Goal: Task Accomplishment & Management: Complete application form

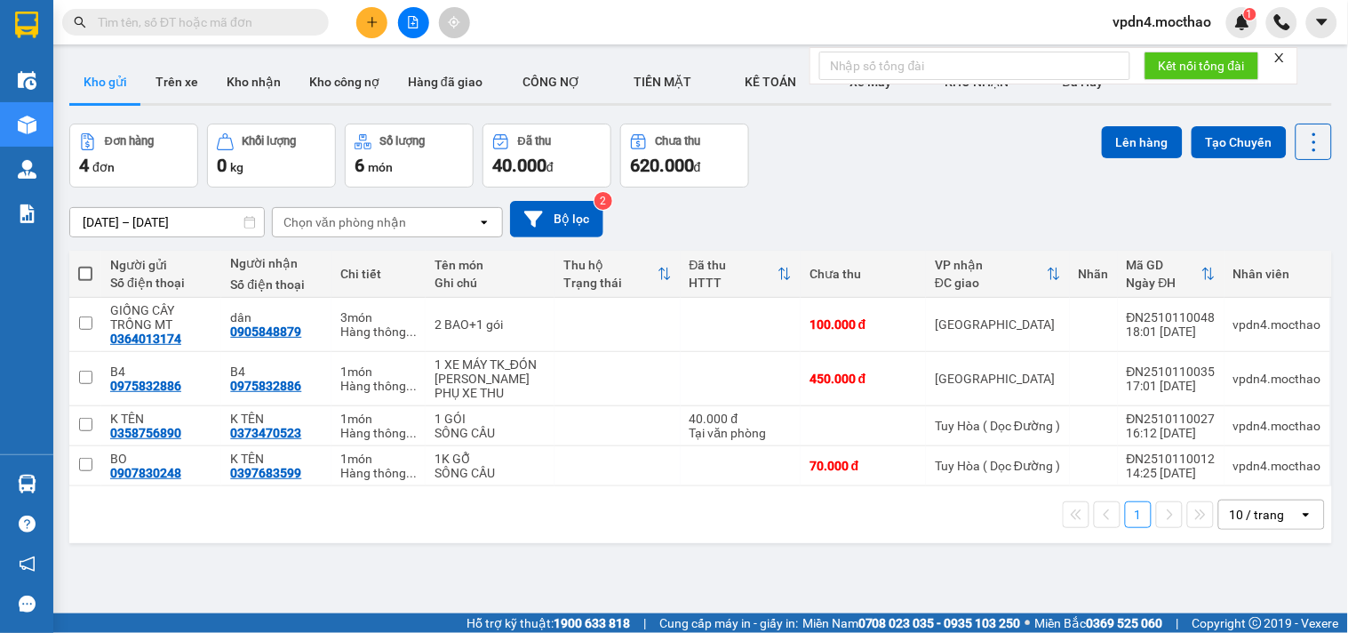
click at [1276, 529] on div "10 / trang" at bounding box center [1259, 514] width 80 height 28
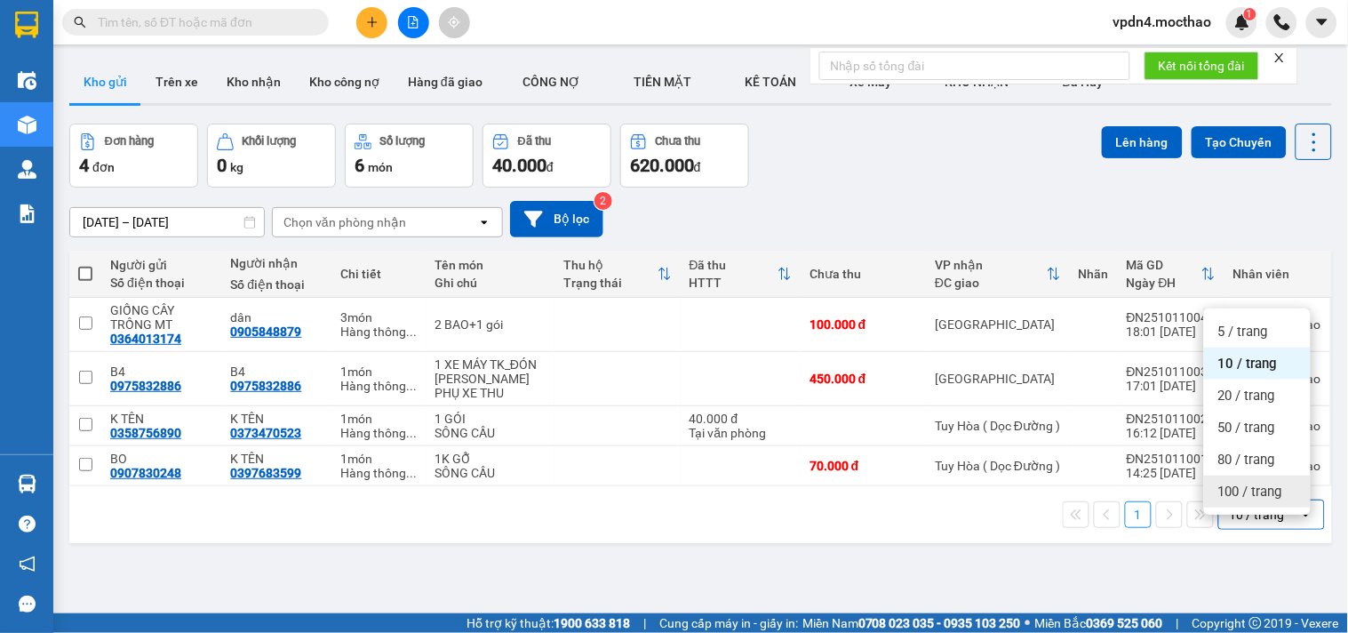
click at [1264, 487] on span "100 / trang" at bounding box center [1250, 492] width 64 height 18
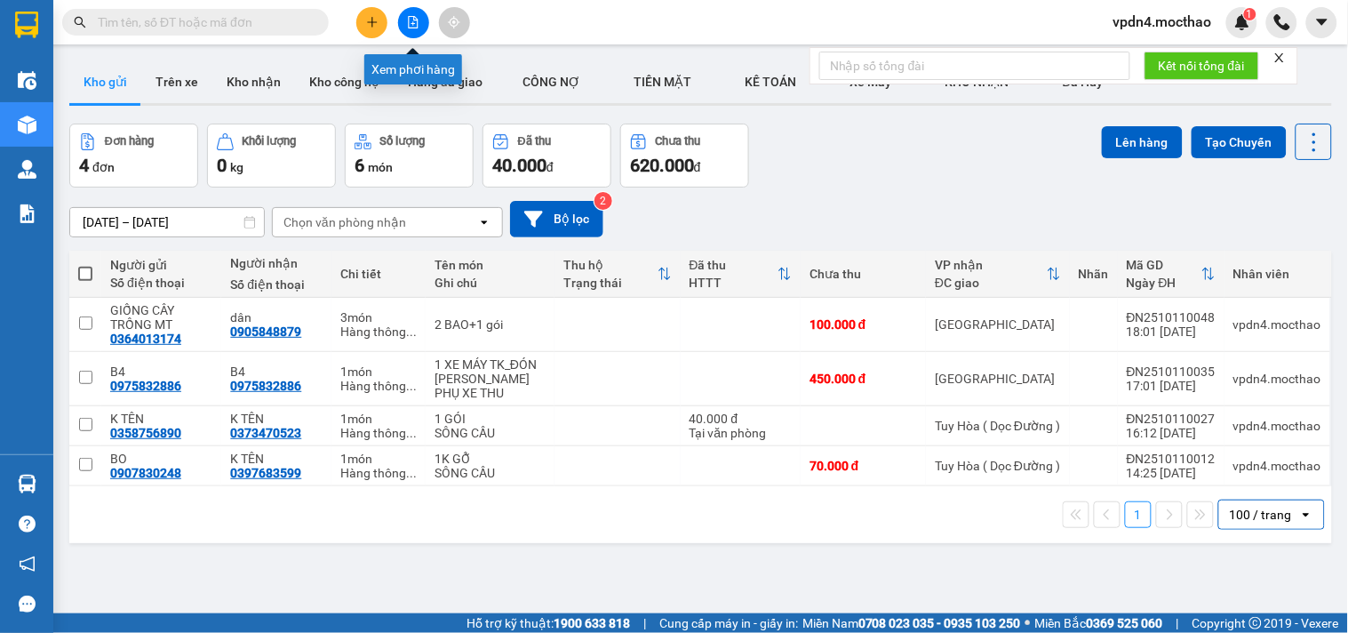
click at [419, 19] on icon "file-add" at bounding box center [413, 22] width 12 height 12
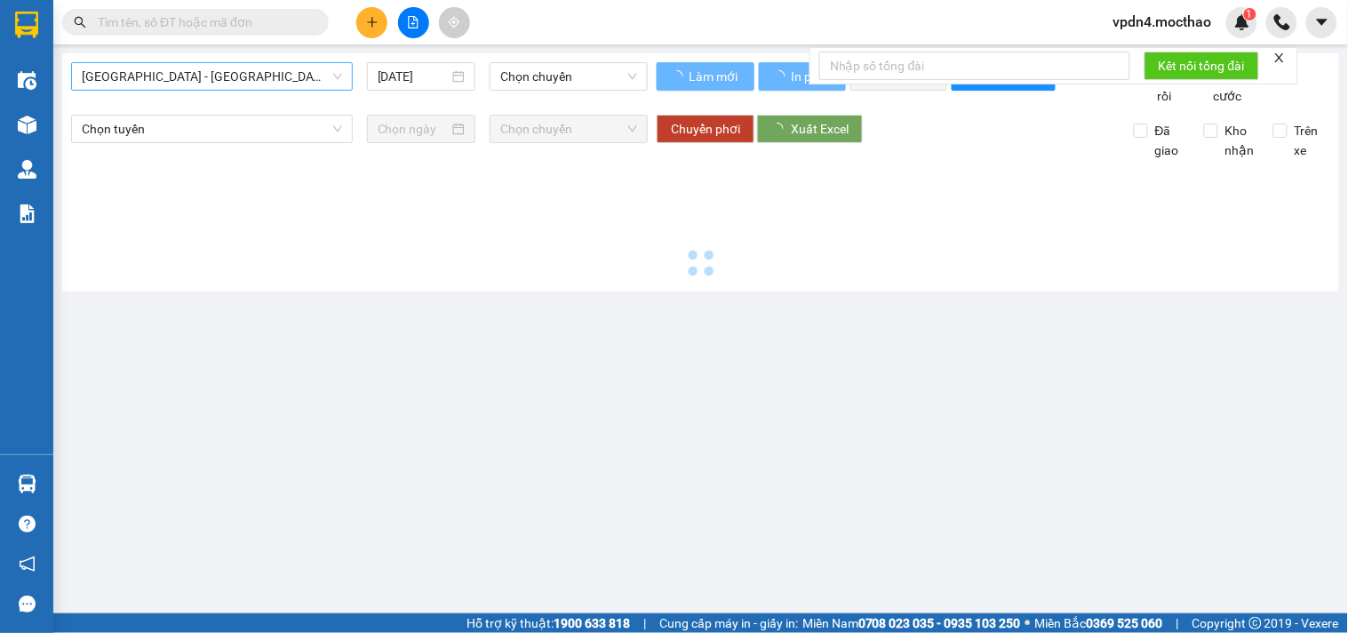
type input "[DATE]"
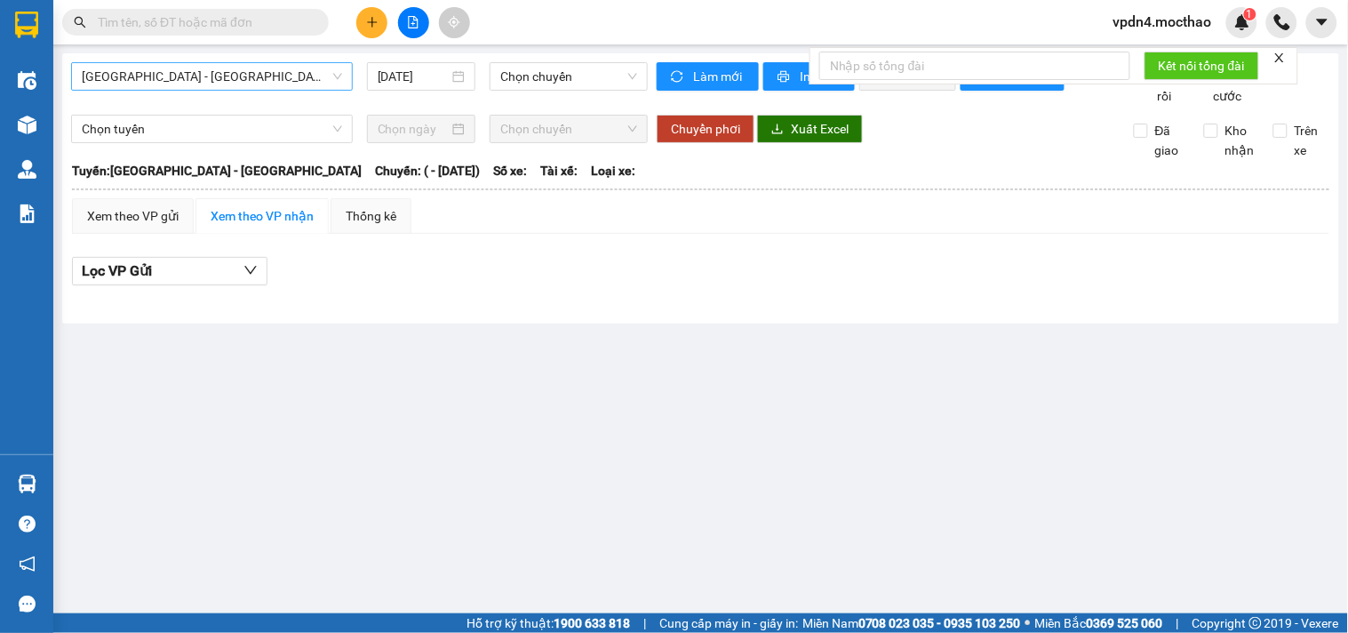
click at [208, 74] on span "[GEOGRAPHIC_DATA] - [GEOGRAPHIC_DATA]" at bounding box center [212, 76] width 260 height 27
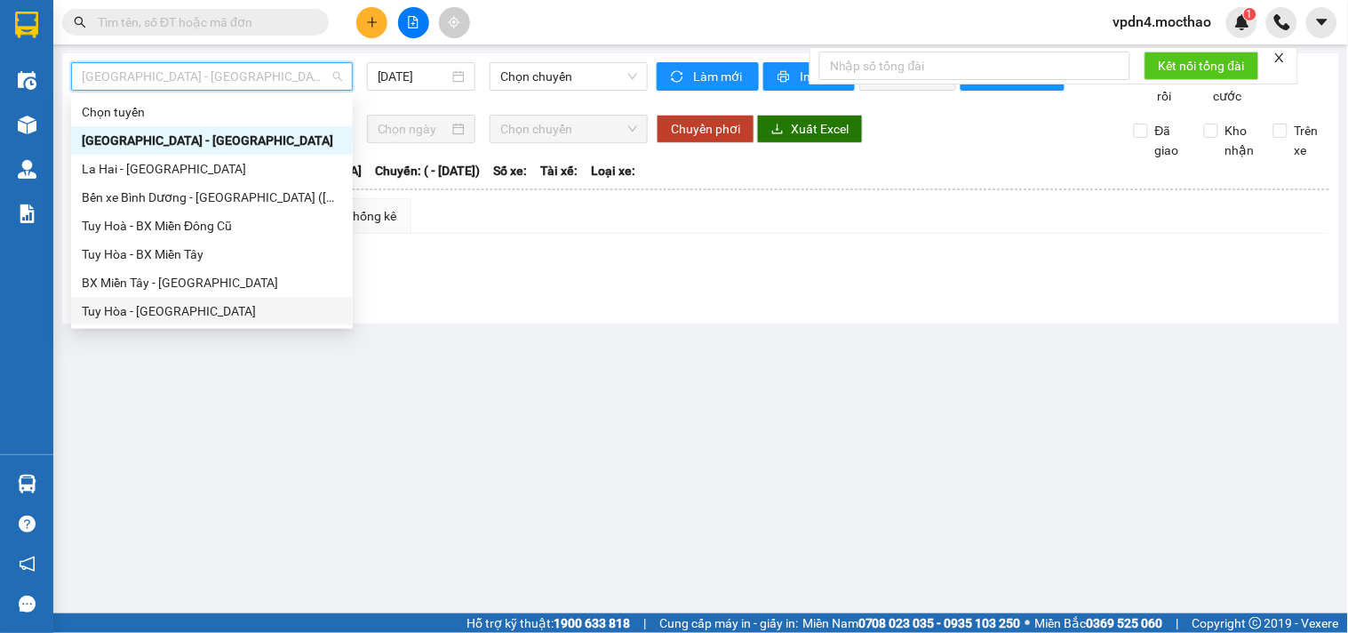
click at [145, 309] on div "Tuy Hòa - [GEOGRAPHIC_DATA]" at bounding box center [212, 311] width 260 height 20
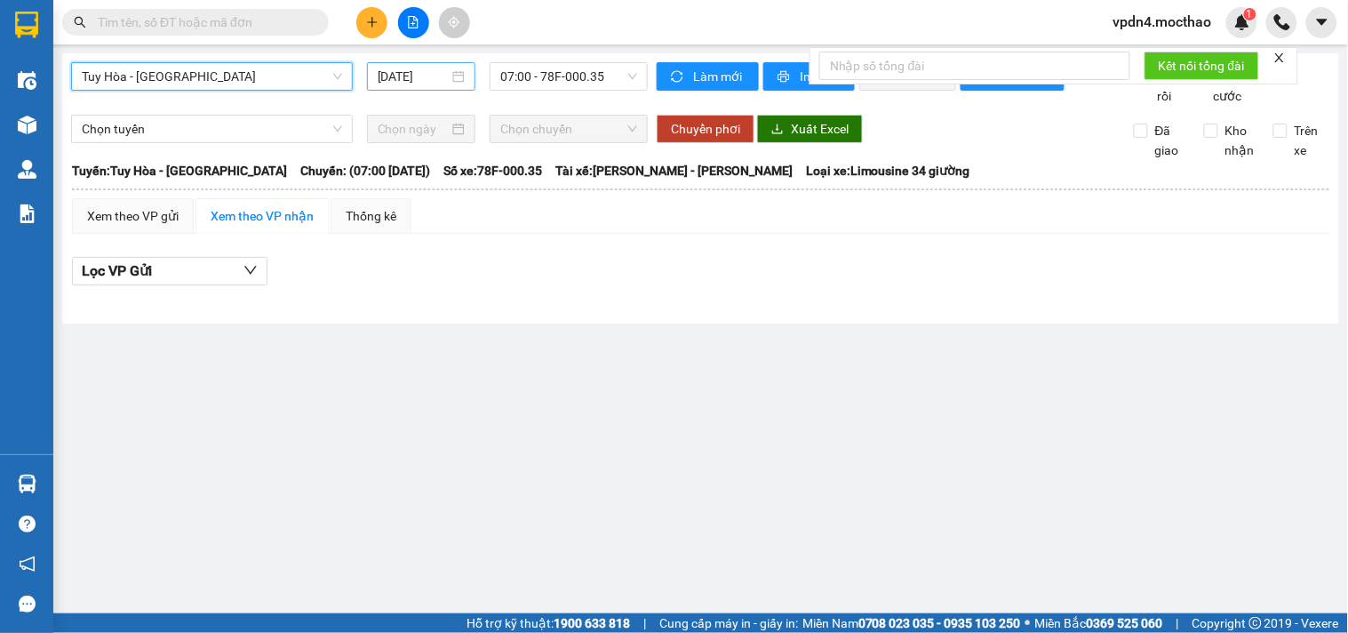
click at [448, 84] on input "[DATE]" at bounding box center [414, 77] width 72 height 20
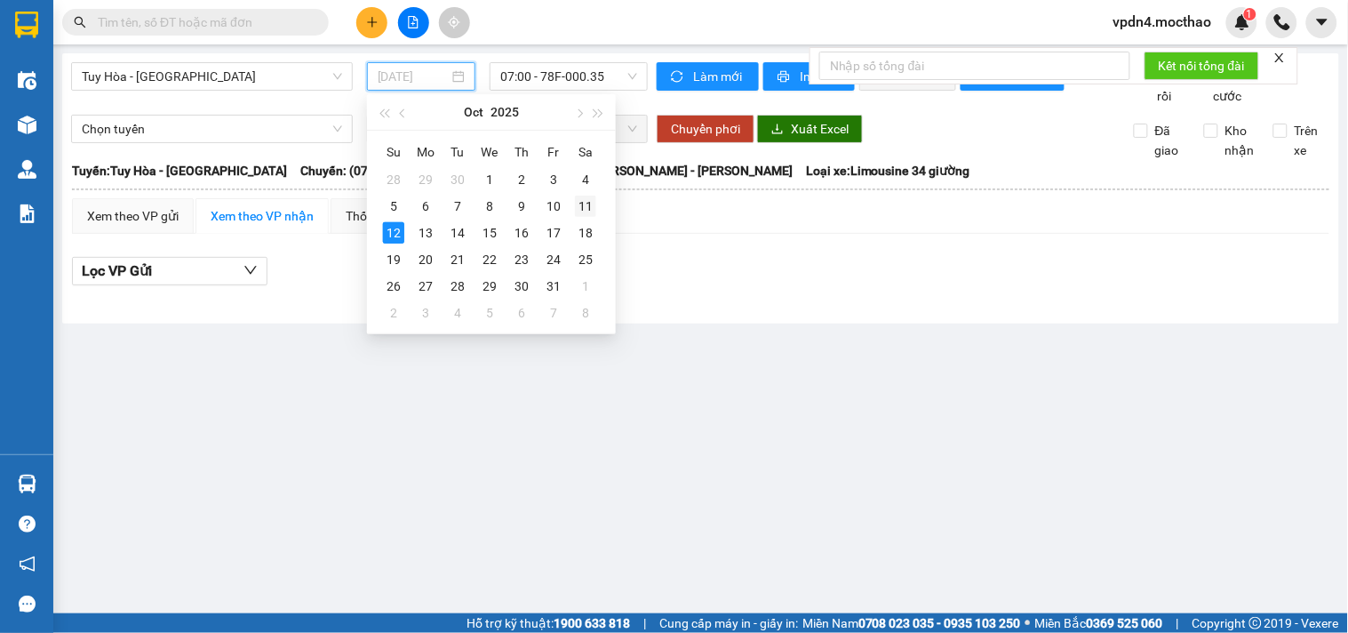
click at [579, 207] on div "11" at bounding box center [585, 206] width 21 height 21
type input "[DATE]"
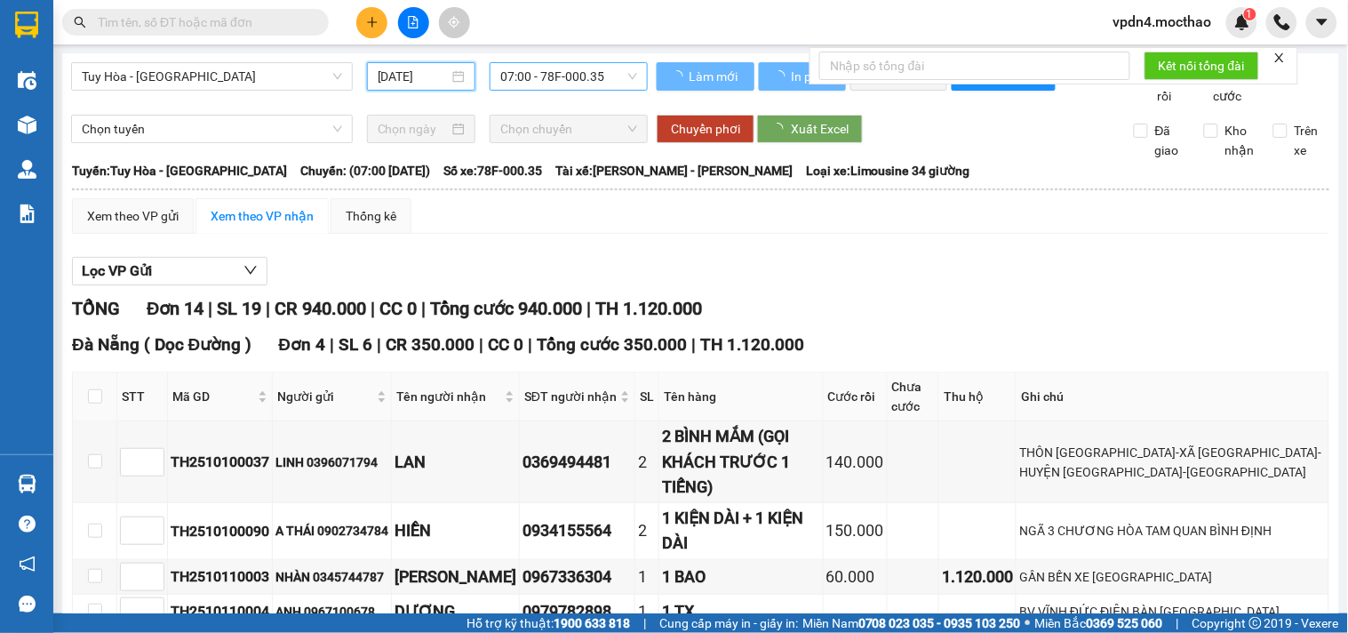
click at [604, 68] on span "07:00 - 78F-000.35" at bounding box center [568, 76] width 137 height 27
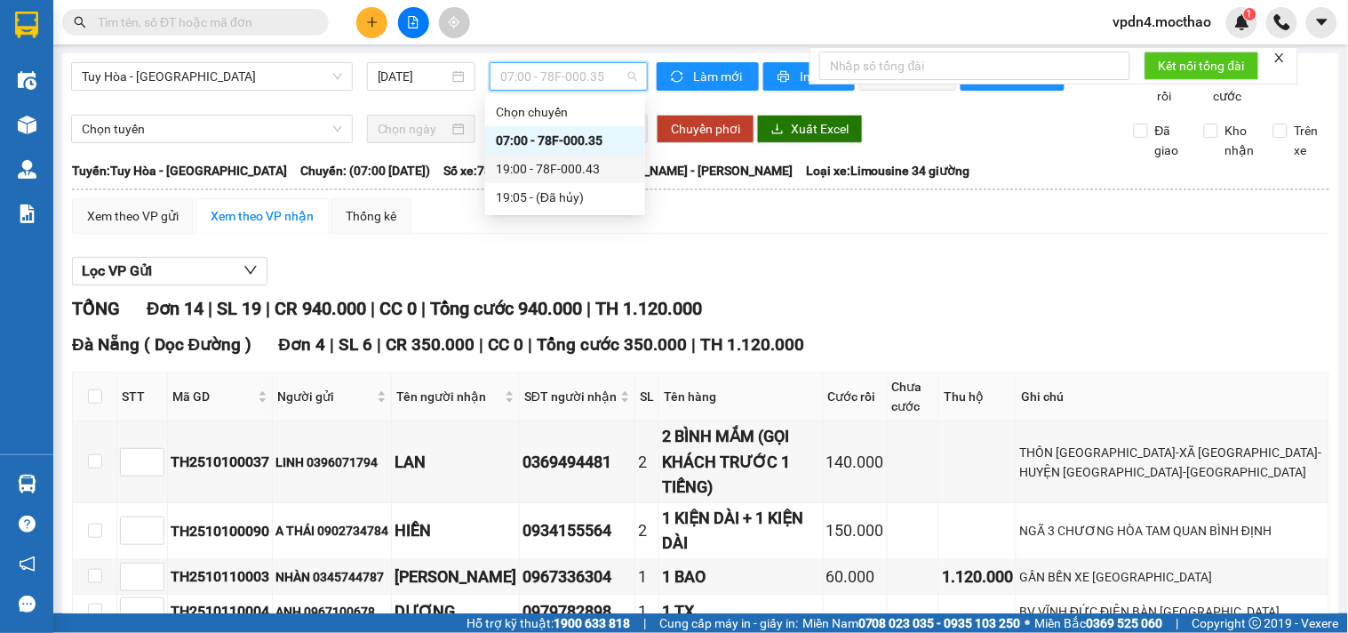
click at [544, 167] on div "19:00 - 78F-000.43" at bounding box center [565, 169] width 139 height 20
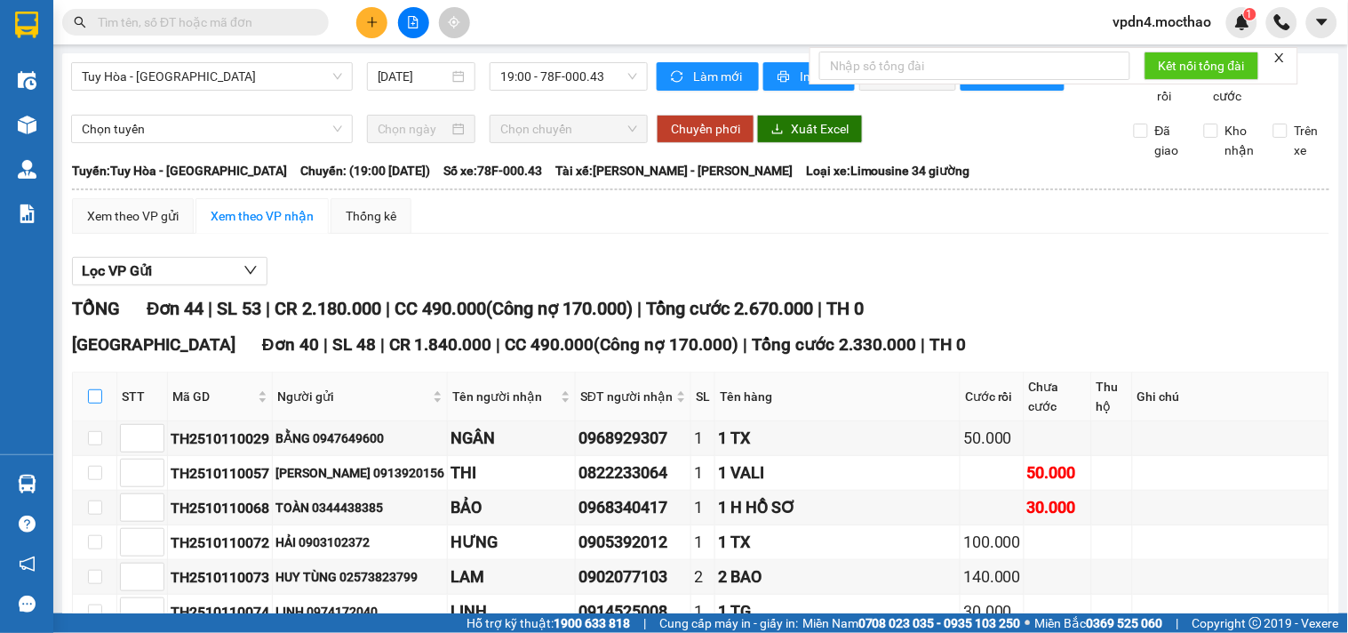
click at [98, 403] on input "checkbox" at bounding box center [95, 396] width 14 height 14
checkbox input "true"
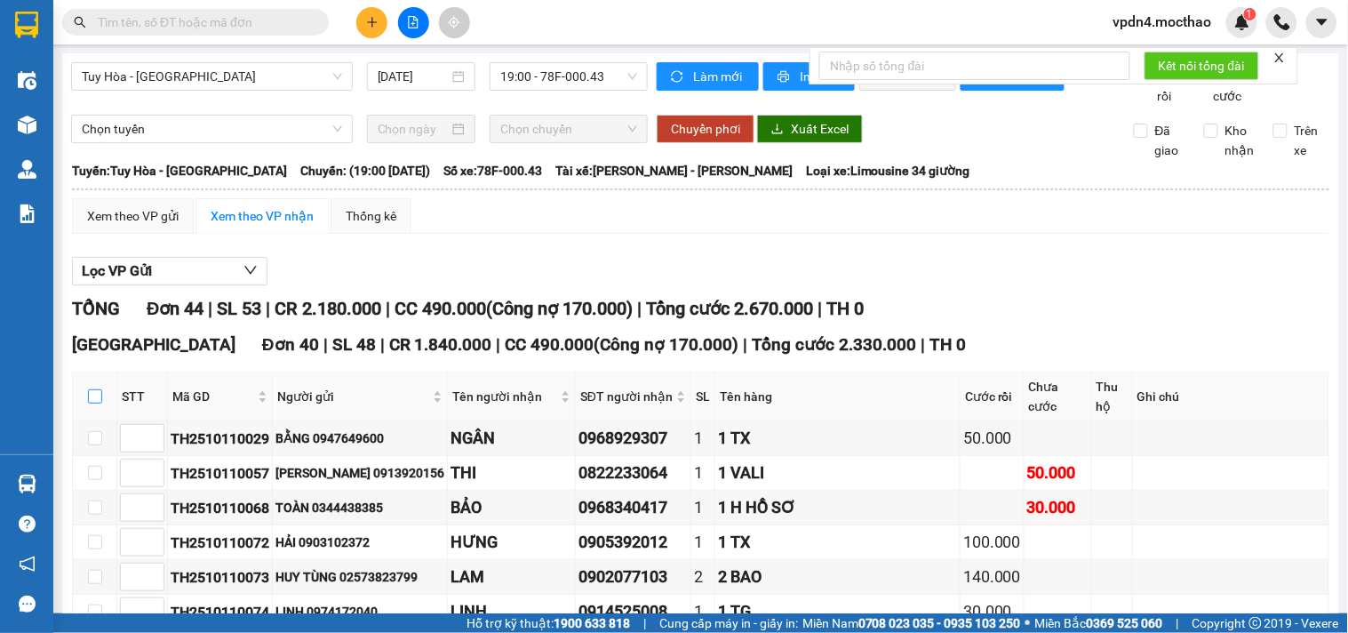
checkbox input "true"
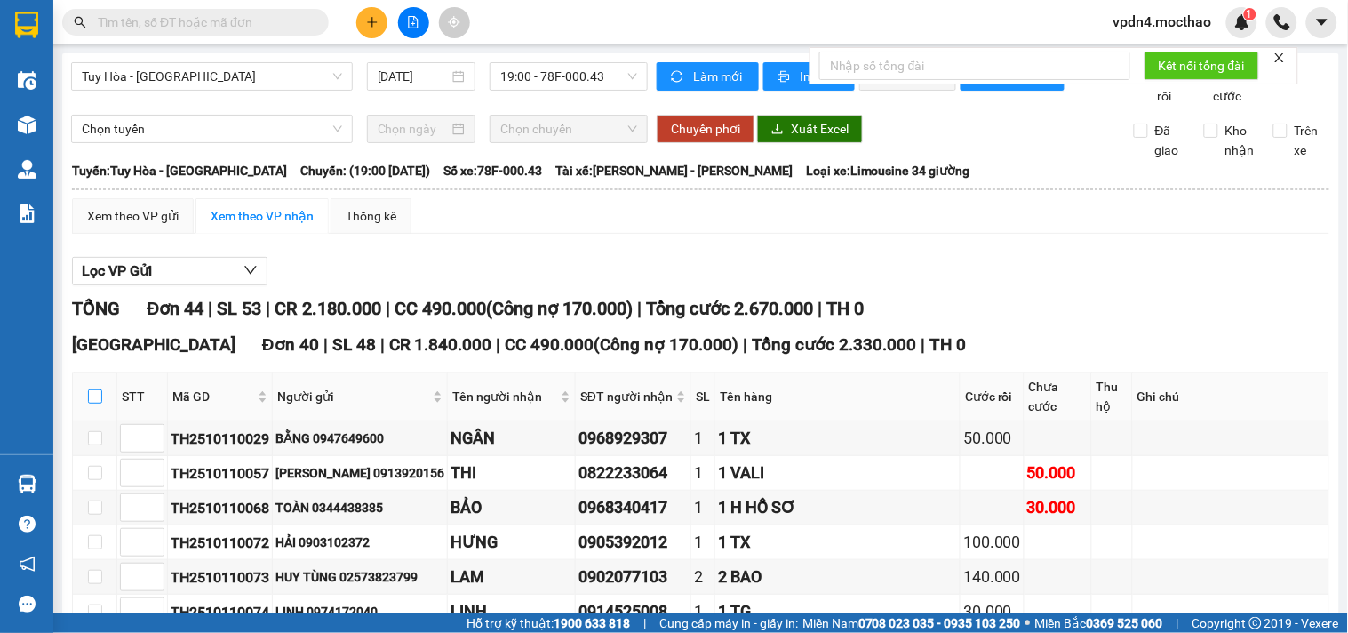
checkbox input "true"
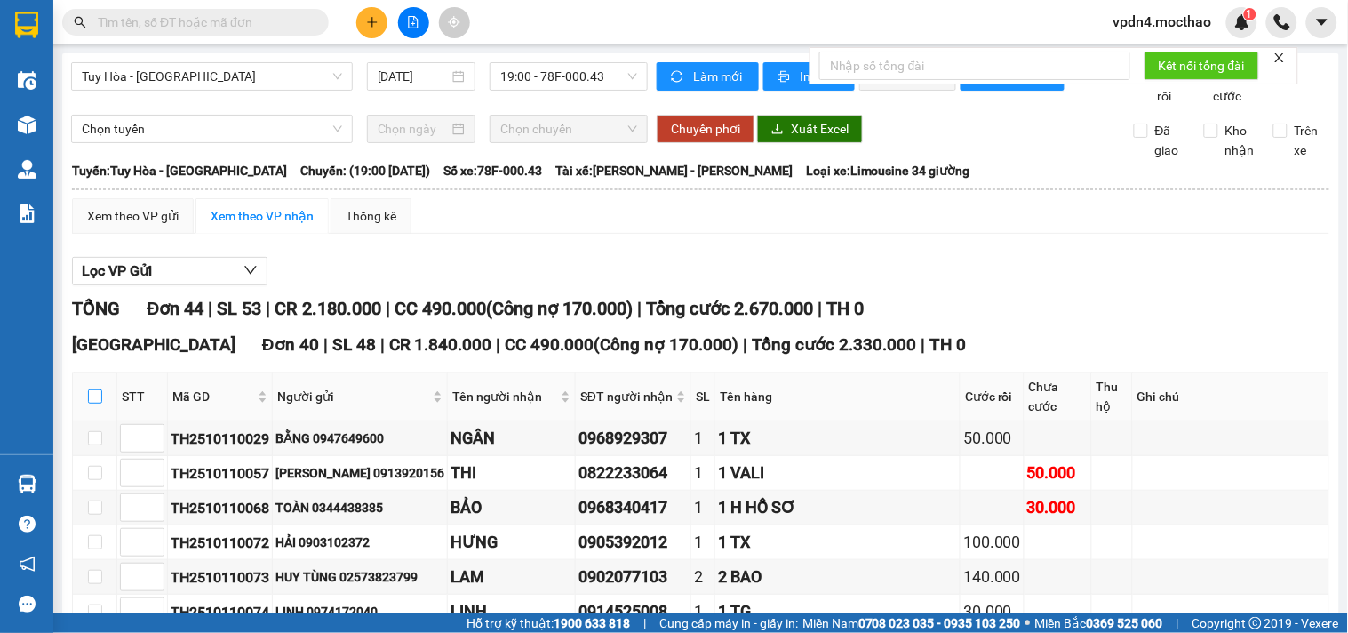
checkbox input "true"
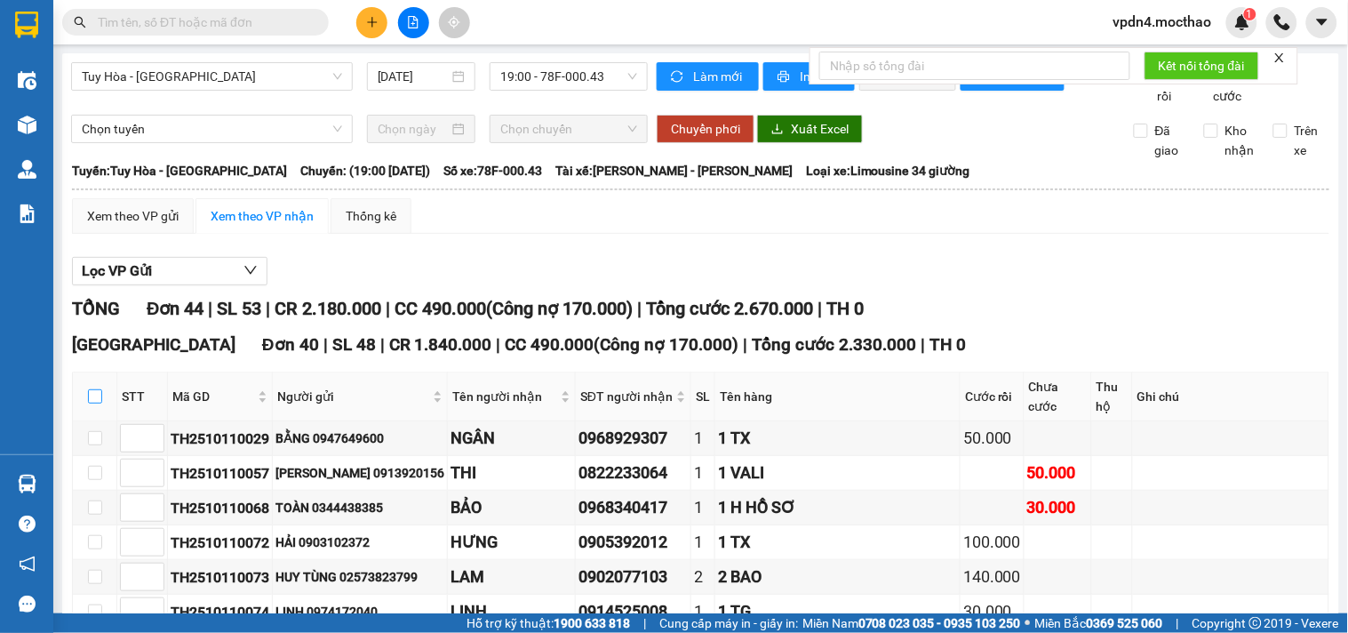
checkbox input "true"
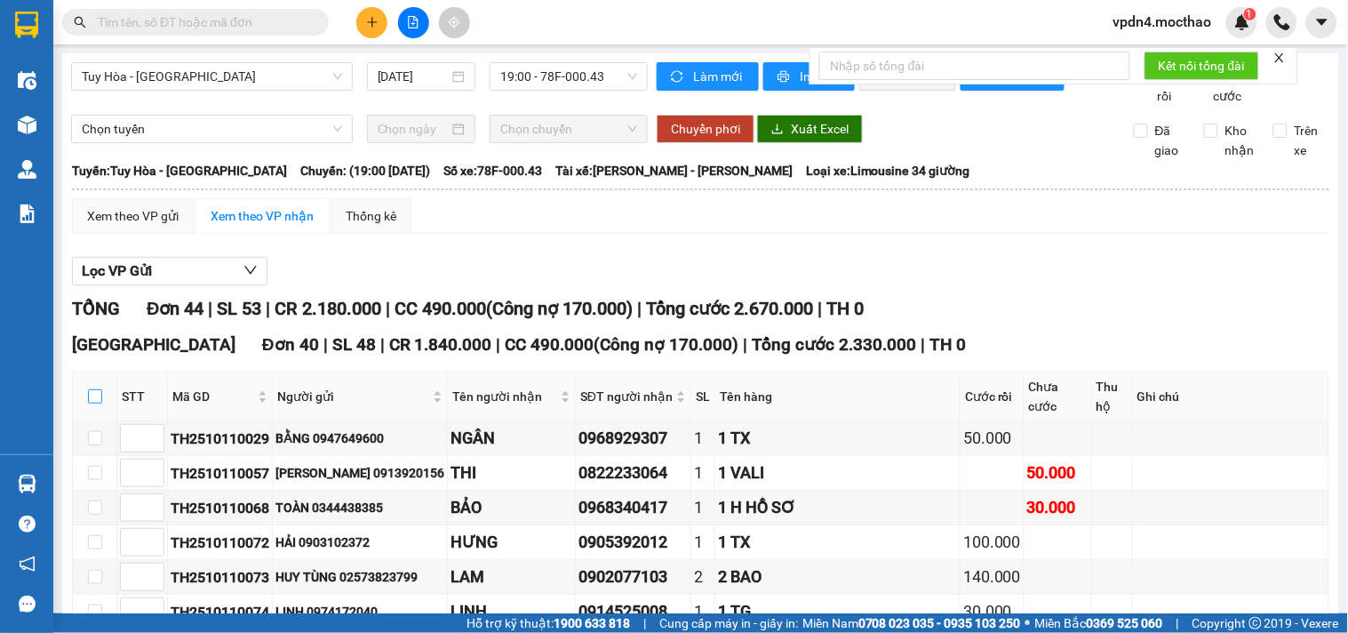
checkbox input "true"
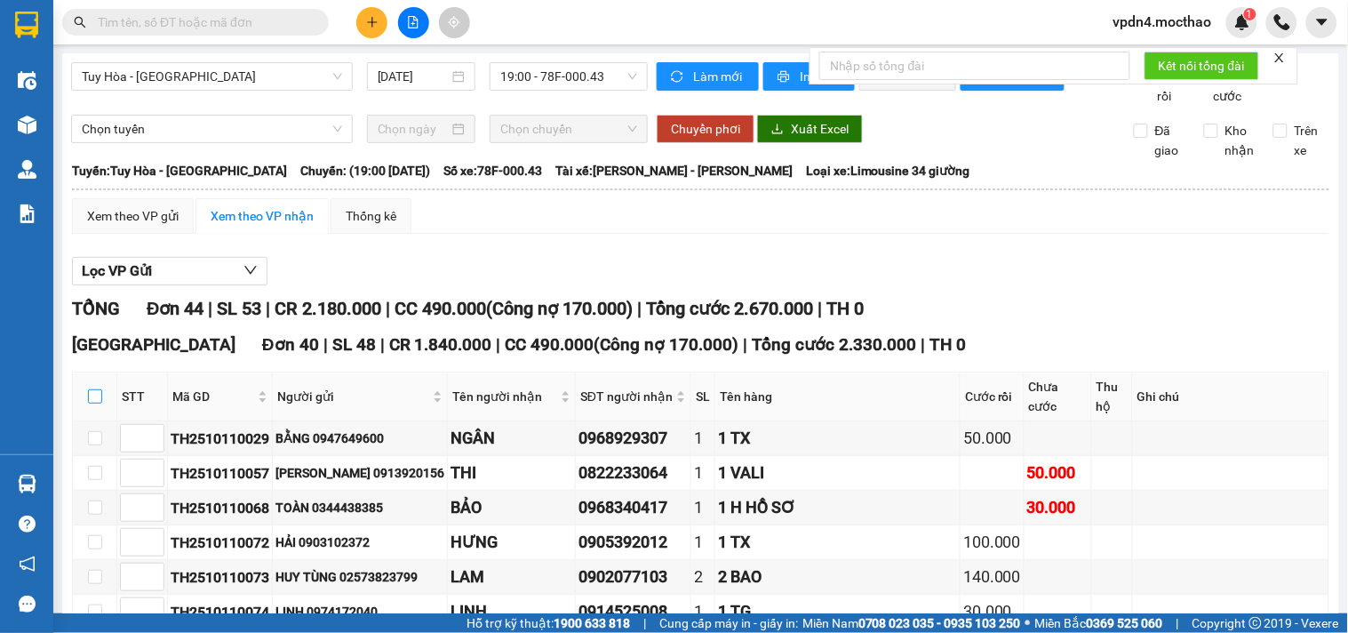
checkbox input "true"
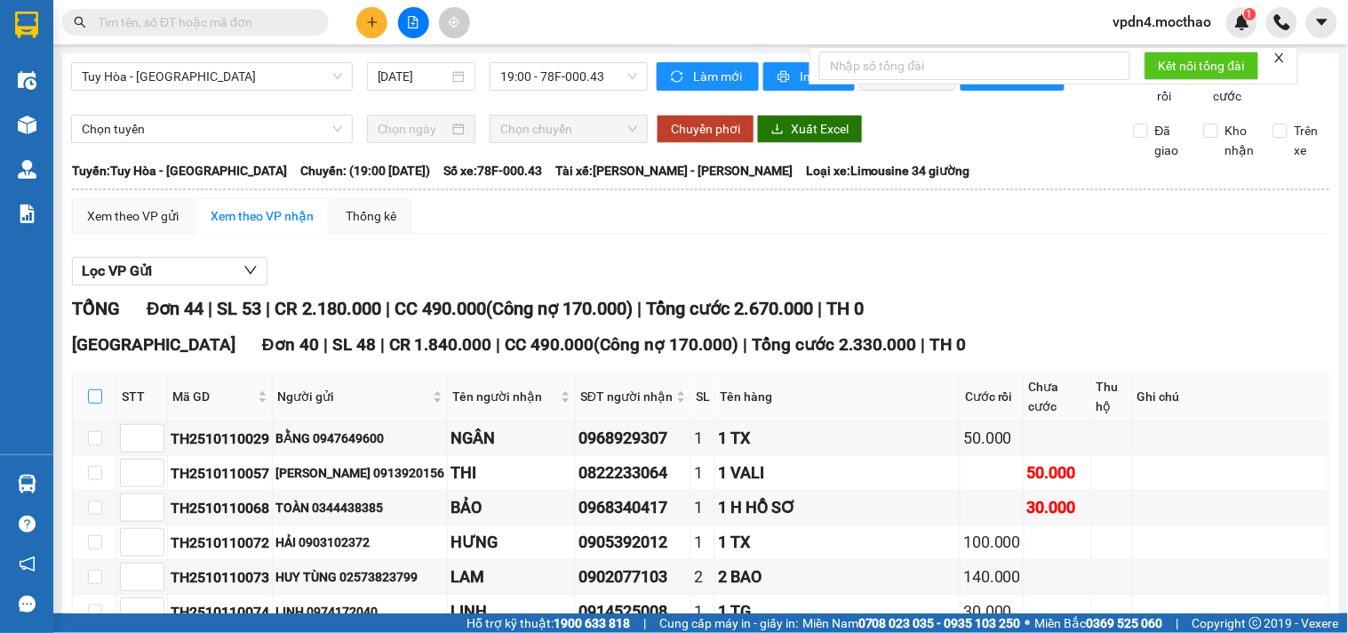
checkbox input "true"
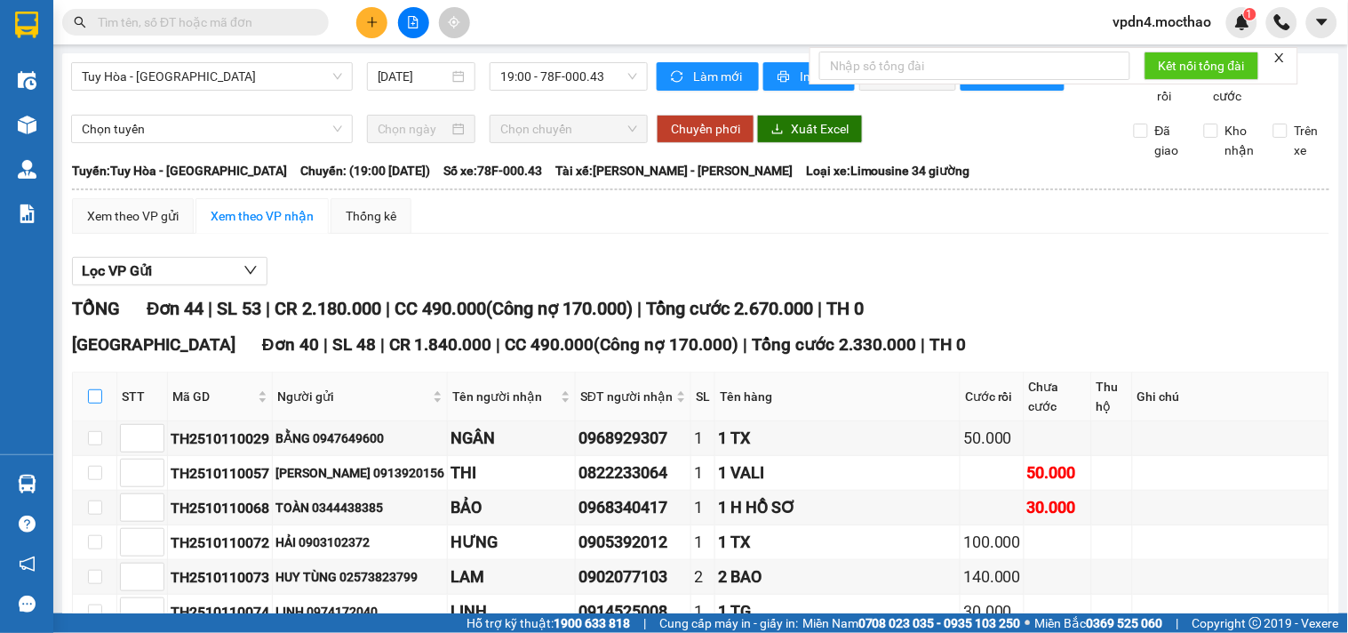
checkbox input "true"
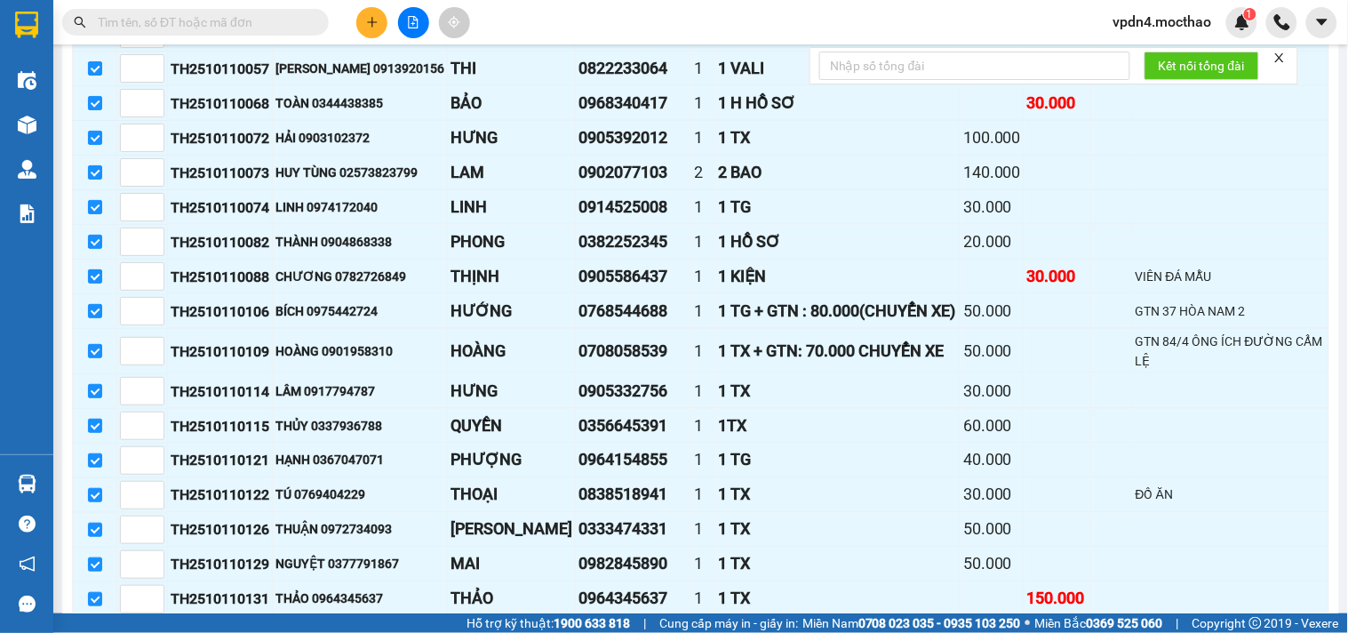
scroll to position [409, 0]
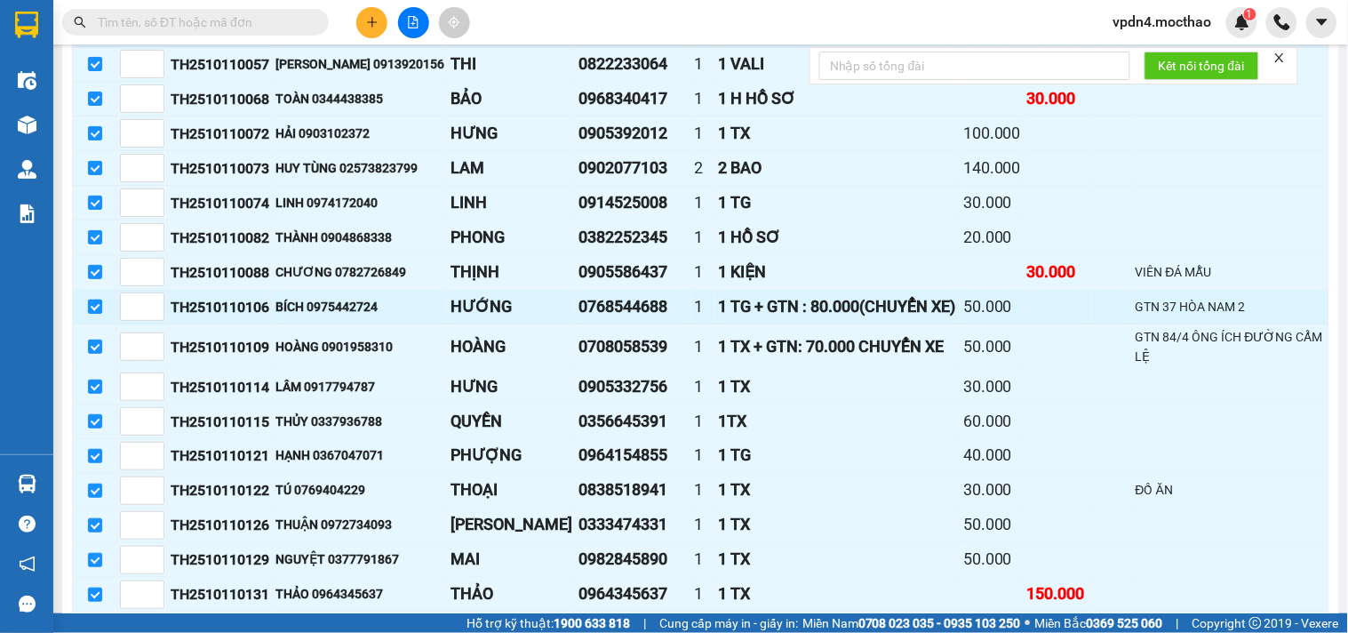
click at [96, 314] on input "checkbox" at bounding box center [95, 306] width 14 height 14
checkbox input "false"
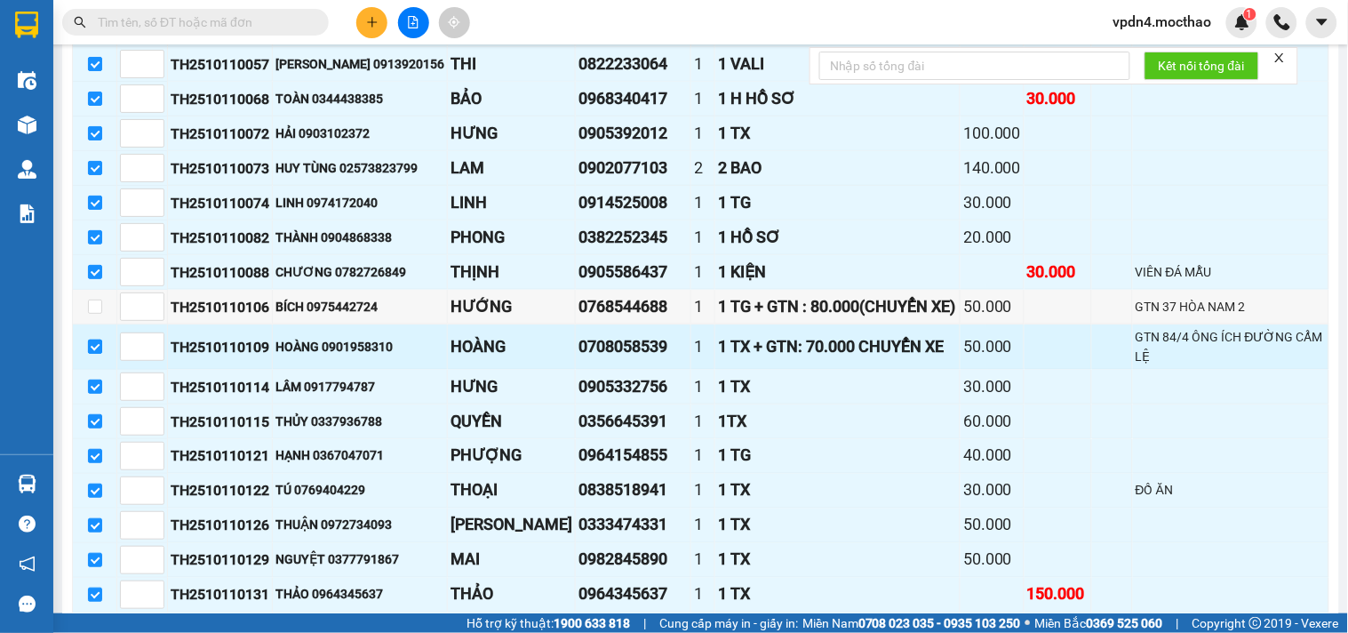
click at [94, 354] on input "checkbox" at bounding box center [95, 346] width 14 height 14
checkbox input "false"
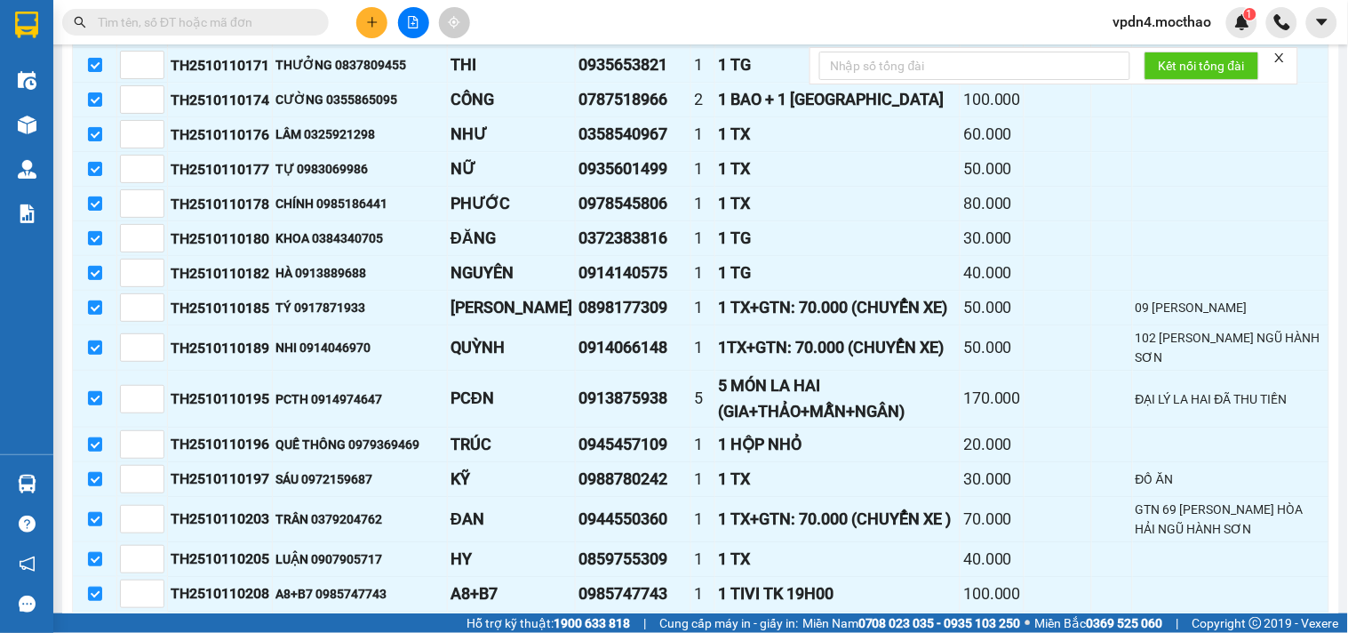
scroll to position [1158, 0]
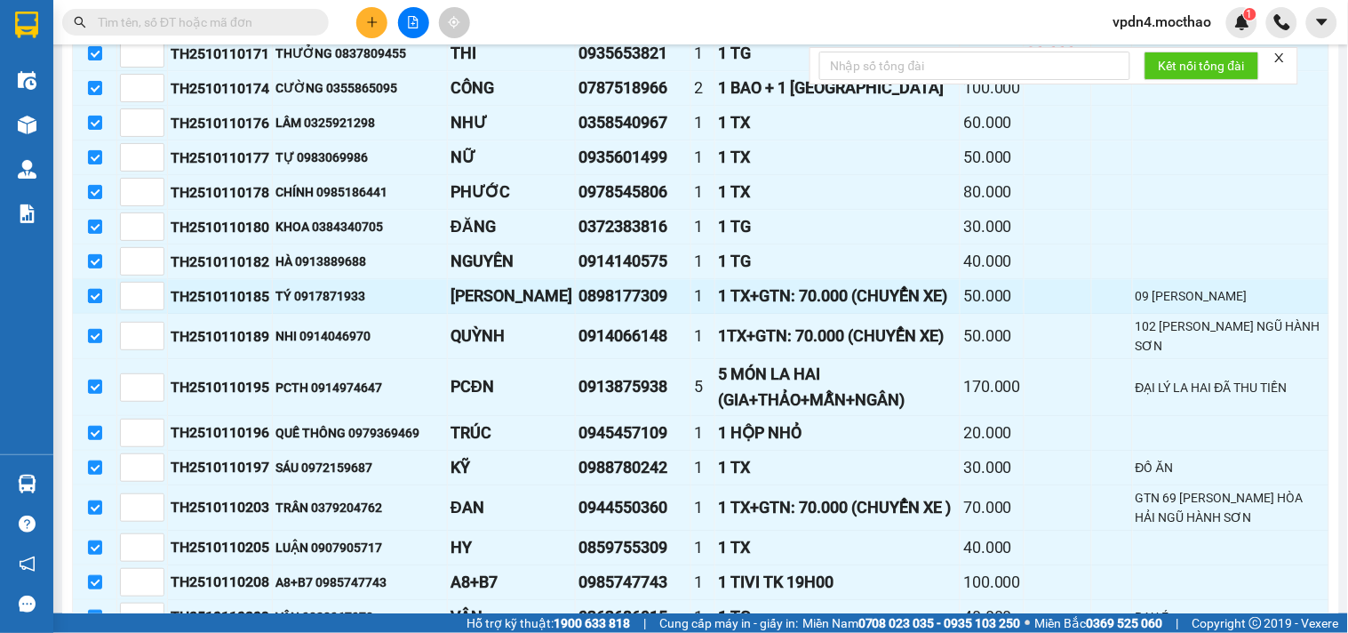
click at [94, 303] on input "checkbox" at bounding box center [95, 296] width 14 height 14
checkbox input "false"
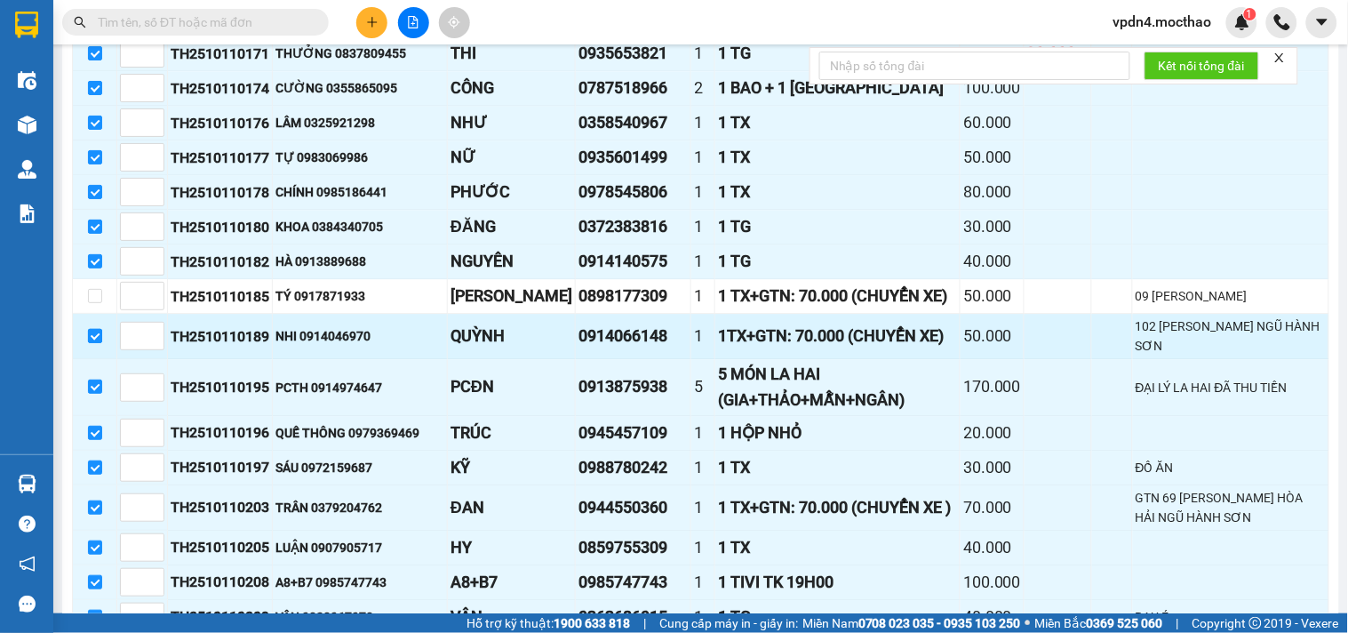
click at [96, 343] on input "checkbox" at bounding box center [95, 336] width 14 height 14
checkbox input "false"
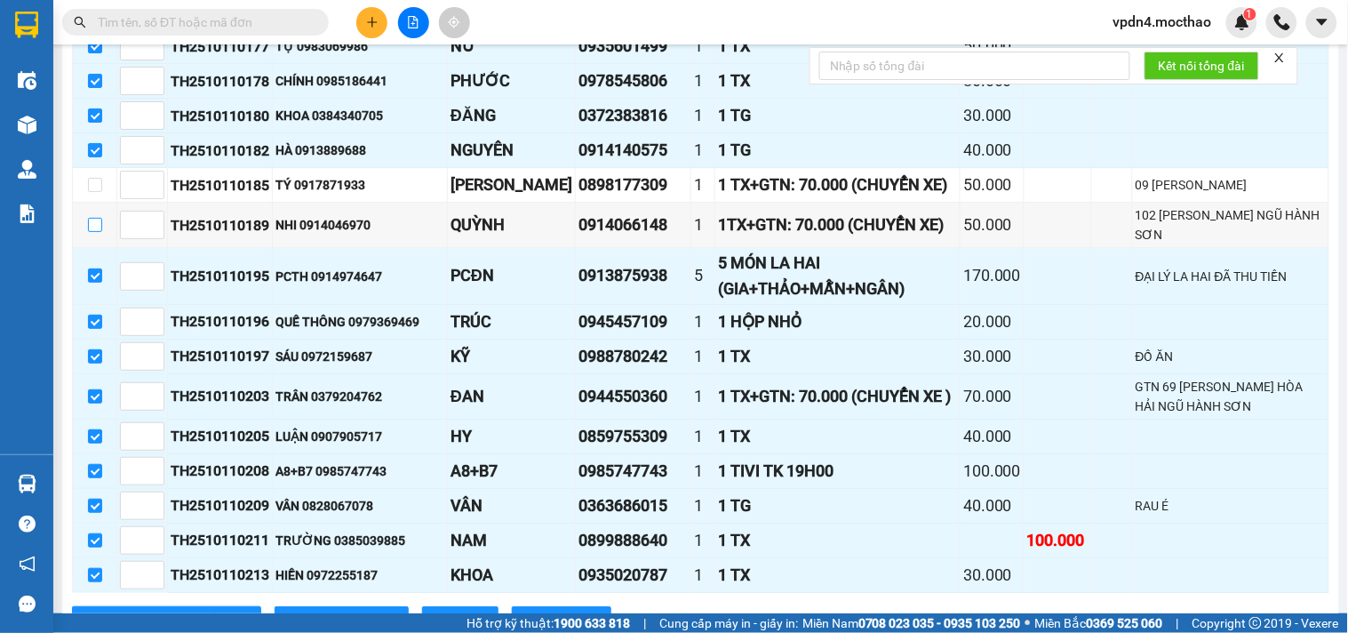
scroll to position [1292, 0]
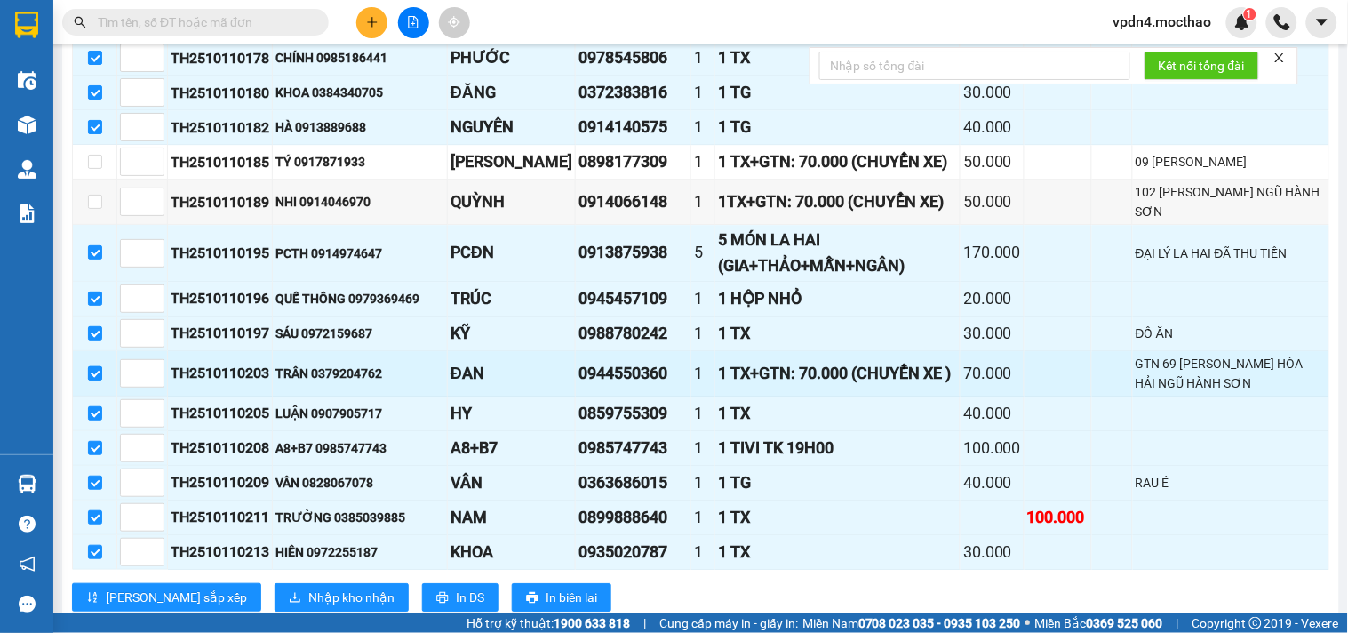
drag, startPoint x: 93, startPoint y: 397, endPoint x: 83, endPoint y: 393, distance: 11.6
click at [92, 380] on input "checkbox" at bounding box center [95, 373] width 14 height 14
checkbox input "false"
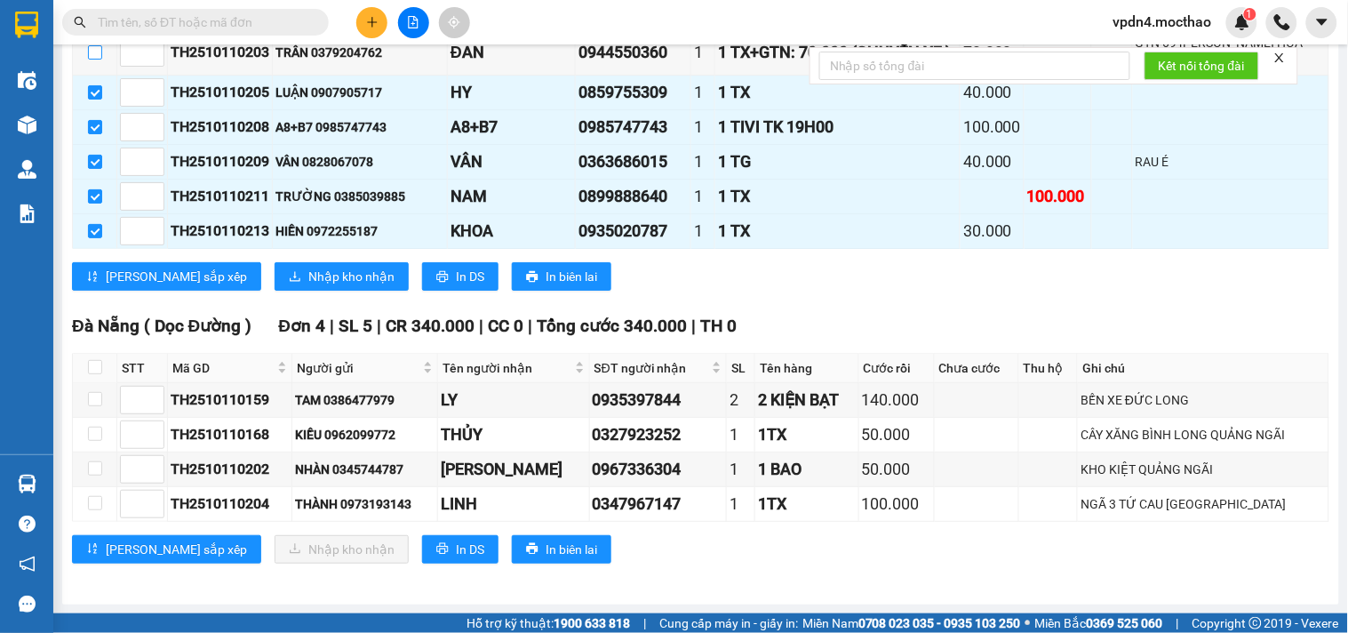
scroll to position [1644, 0]
click at [308, 271] on span "Nhập kho nhận" at bounding box center [351, 277] width 86 height 20
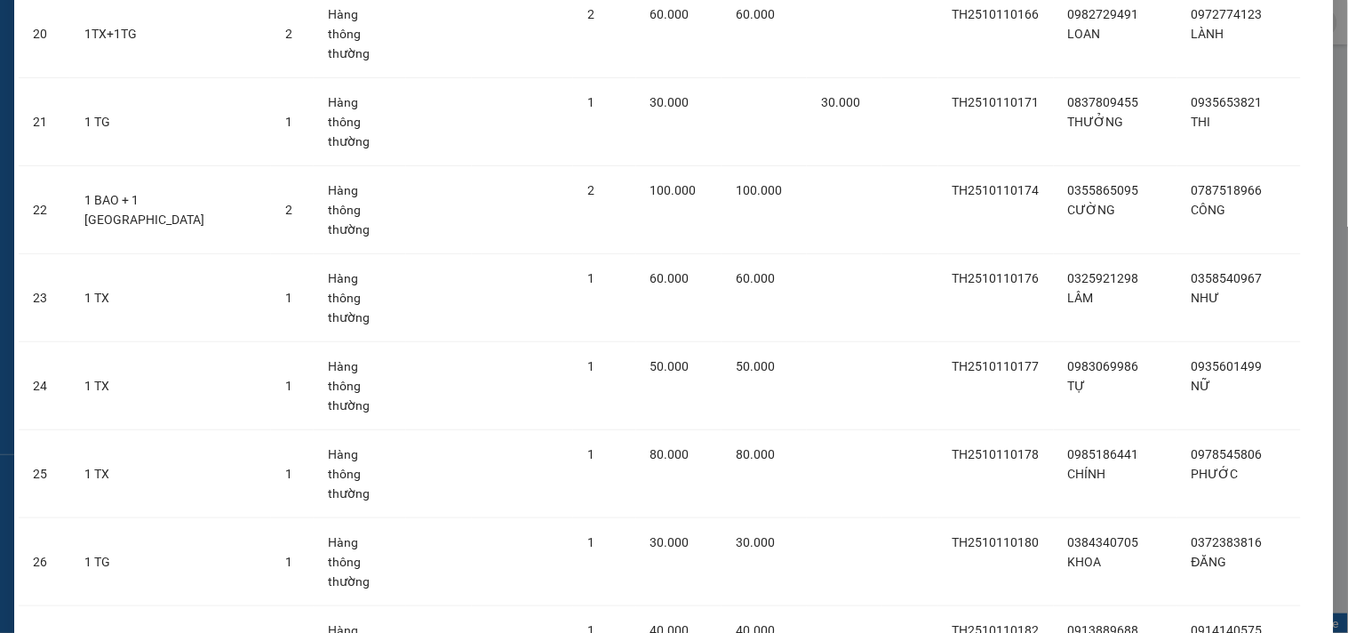
scroll to position [2063, 0]
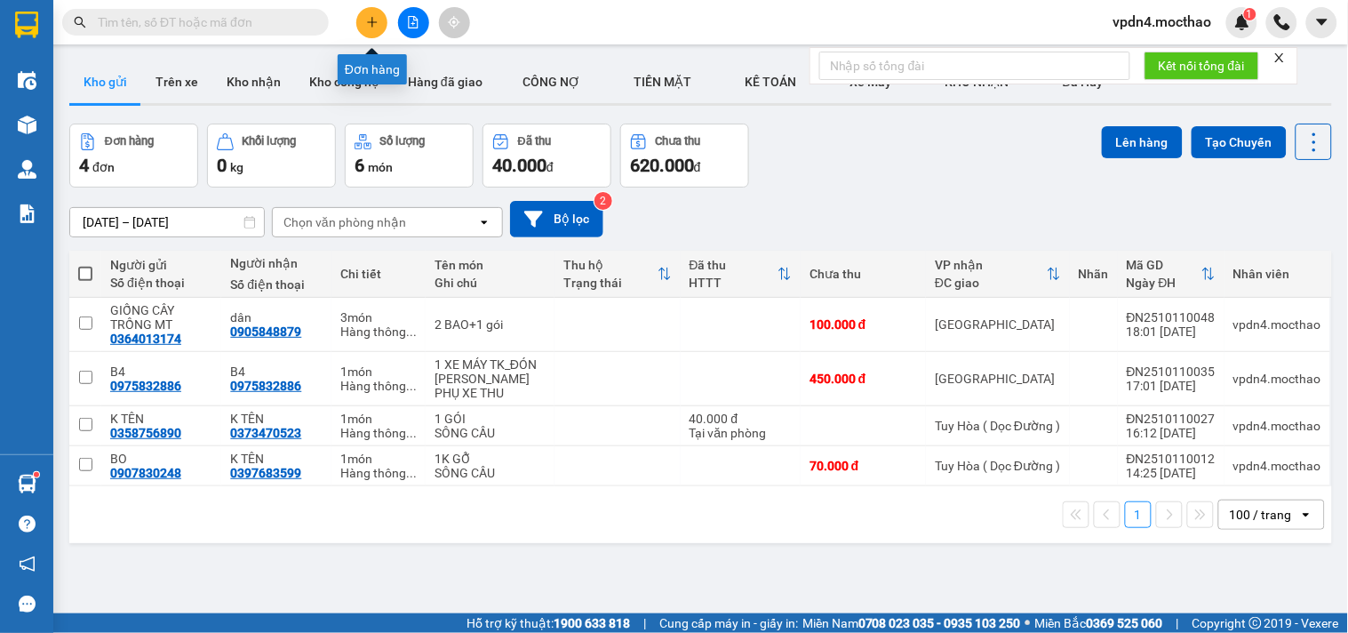
click at [374, 27] on icon "plus" at bounding box center [372, 22] width 12 height 12
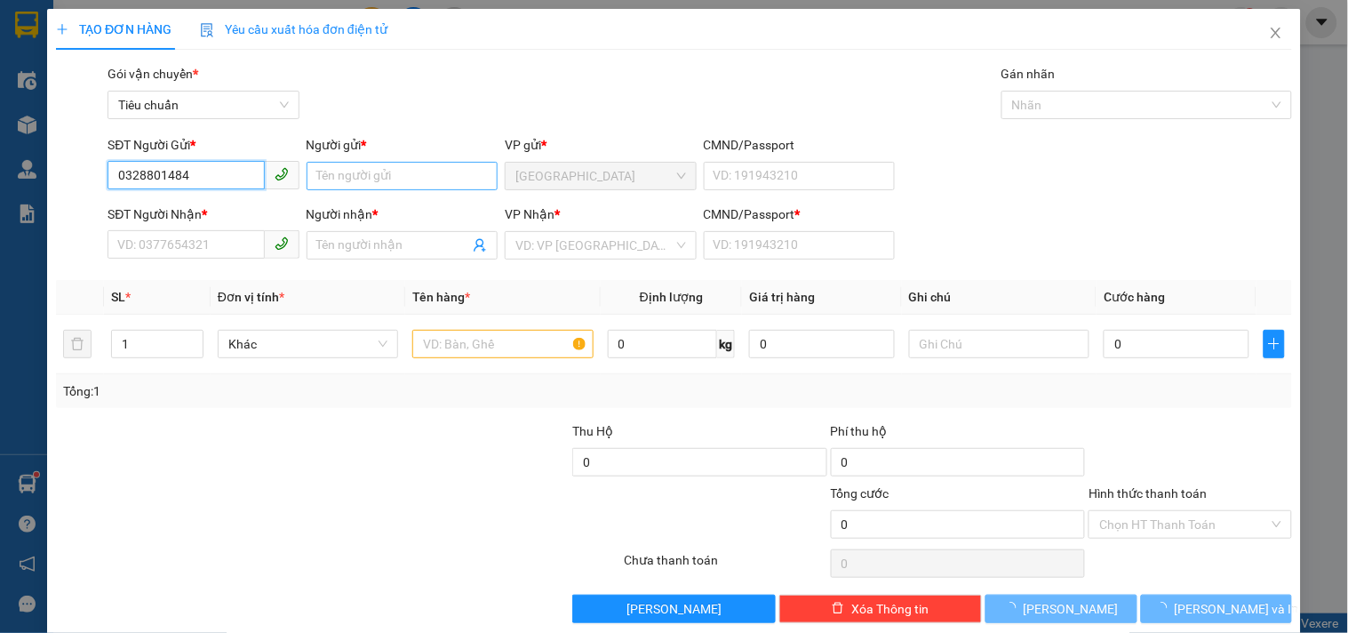
type input "0328801484"
click at [434, 185] on input "Người gửi *" at bounding box center [402, 176] width 191 height 28
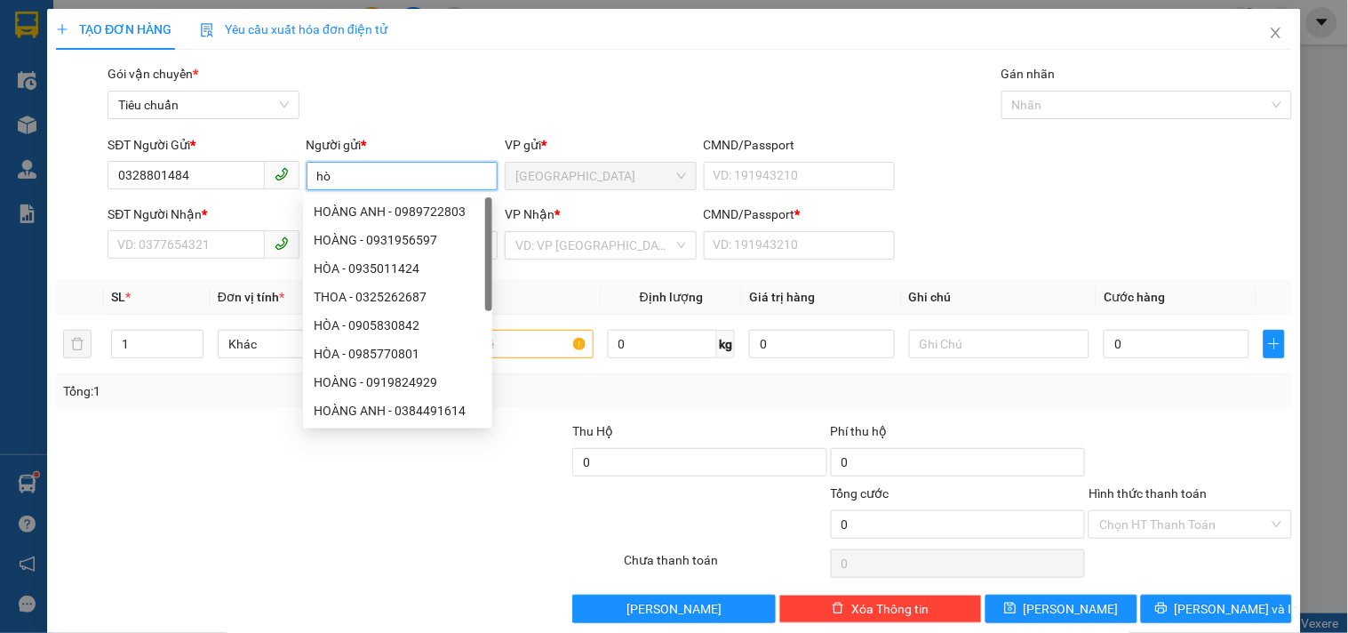
type input "h"
type input "HÒA"
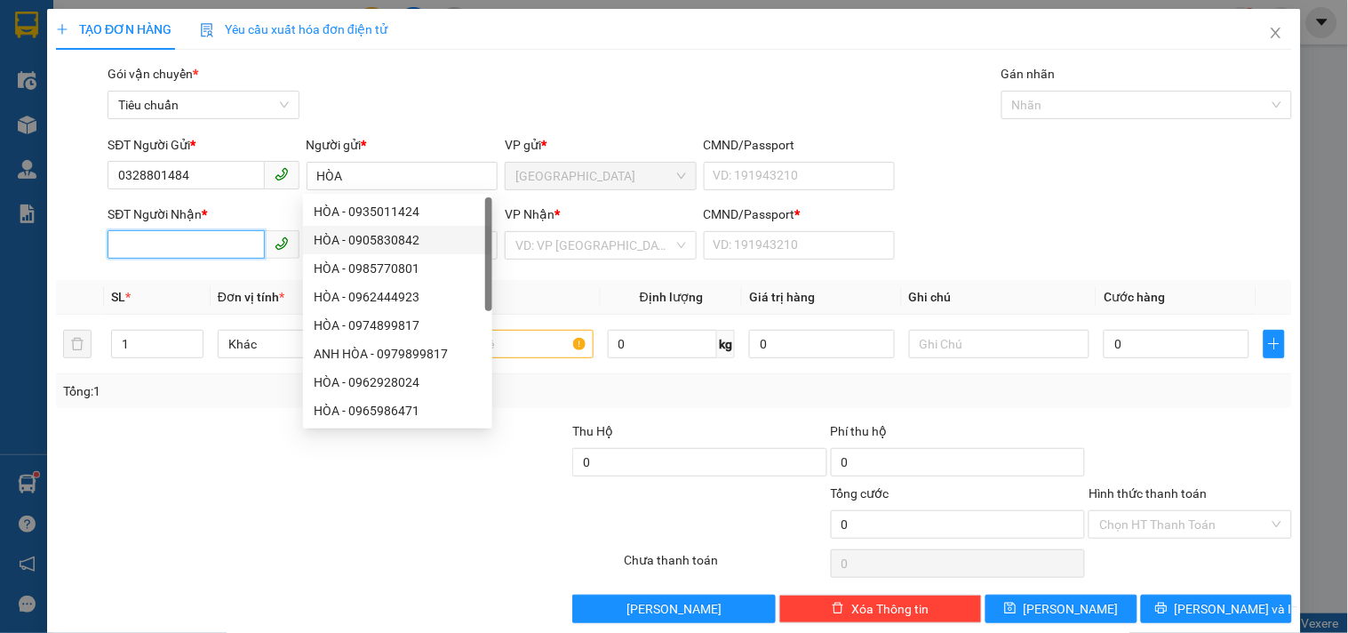
click at [210, 240] on input "SĐT Người Nhận *" at bounding box center [186, 244] width 156 height 28
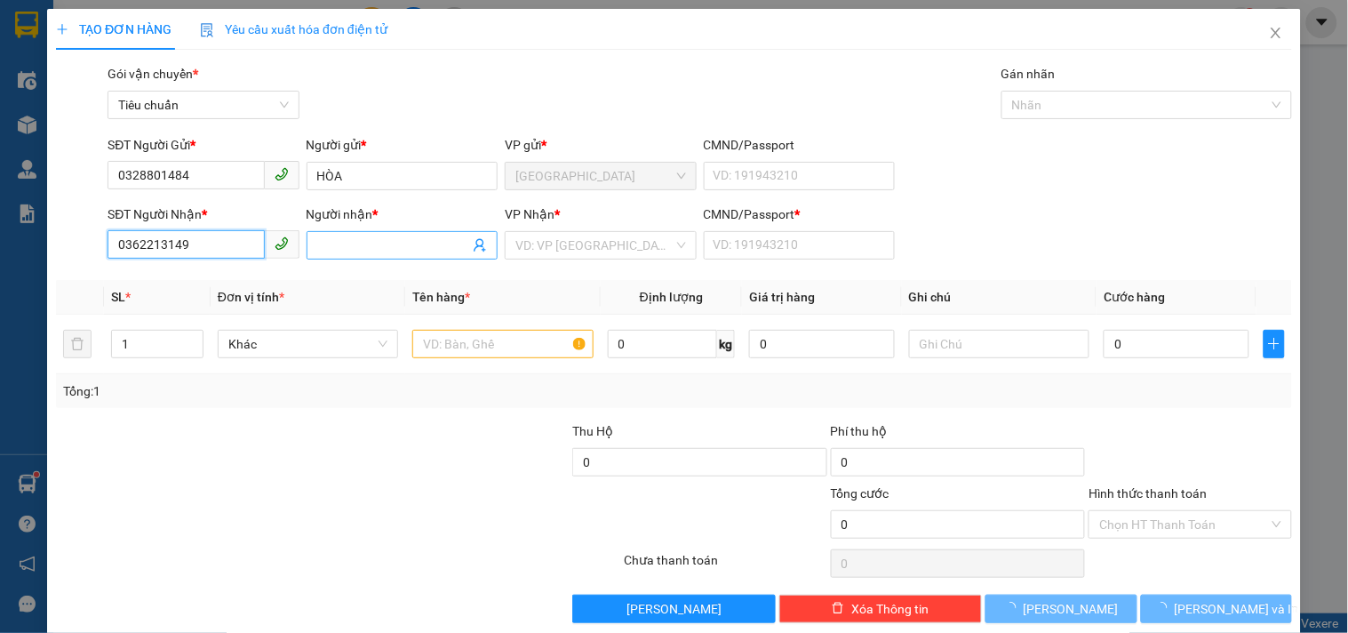
type input "0362213149"
click at [358, 245] on input "Người nhận *" at bounding box center [393, 246] width 152 height 20
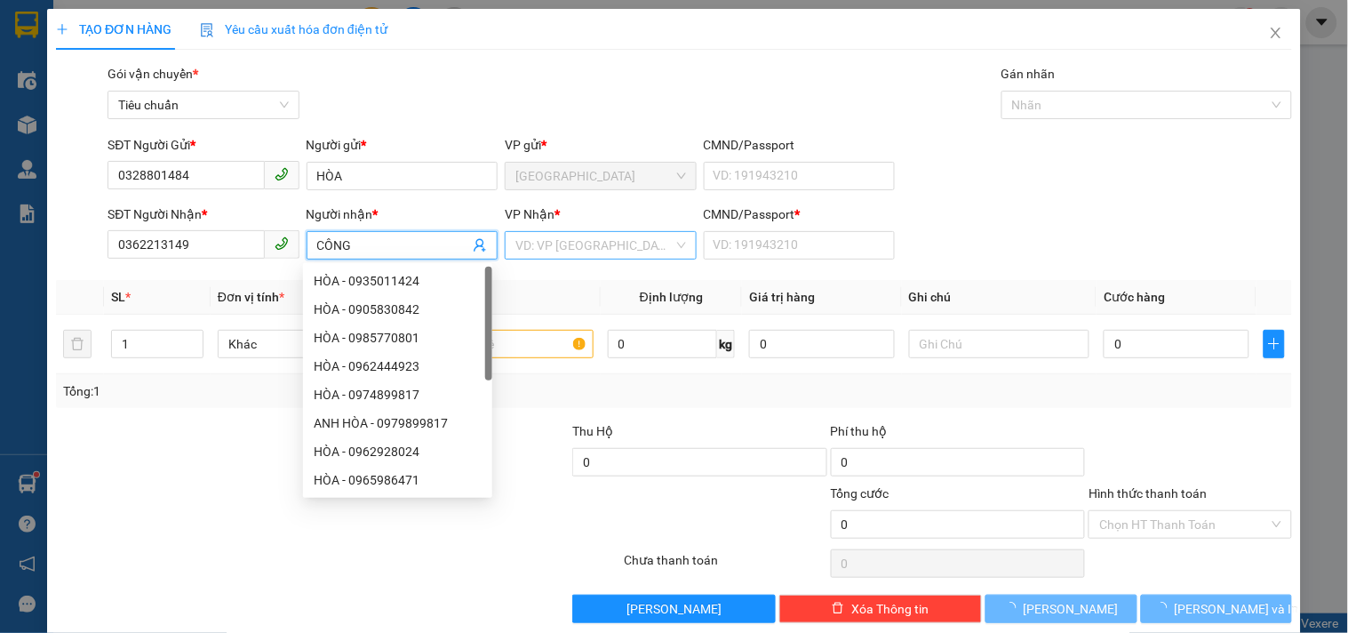
type input "CÔNG"
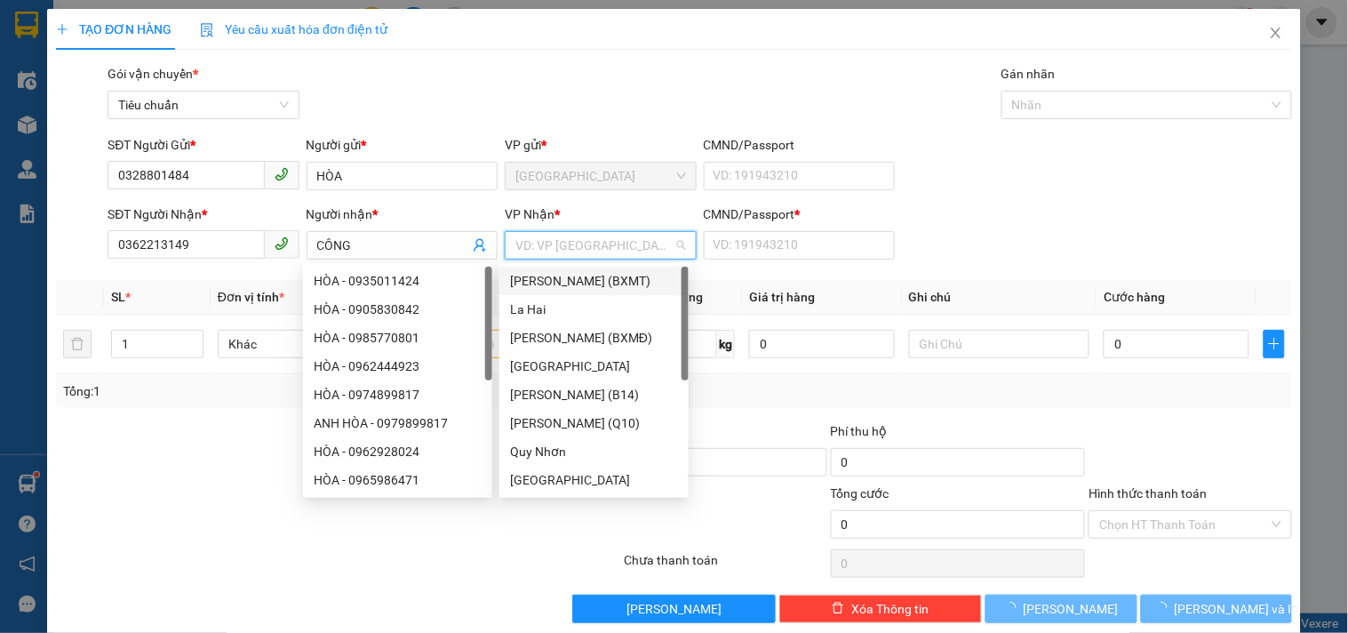
click at [602, 244] on input "search" at bounding box center [593, 245] width 157 height 27
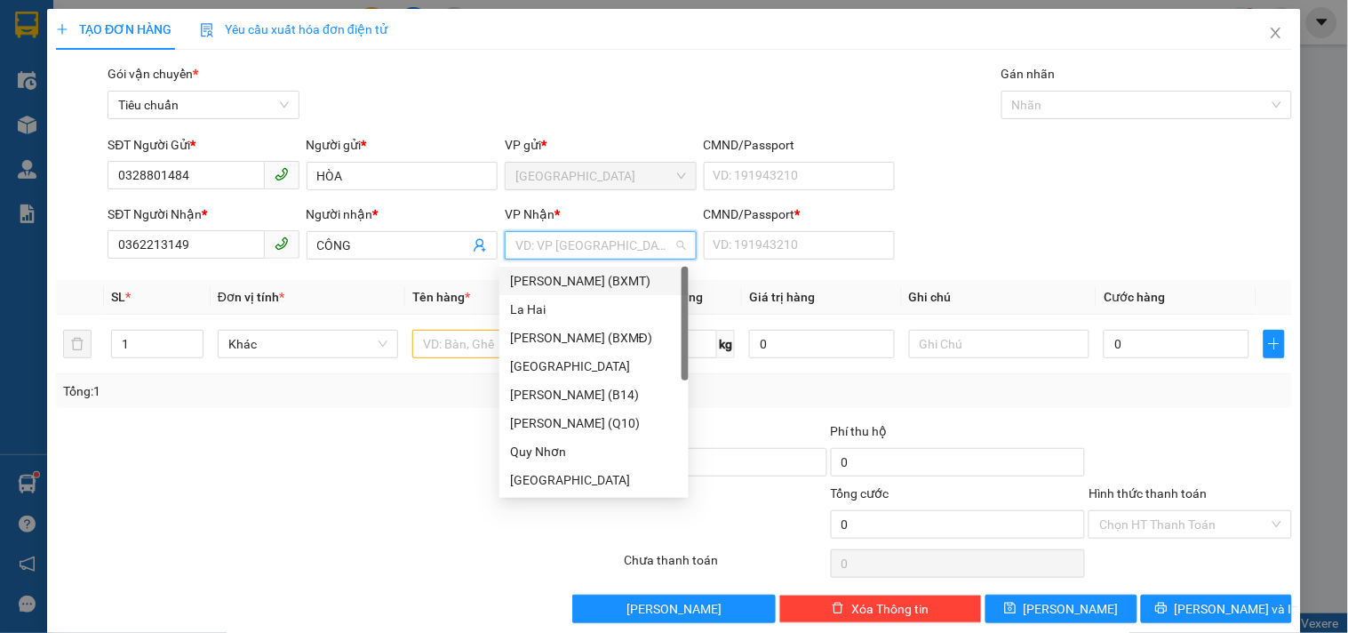
type input "T"
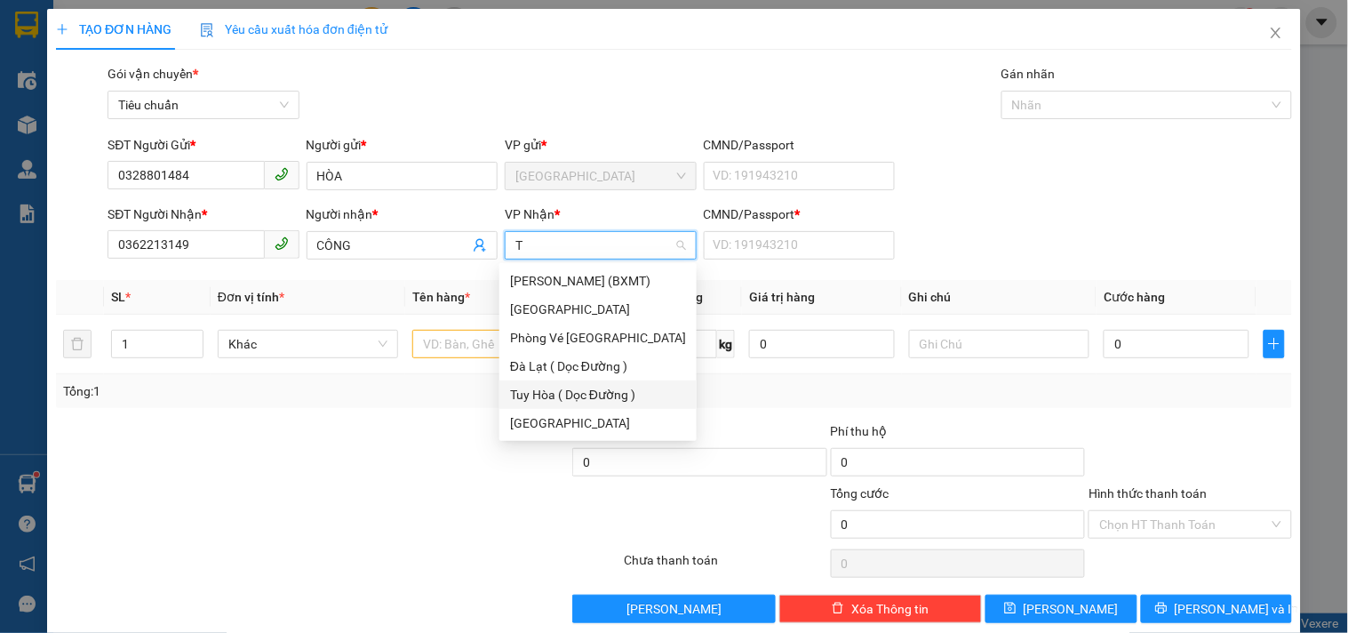
click at [573, 396] on div "Tuy Hòa ( Dọc Đường )" at bounding box center [598, 395] width 176 height 20
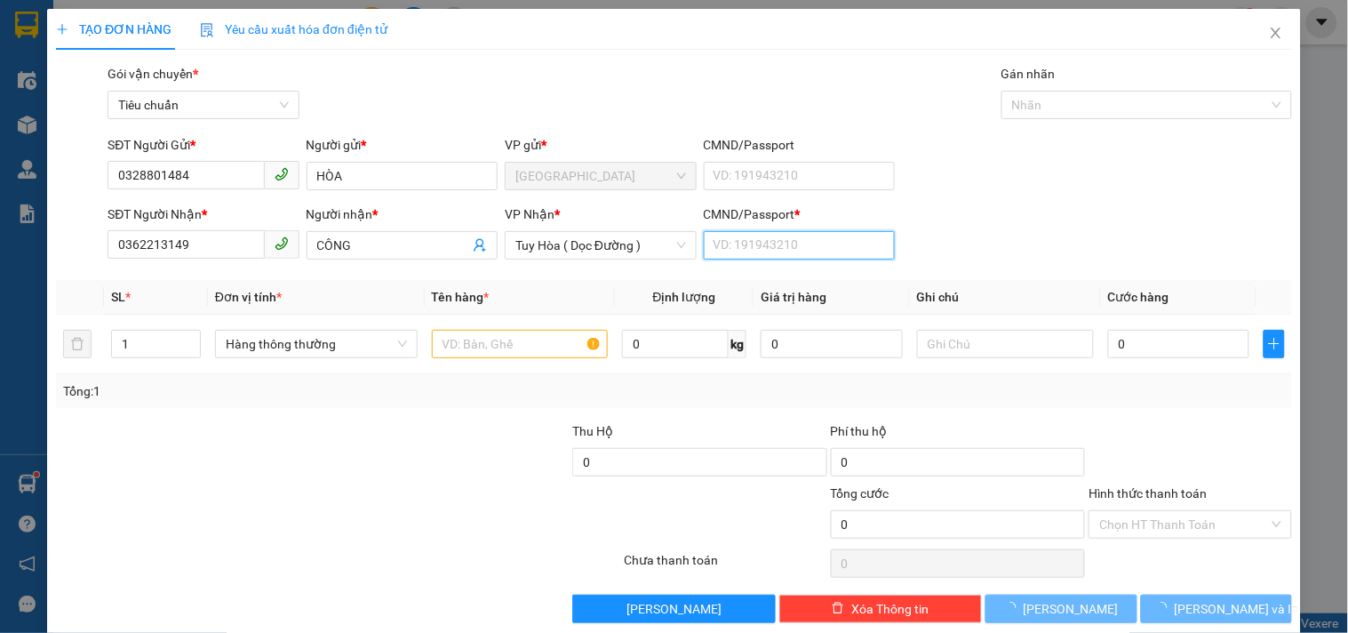
click at [786, 244] on input "CMND/Passport *" at bounding box center [799, 245] width 191 height 28
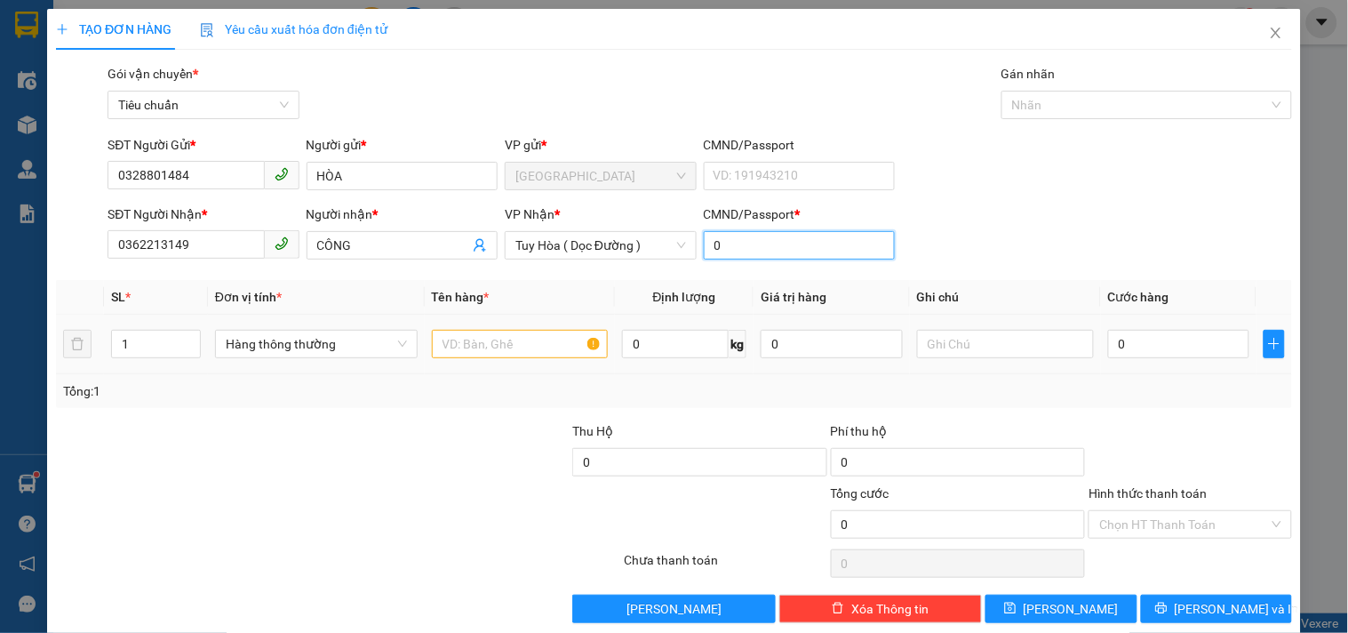
type input "0"
click at [494, 339] on input "text" at bounding box center [520, 344] width 177 height 28
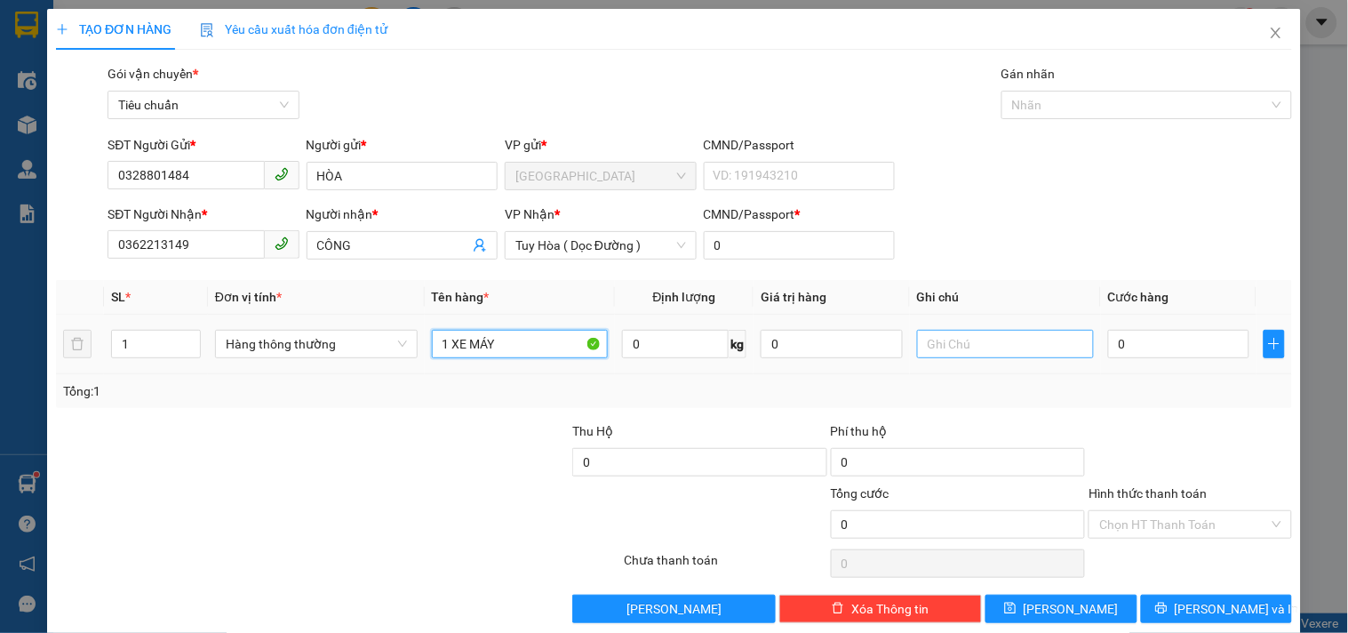
type input "1 XE MÁY"
click at [940, 344] on input "text" at bounding box center [1005, 344] width 177 height 28
type input "CẦU GỖ"
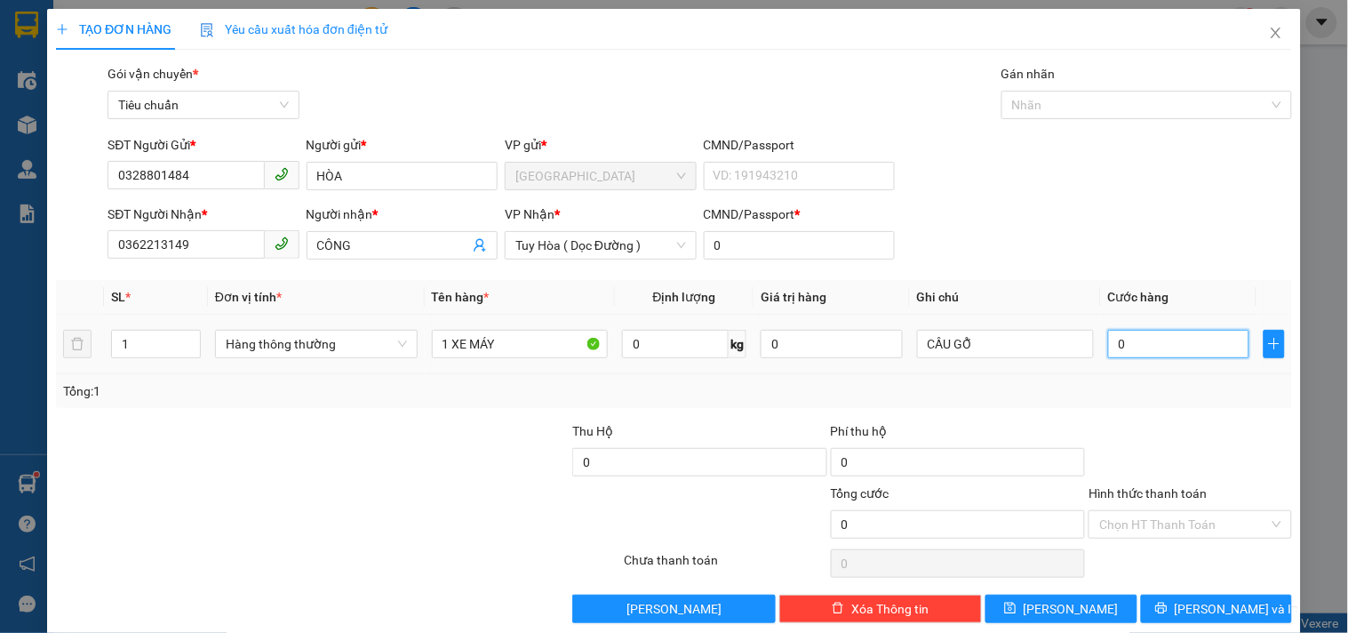
click at [1121, 347] on input "0" at bounding box center [1179, 344] width 142 height 28
type input "3"
type input "35"
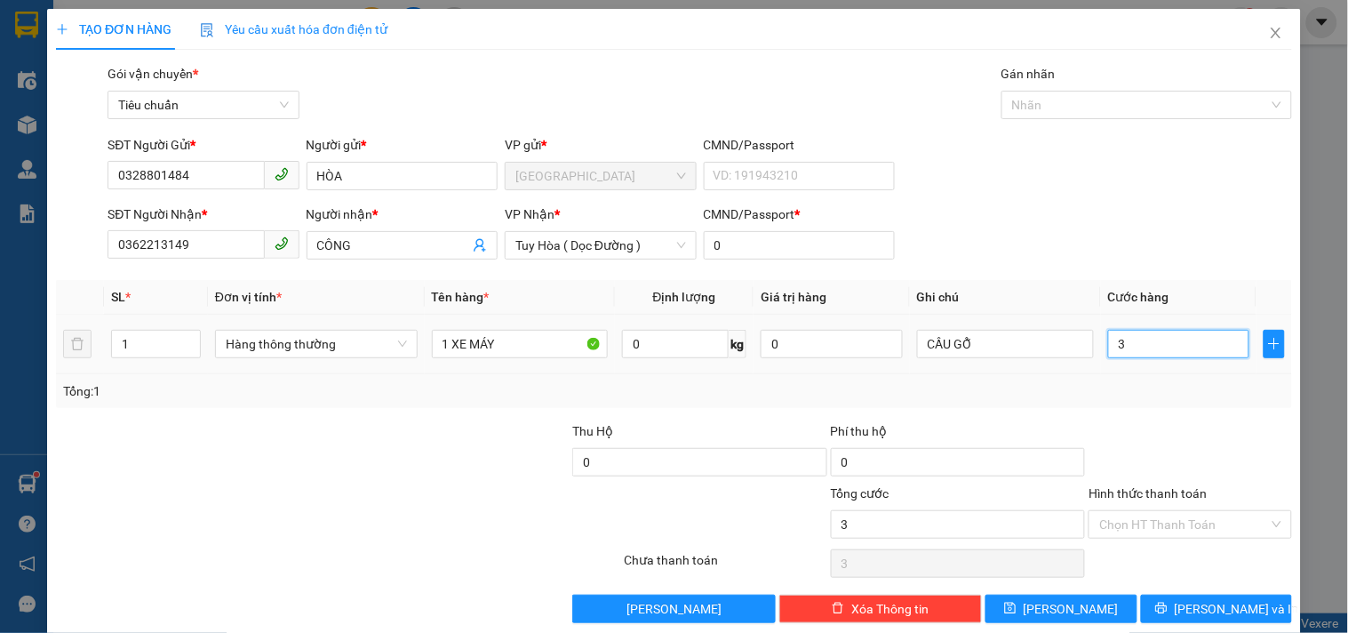
type input "35"
type input "350"
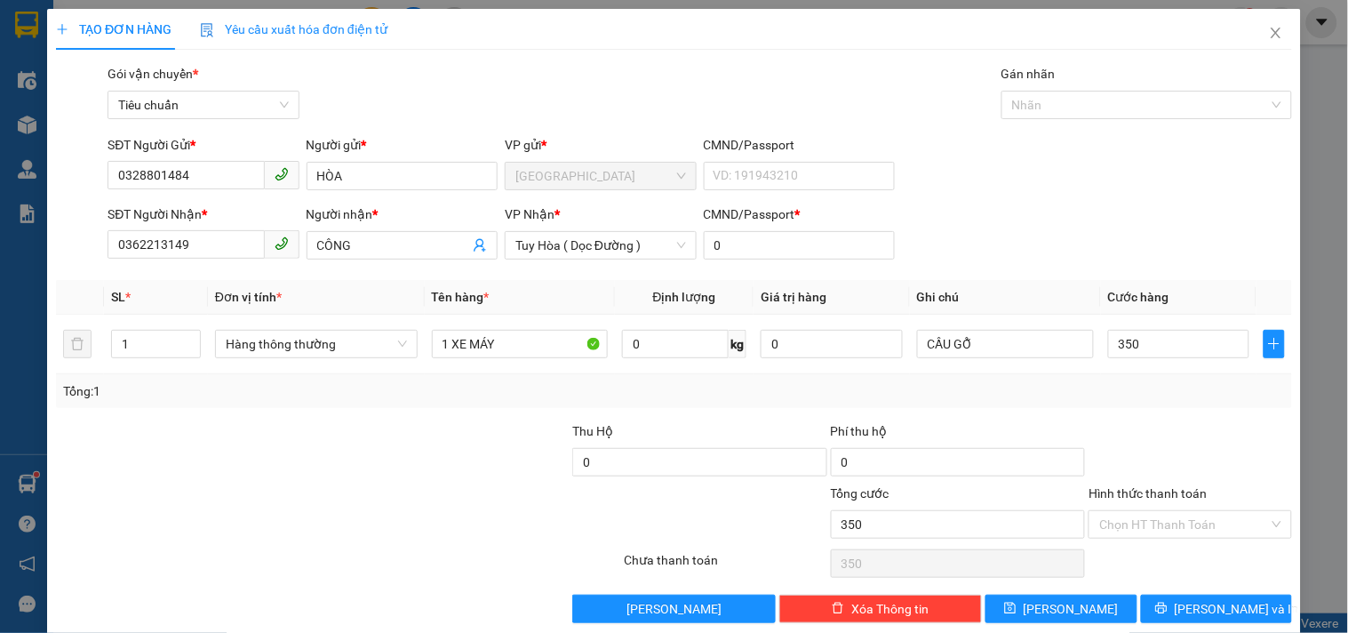
type input "350.000"
click at [1178, 571] on div "Chọn HT Thanh Toán" at bounding box center [1190, 564] width 206 height 36
click at [1194, 604] on span "[PERSON_NAME] và In" at bounding box center [1237, 609] width 124 height 20
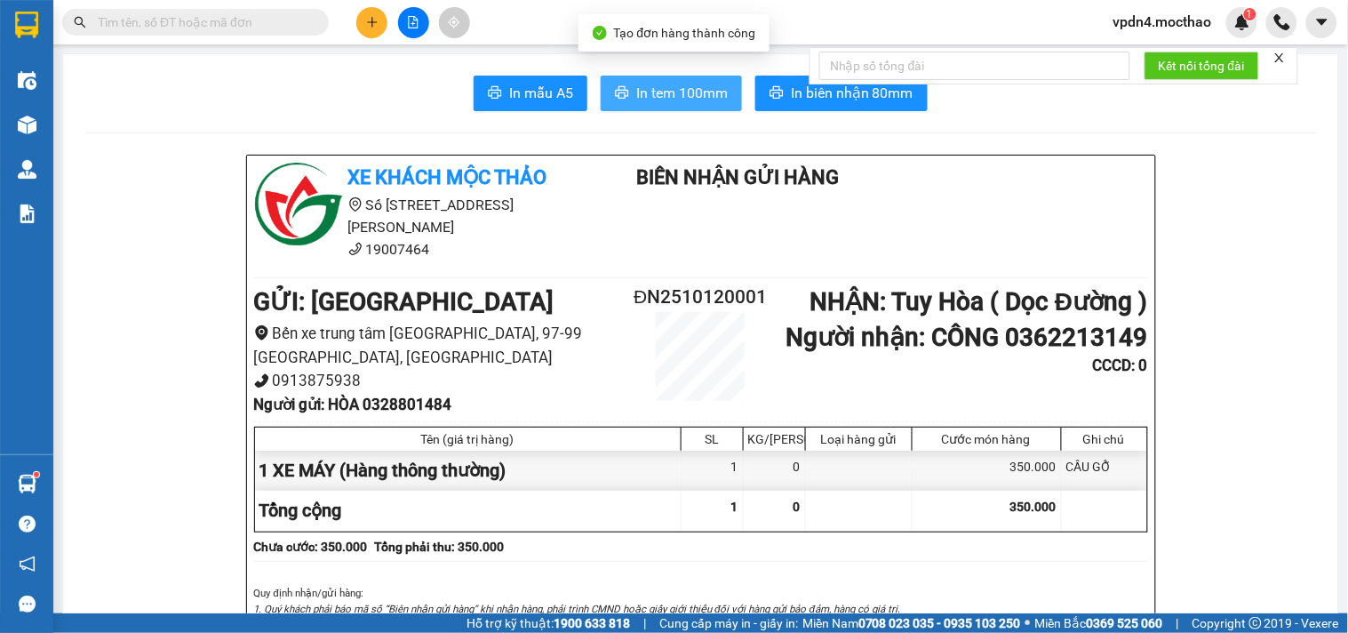
click at [658, 100] on span "In tem 100mm" at bounding box center [682, 93] width 92 height 22
click at [679, 90] on span "In tem 100mm" at bounding box center [682, 93] width 92 height 22
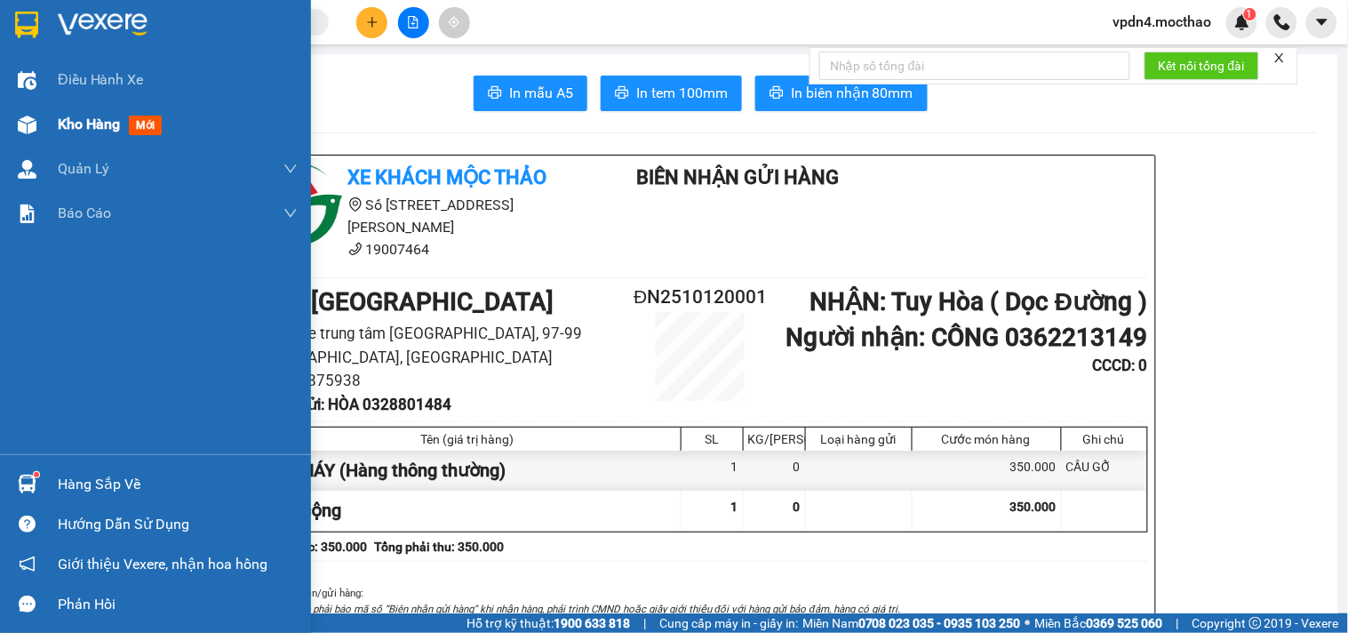
click at [94, 132] on span "Kho hàng" at bounding box center [89, 124] width 62 height 17
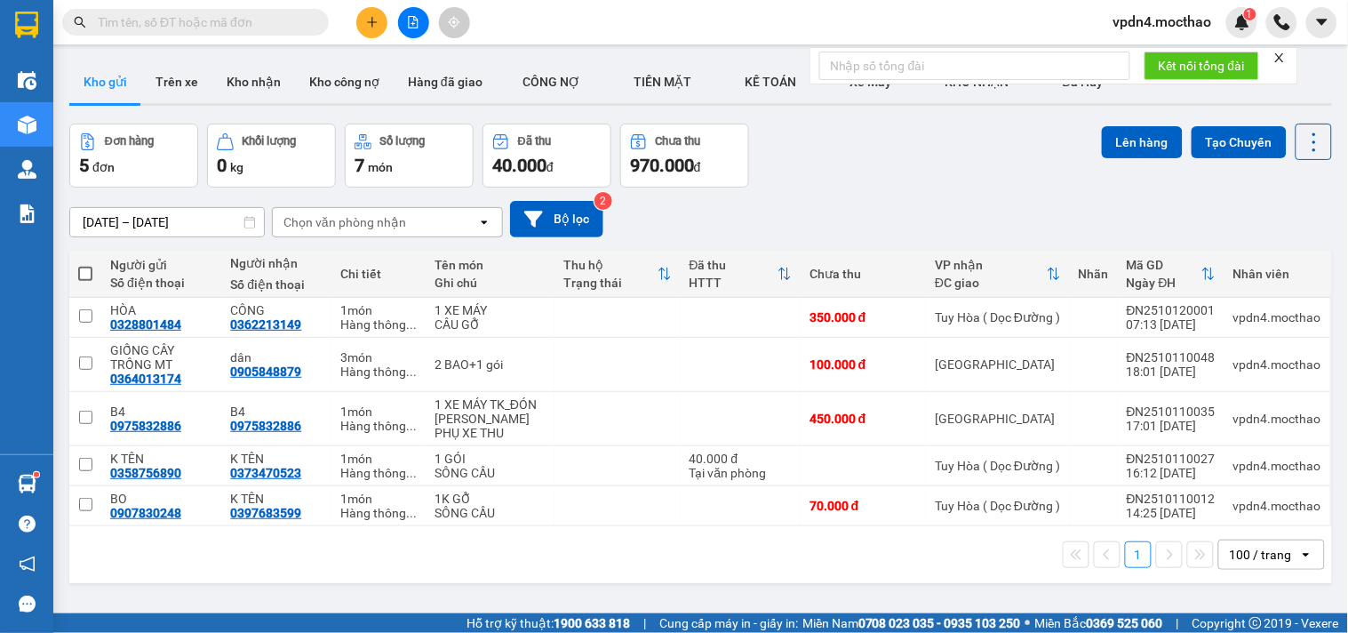
click at [84, 273] on span at bounding box center [85, 274] width 14 height 14
click at [85, 265] on input "checkbox" at bounding box center [85, 265] width 0 height 0
checkbox input "true"
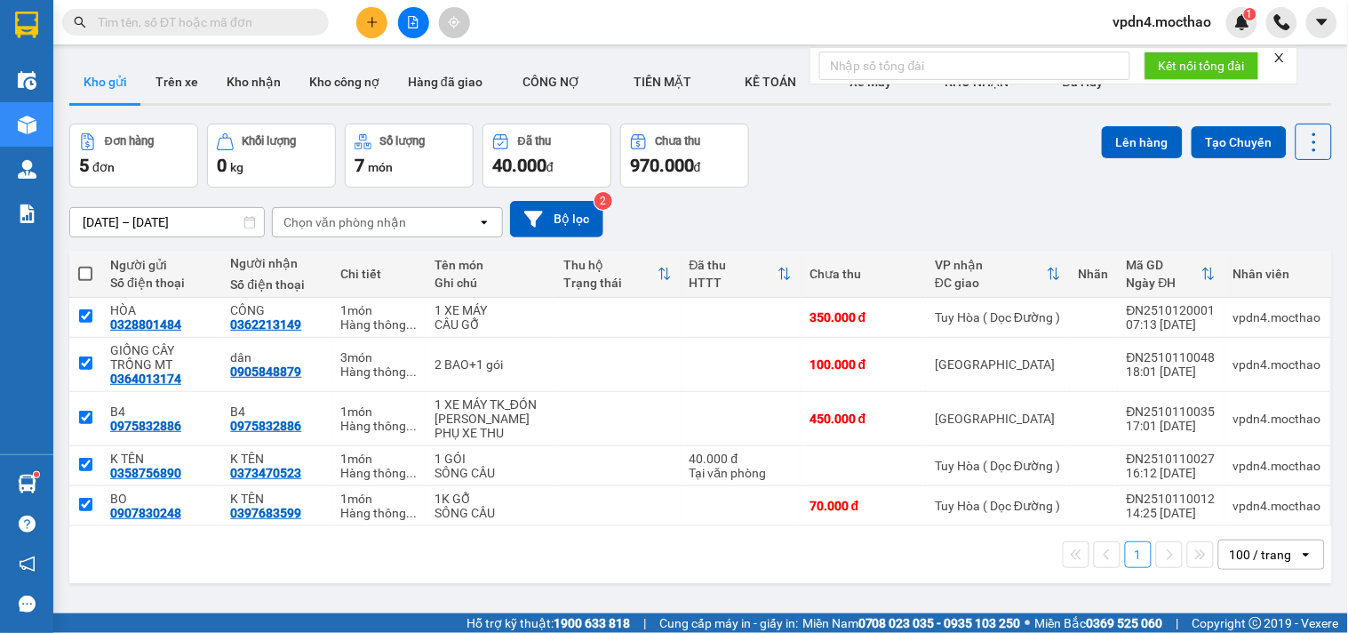
checkbox input "true"
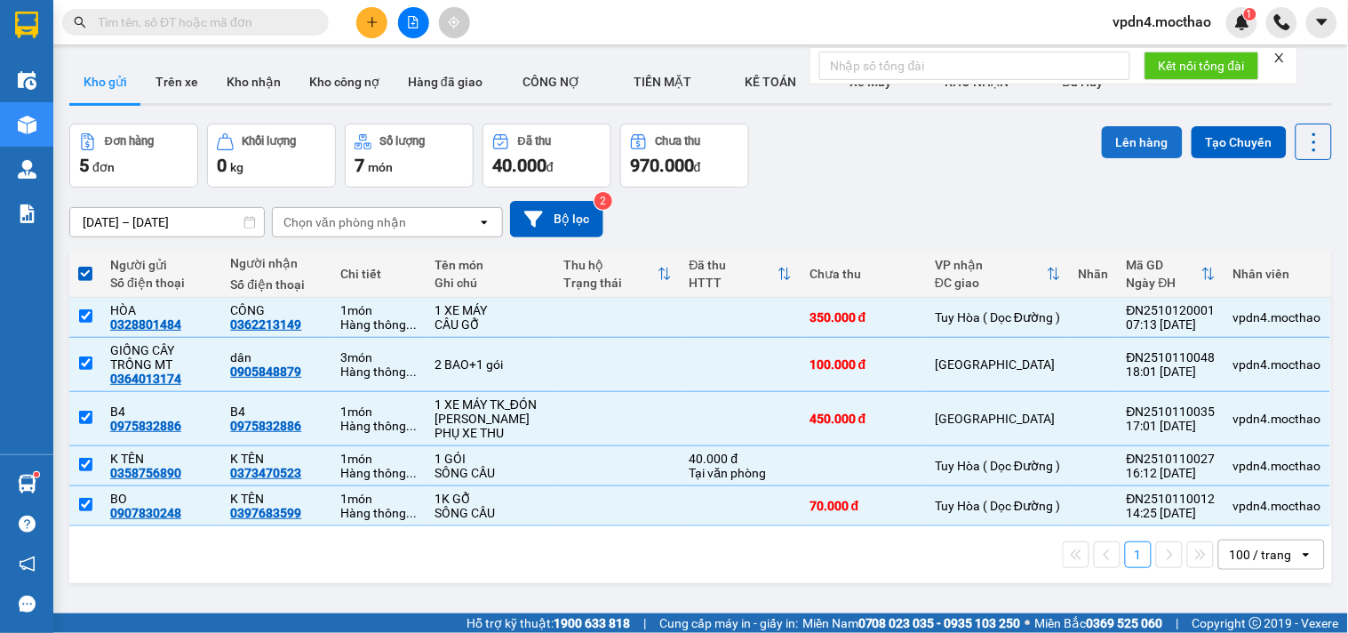
click at [1134, 143] on button "Lên hàng" at bounding box center [1142, 142] width 81 height 32
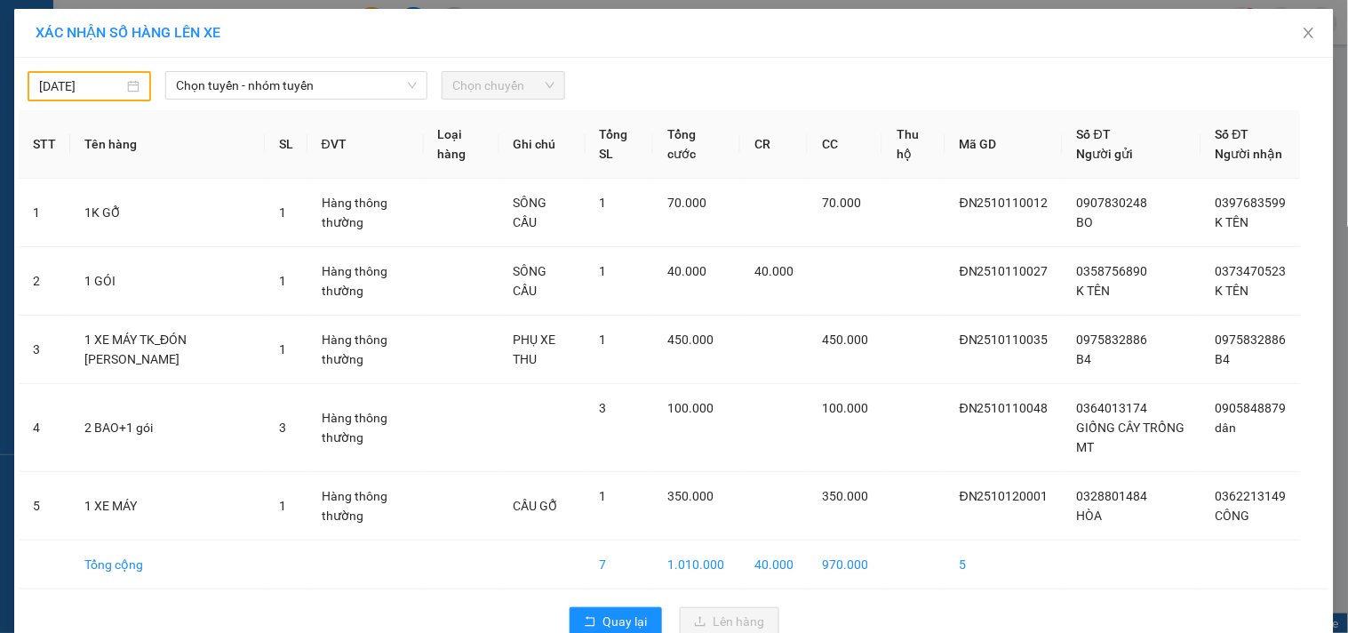
click at [109, 83] on input "[DATE]" at bounding box center [81, 86] width 84 height 20
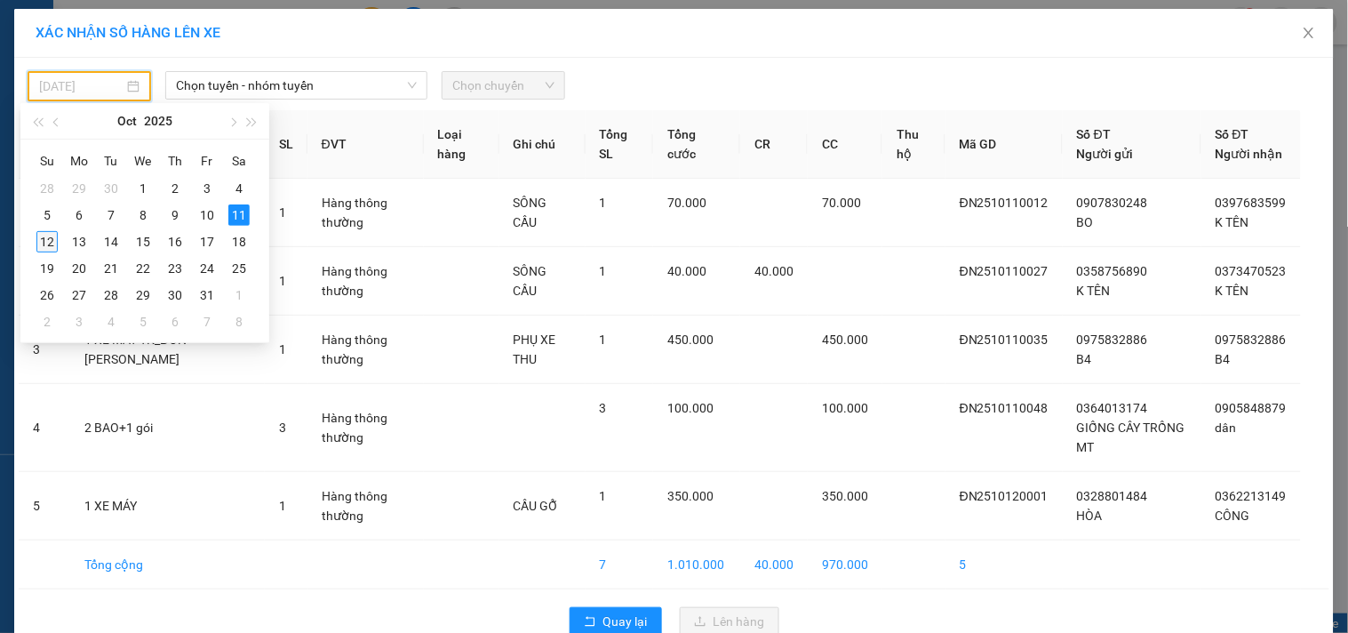
click at [40, 243] on div "12" at bounding box center [46, 241] width 21 height 21
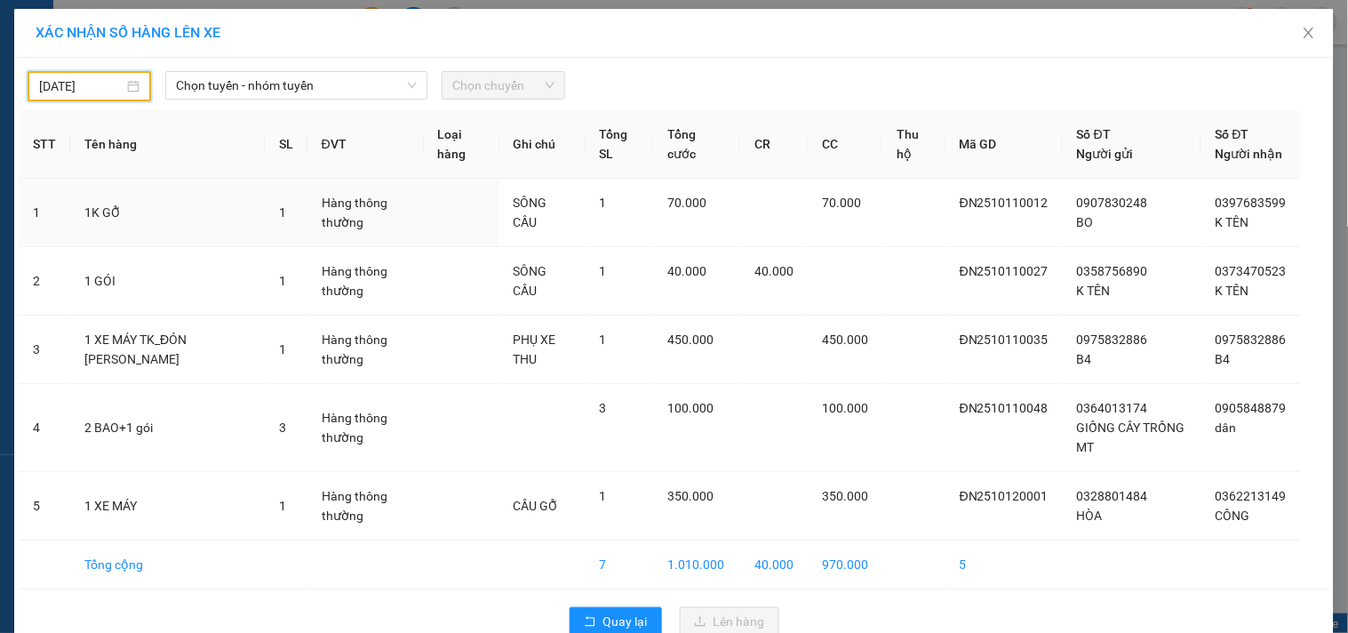
type input "[DATE]"
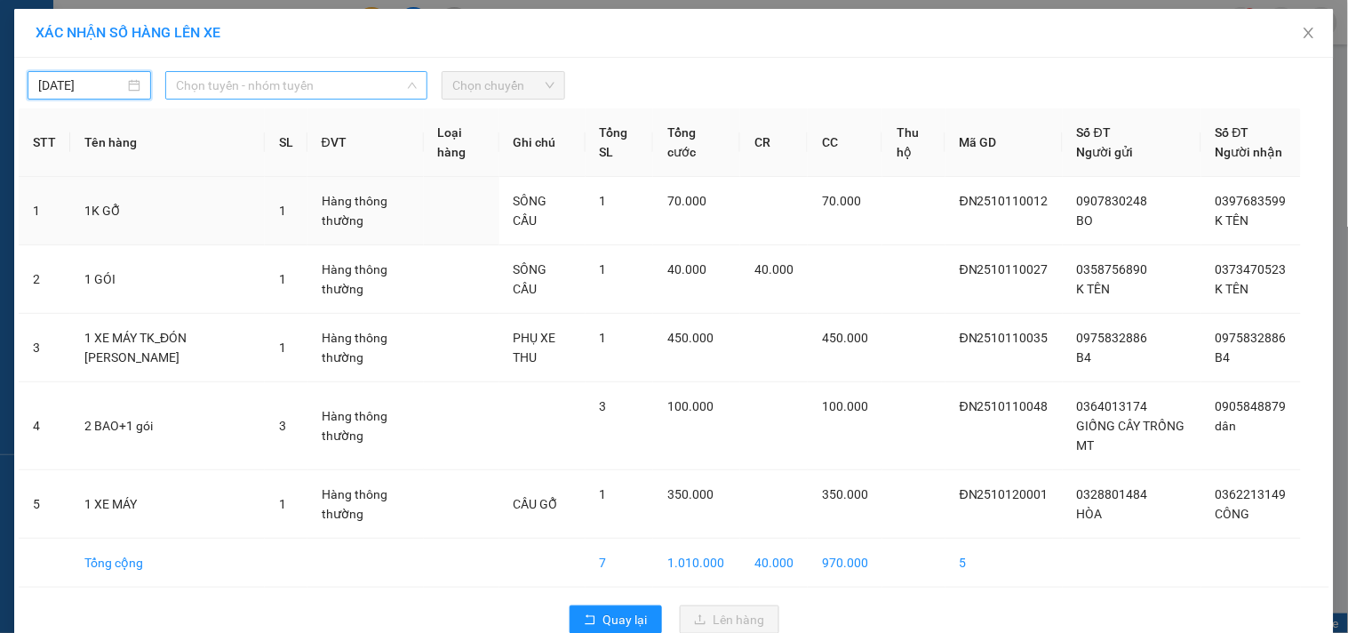
click at [366, 83] on span "Chọn tuyến - nhóm tuyến" at bounding box center [296, 85] width 241 height 27
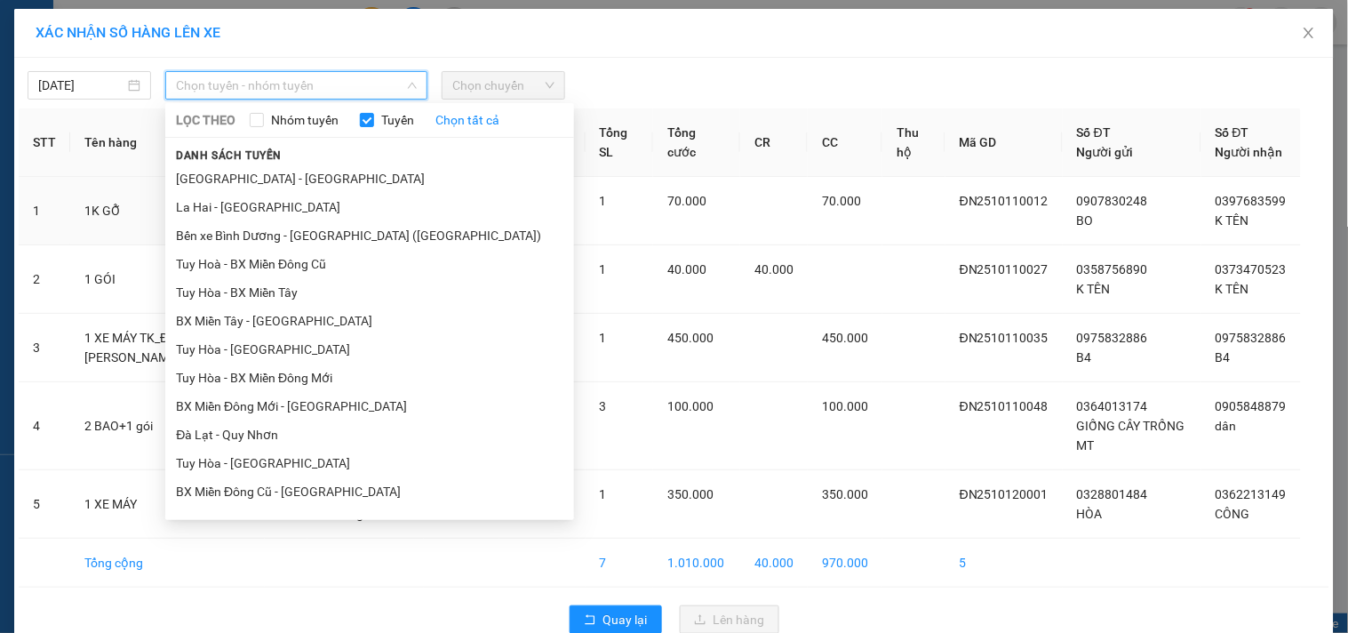
type input "D"
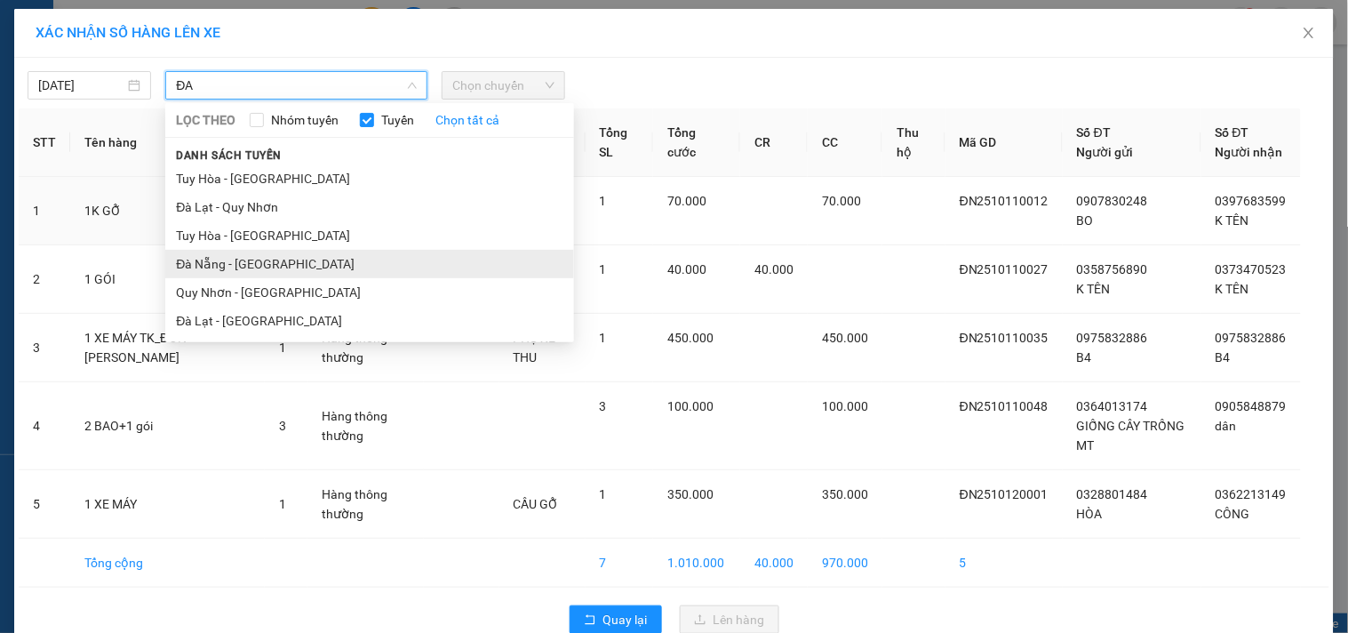
type input "ĐA"
click at [197, 262] on li "Đà Nẵng - [GEOGRAPHIC_DATA]" at bounding box center [369, 264] width 409 height 28
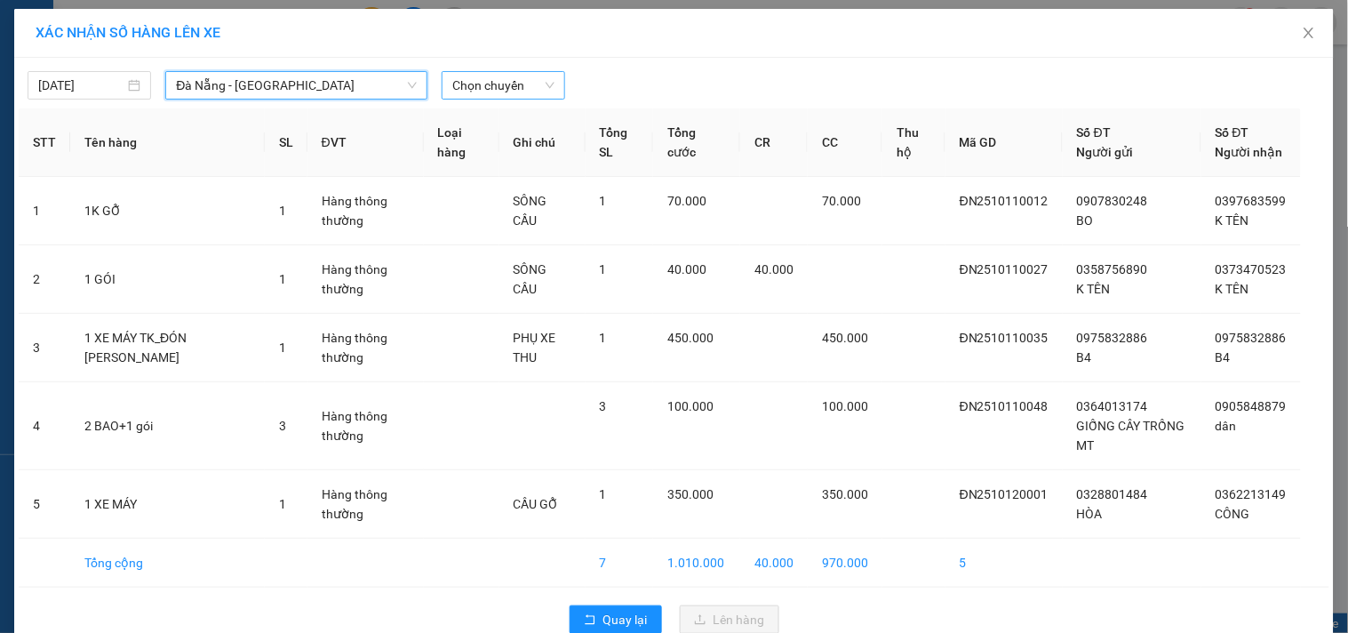
click at [524, 93] on span "Chọn chuyến" at bounding box center [503, 85] width 102 height 27
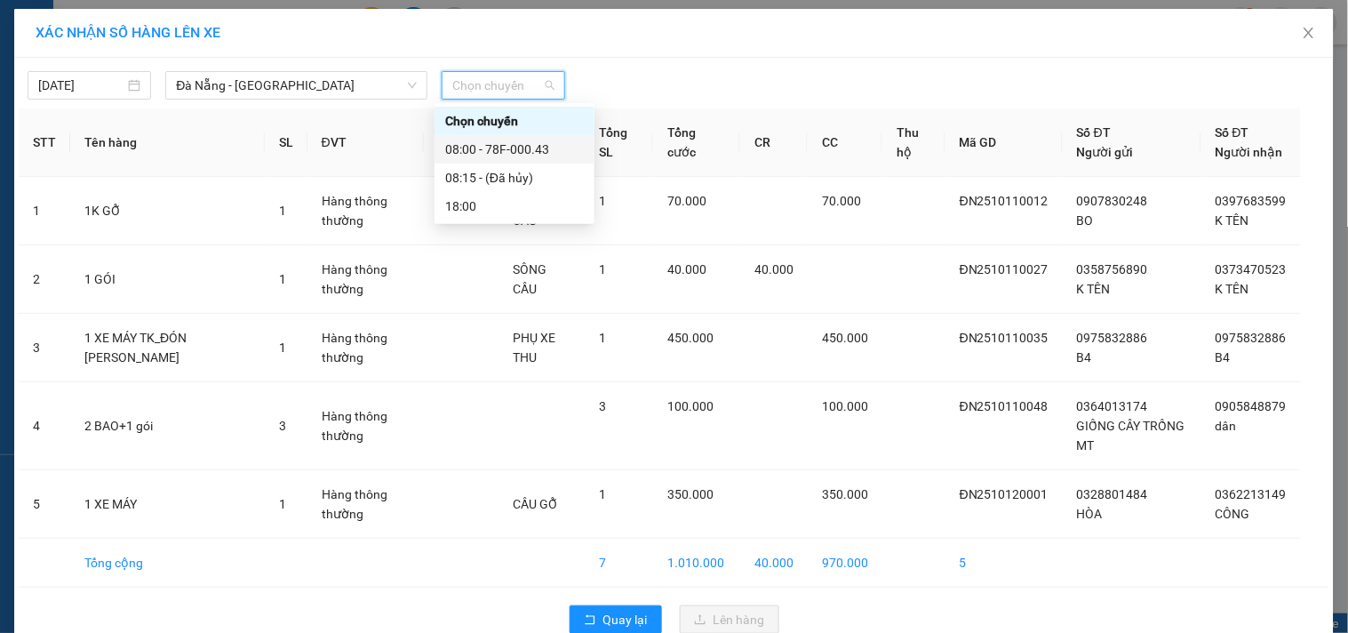
click at [483, 153] on div "08:00 - 78F-000.43" at bounding box center [514, 150] width 139 height 20
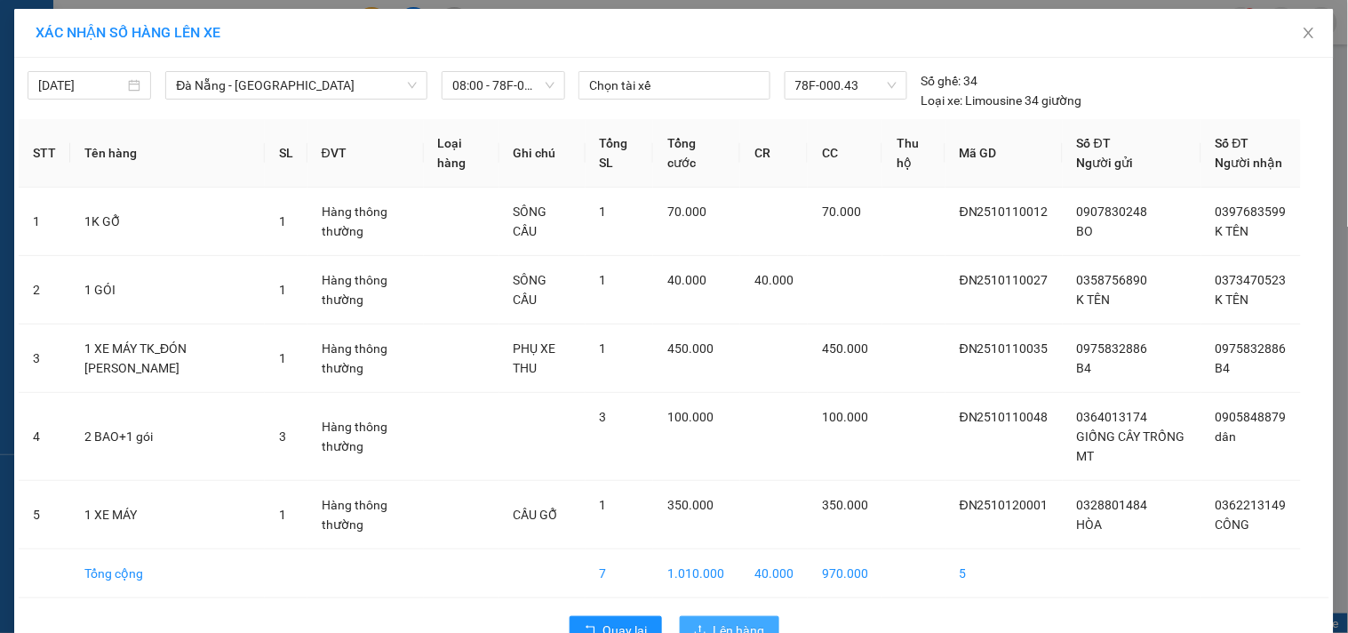
click at [721, 620] on span "Lên hàng" at bounding box center [740, 630] width 52 height 20
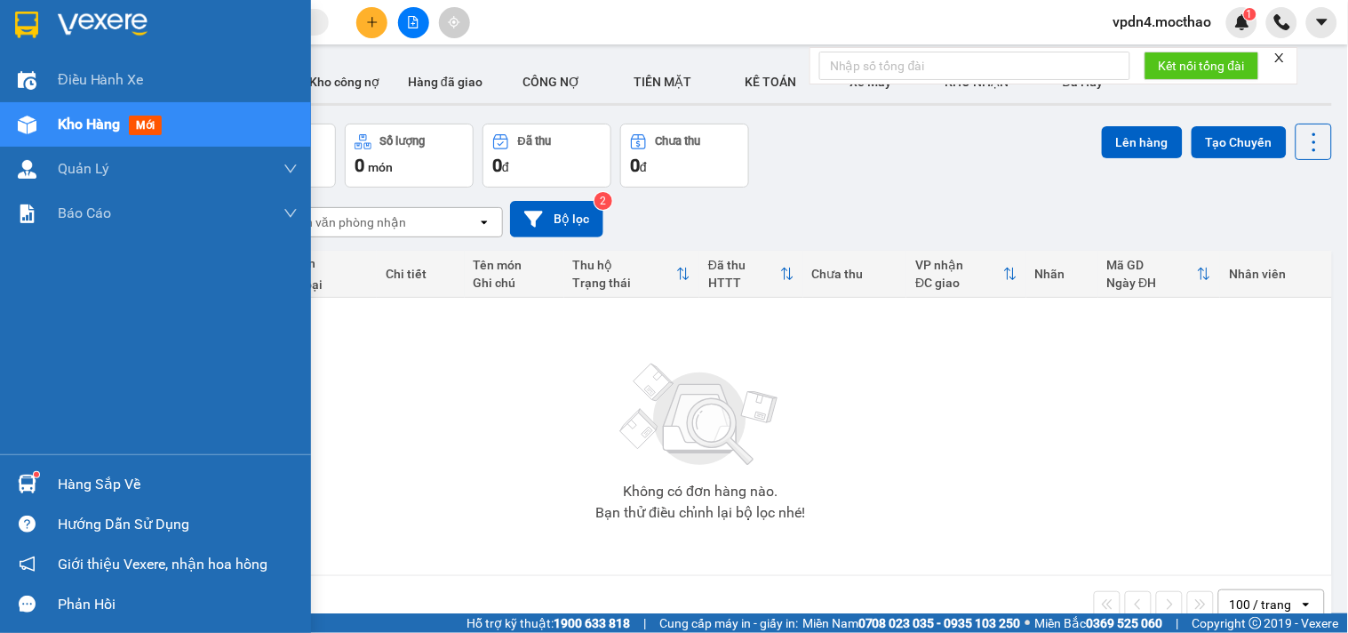
click at [116, 482] on div "Hàng sắp về" at bounding box center [178, 484] width 240 height 27
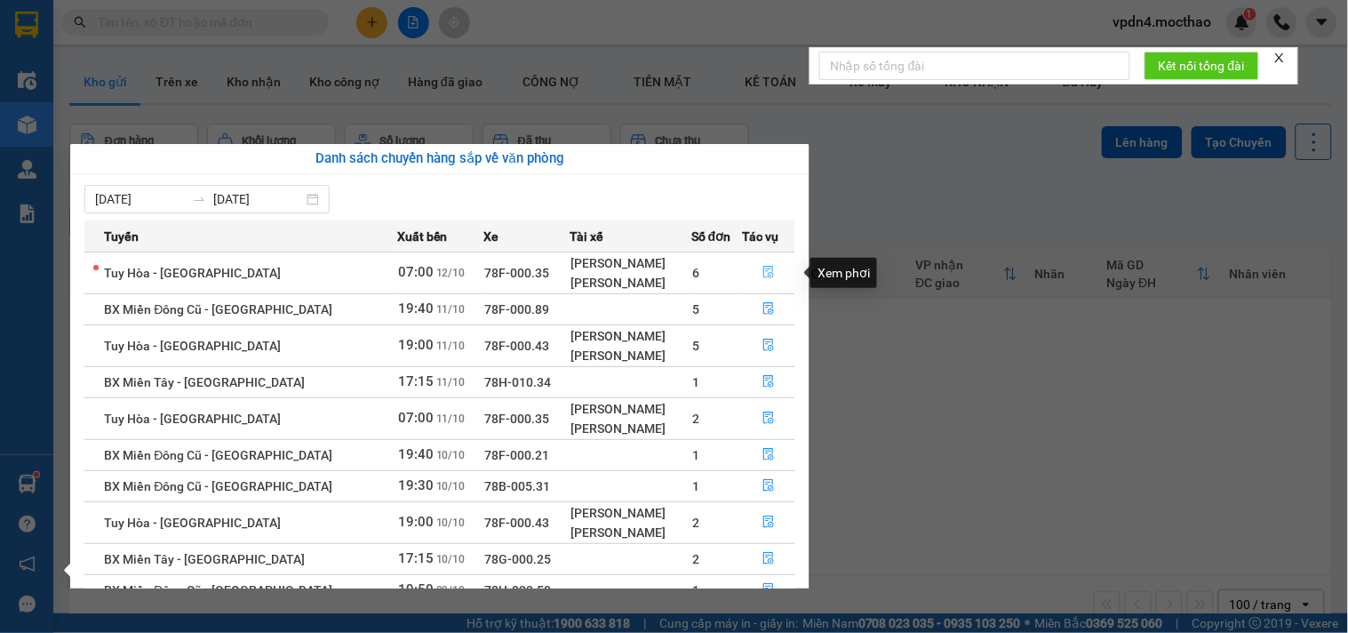
click at [763, 269] on icon "file-done" at bounding box center [769, 272] width 12 height 12
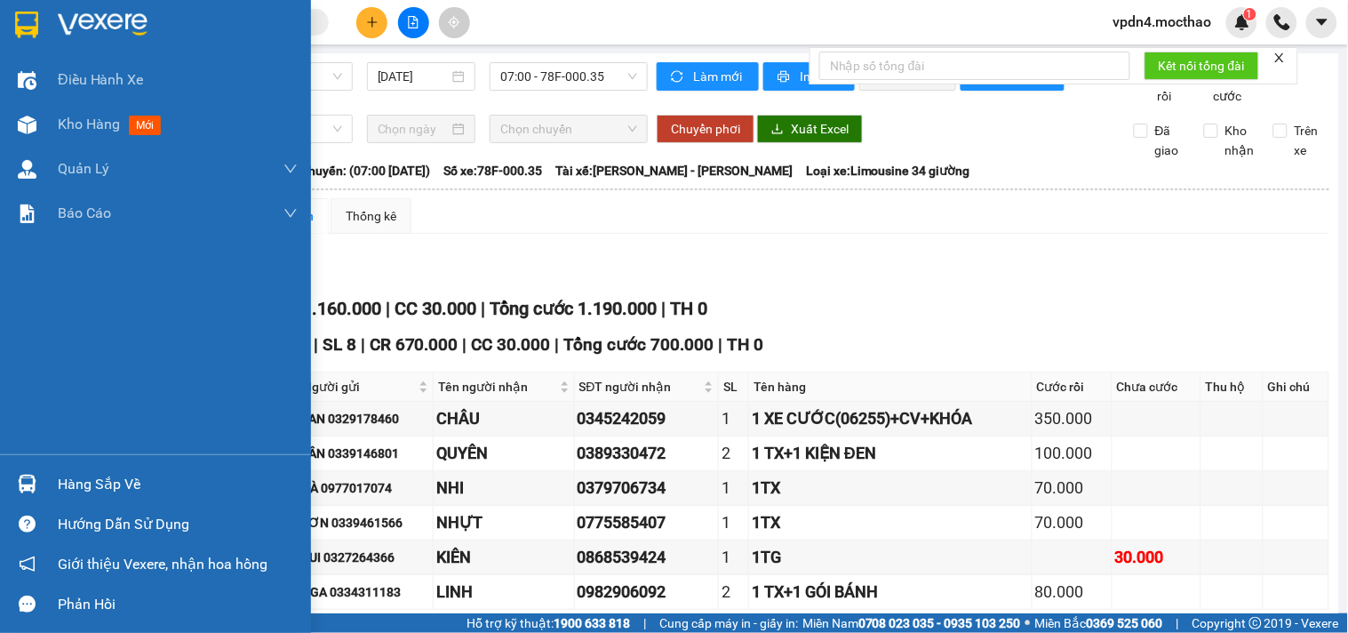
click at [95, 484] on div "Hàng sắp về" at bounding box center [178, 484] width 240 height 27
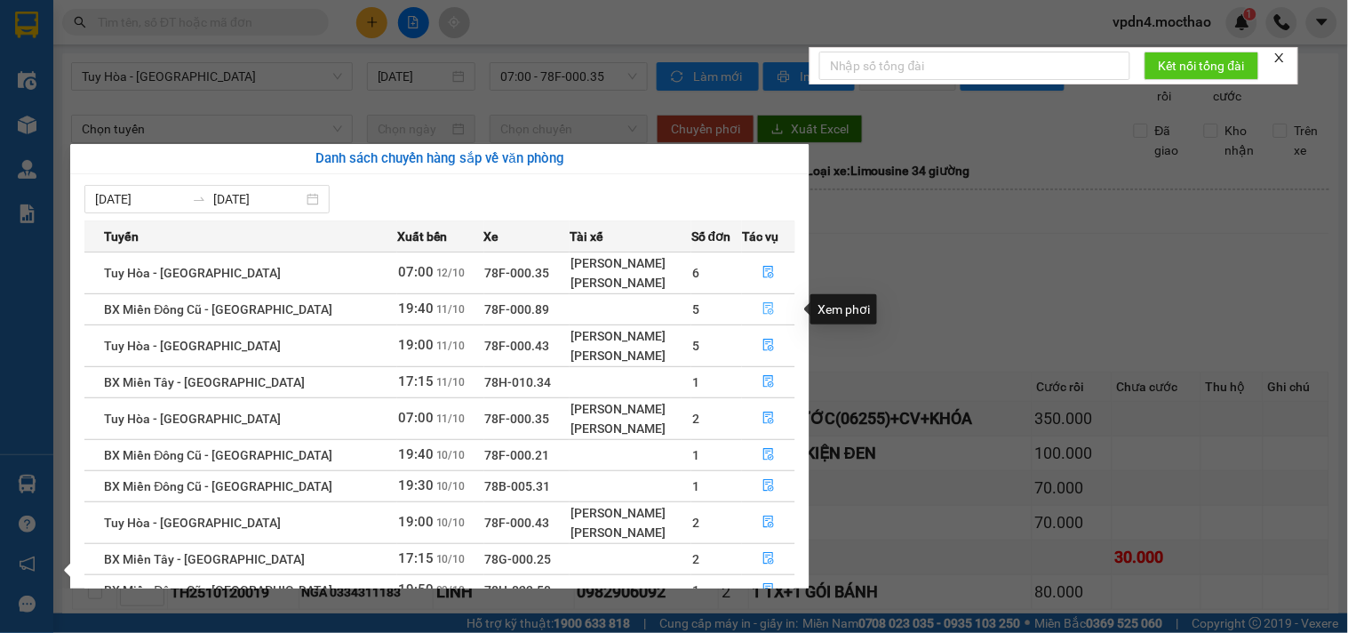
click at [765, 308] on icon "file-done" at bounding box center [769, 308] width 12 height 12
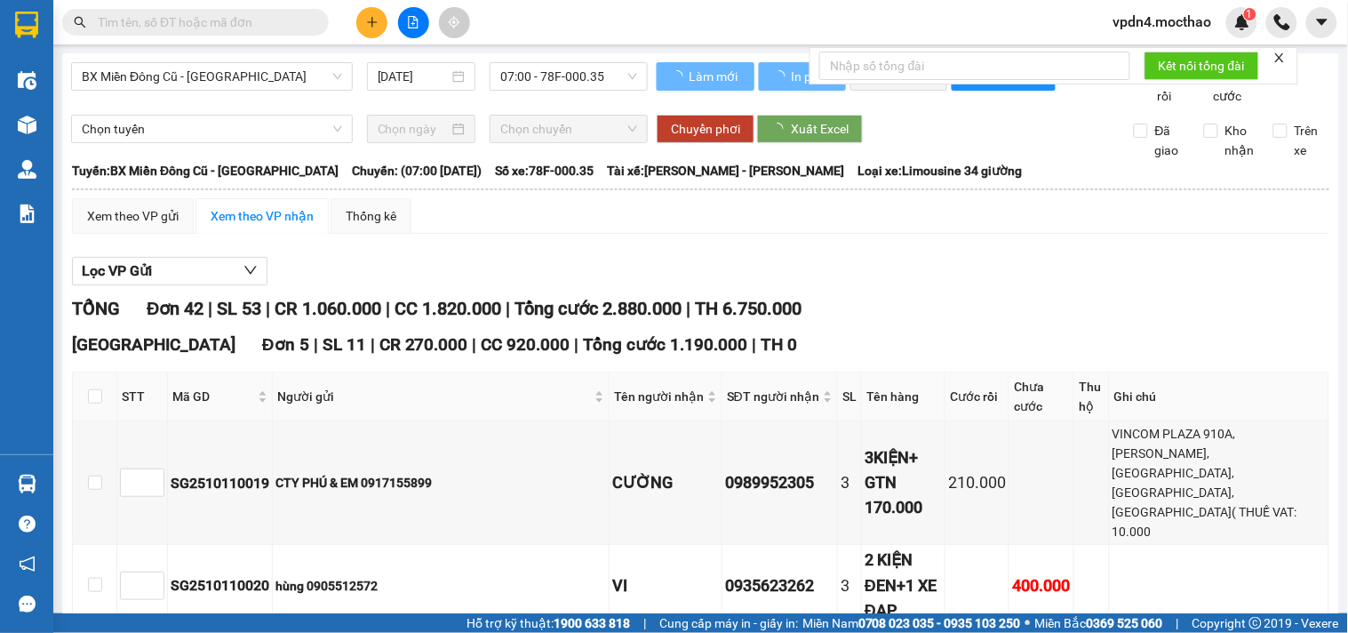
type input "[DATE]"
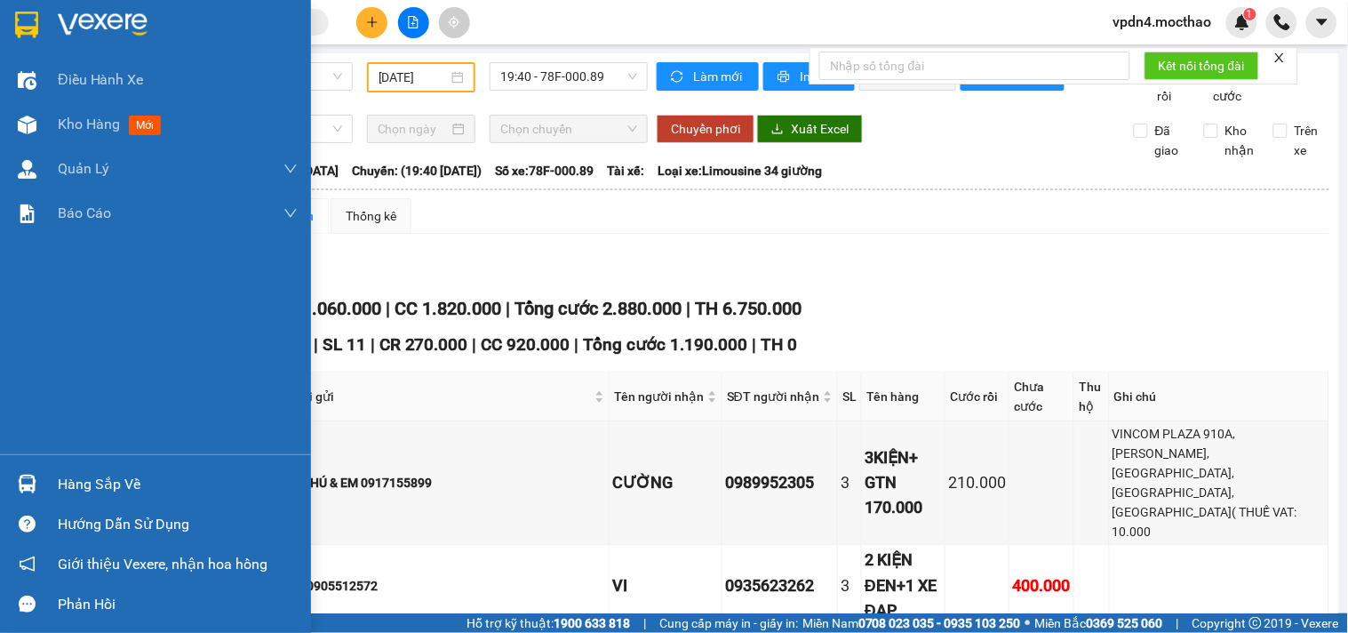
click at [96, 484] on div "Hàng sắp về" at bounding box center [178, 484] width 240 height 27
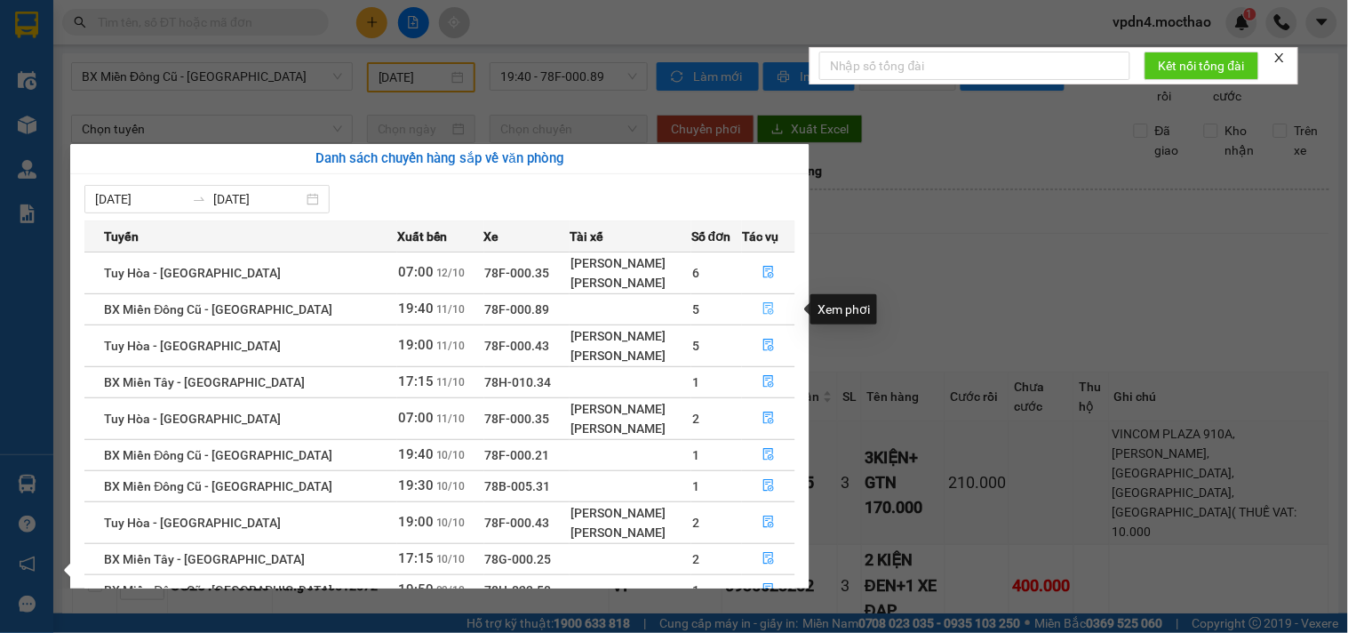
click at [763, 315] on icon "file-done" at bounding box center [768, 308] width 11 height 12
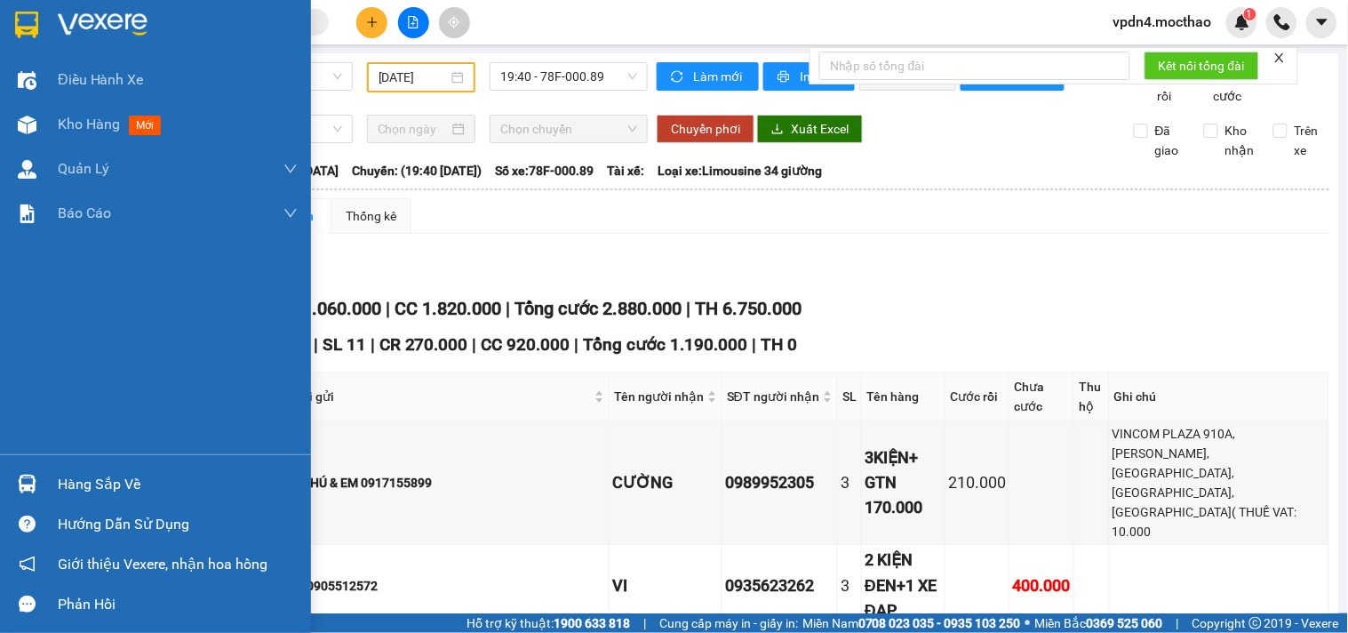
click at [82, 485] on div "Hàng sắp về" at bounding box center [178, 484] width 240 height 27
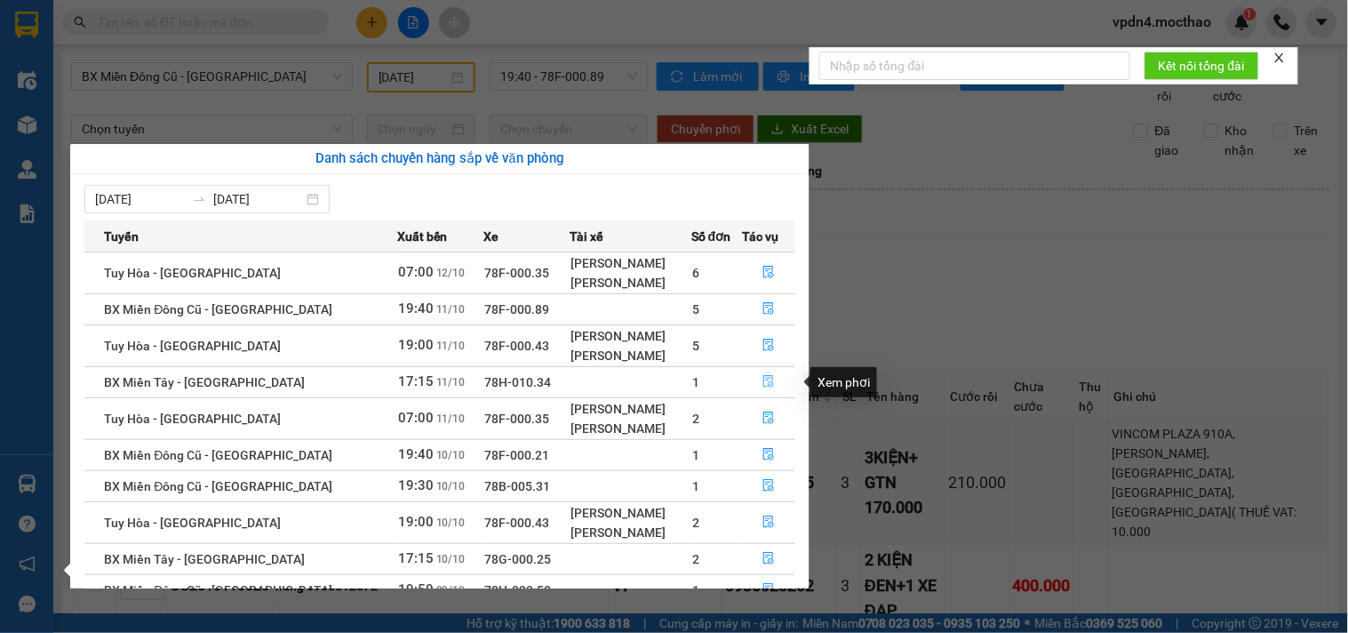
click at [763, 380] on icon "file-done" at bounding box center [768, 381] width 11 height 12
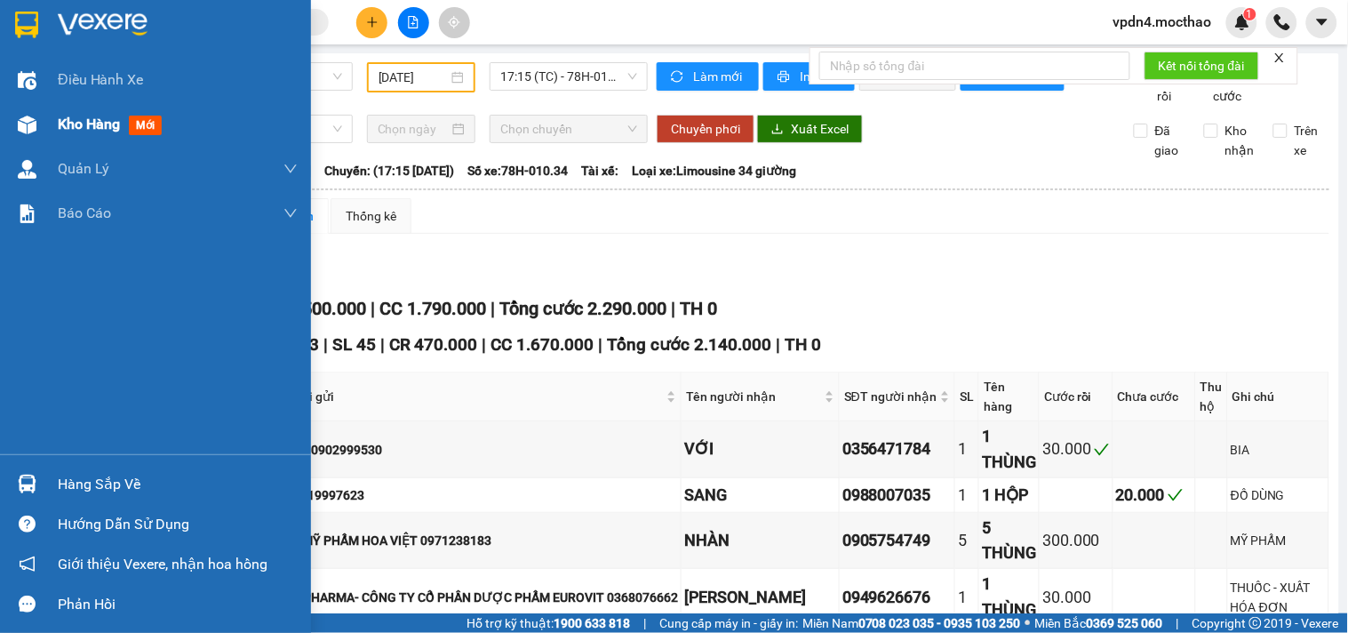
click at [86, 125] on span "Kho hàng" at bounding box center [89, 124] width 62 height 17
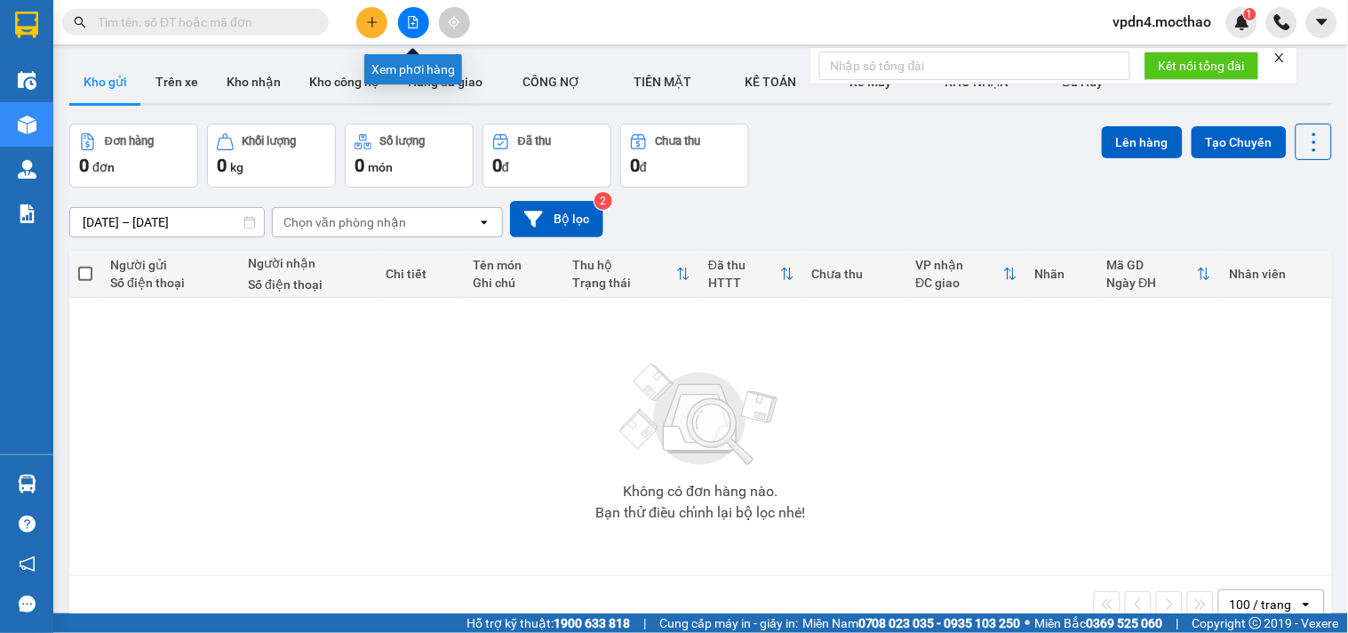
click at [415, 20] on icon "file-add" at bounding box center [414, 22] width 10 height 12
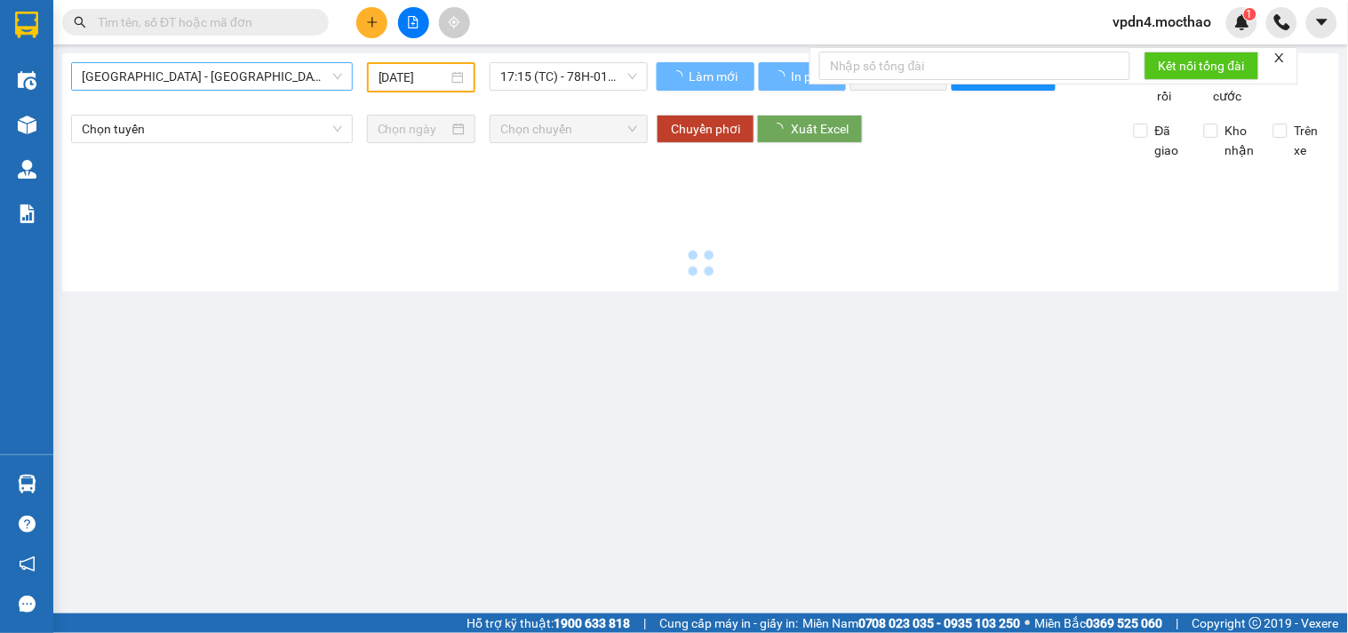
type input "[DATE]"
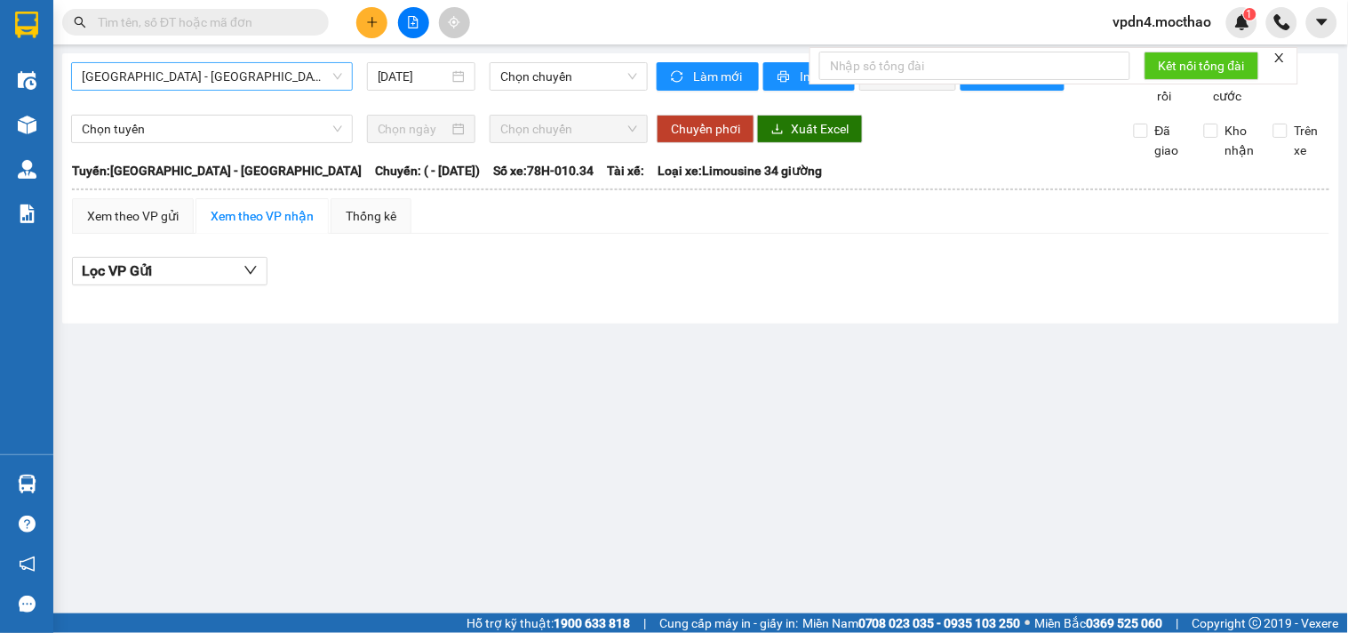
click at [260, 75] on span "[GEOGRAPHIC_DATA] - [GEOGRAPHIC_DATA]" at bounding box center [212, 76] width 260 height 27
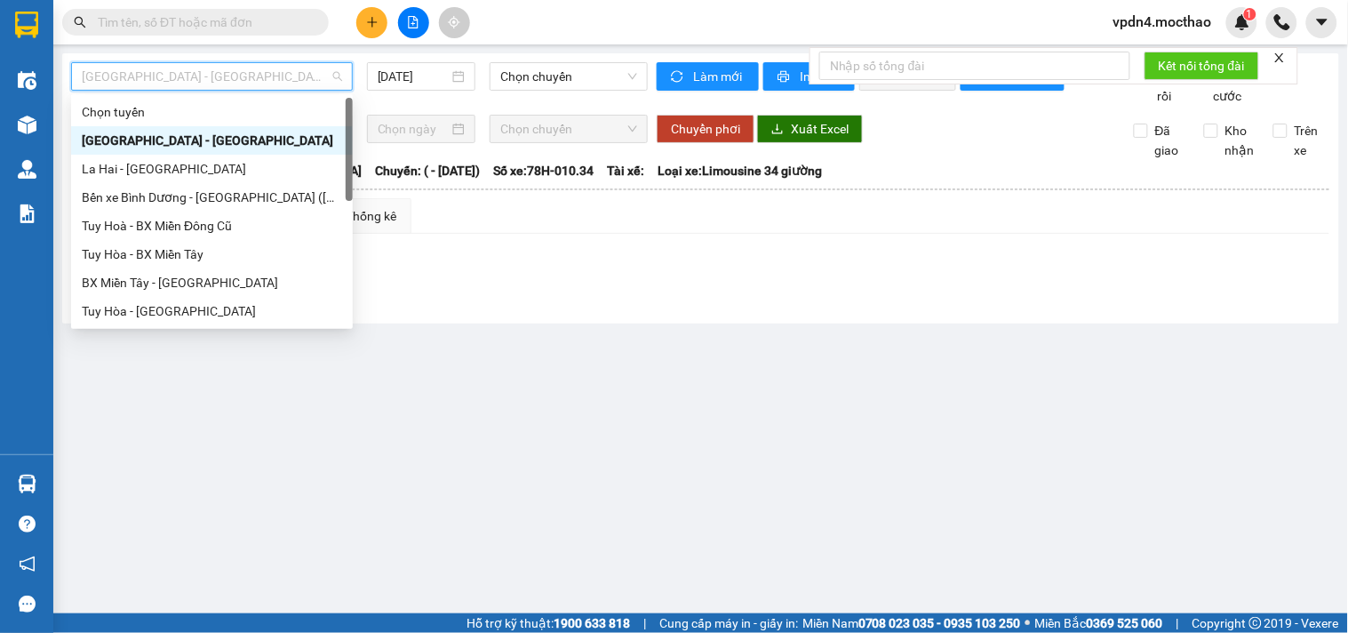
type input "D"
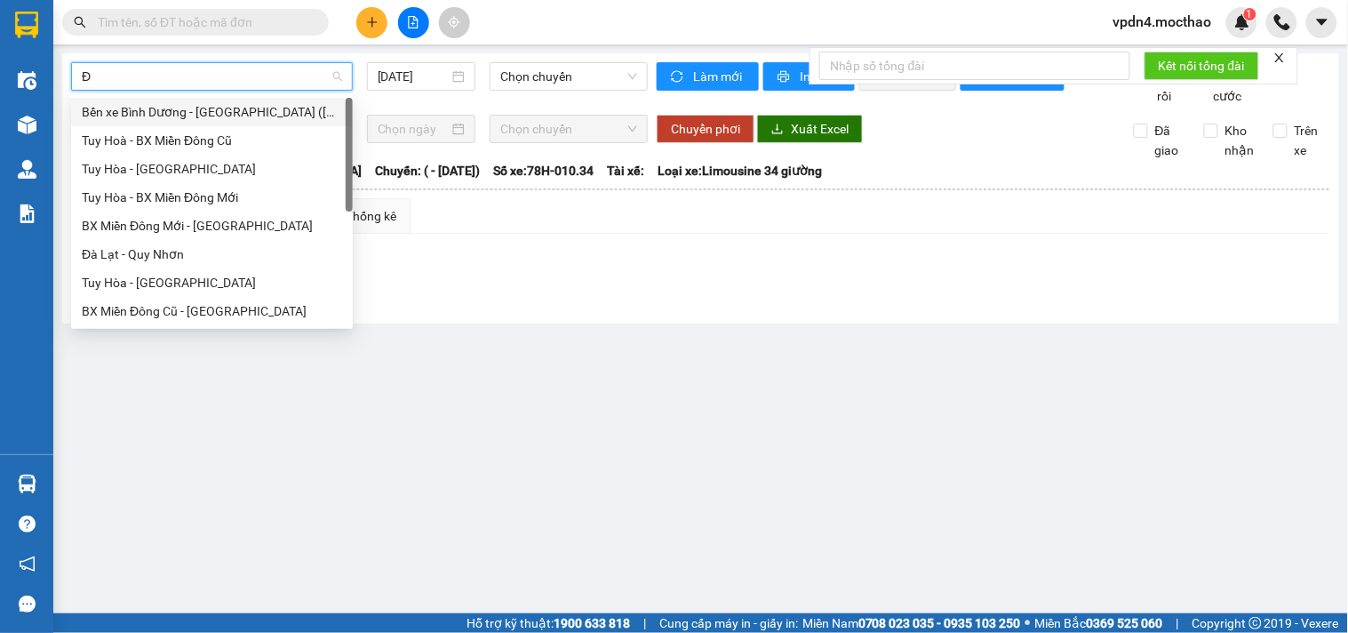
type input "ĐA"
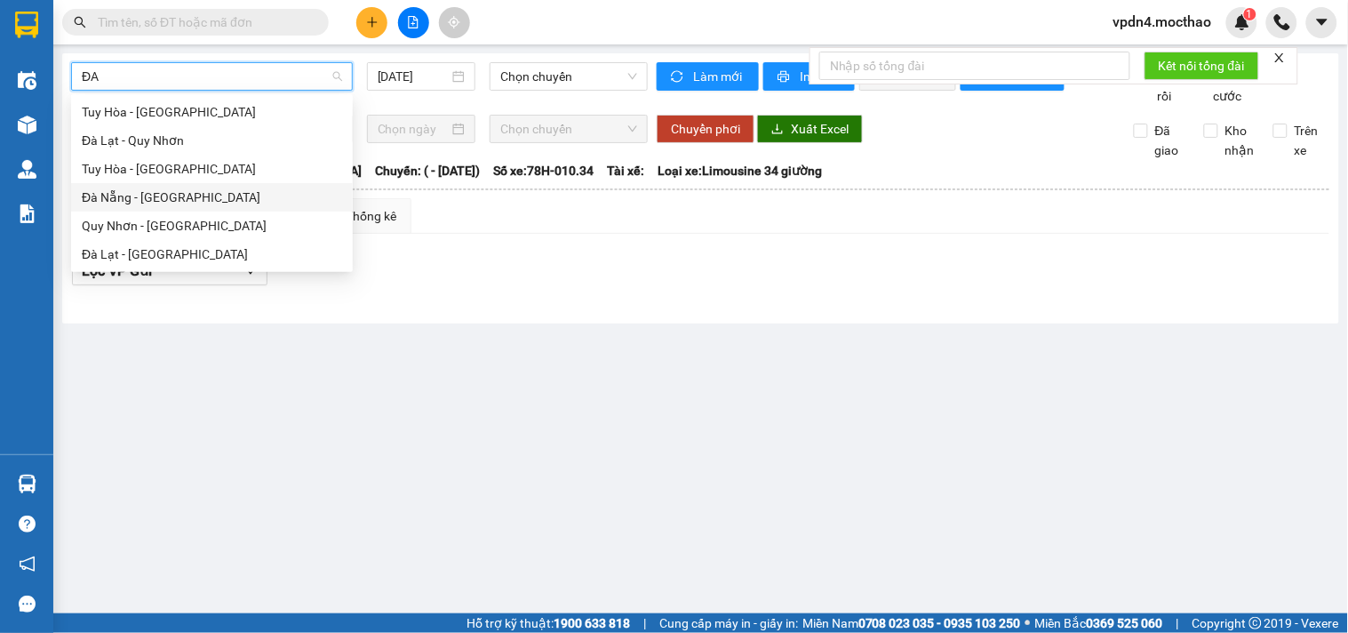
click at [121, 197] on div "Đà Nẵng - [GEOGRAPHIC_DATA]" at bounding box center [212, 198] width 260 height 20
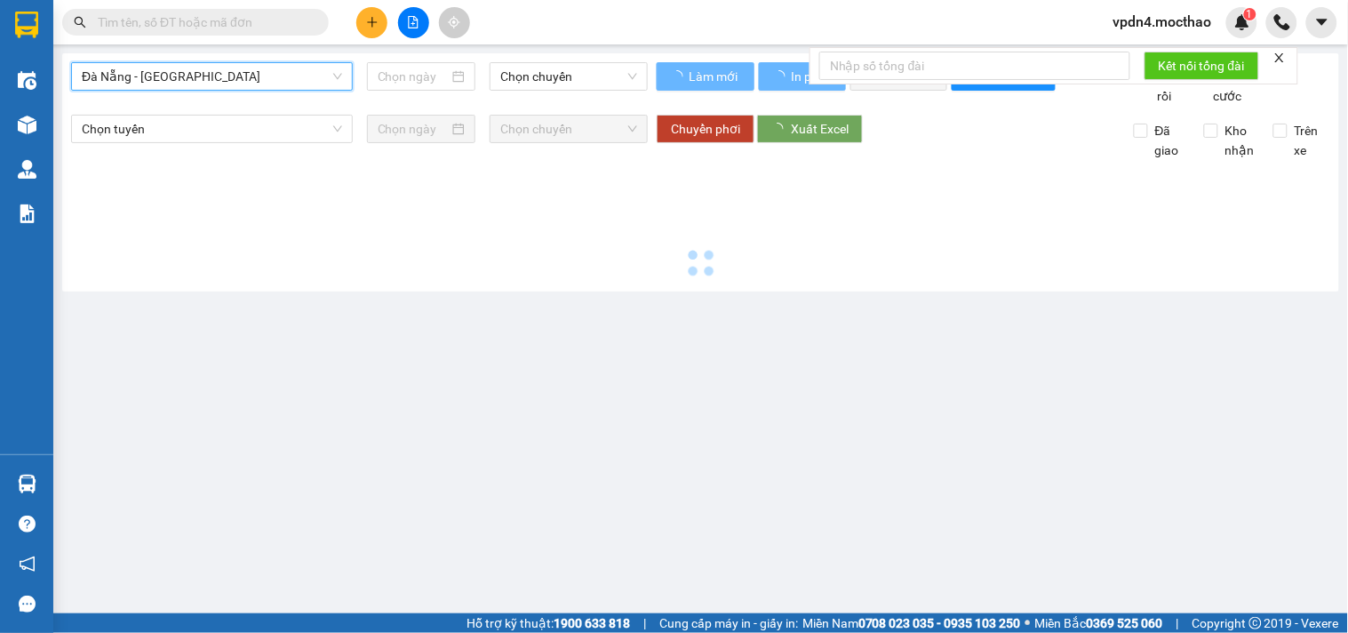
type input "[DATE]"
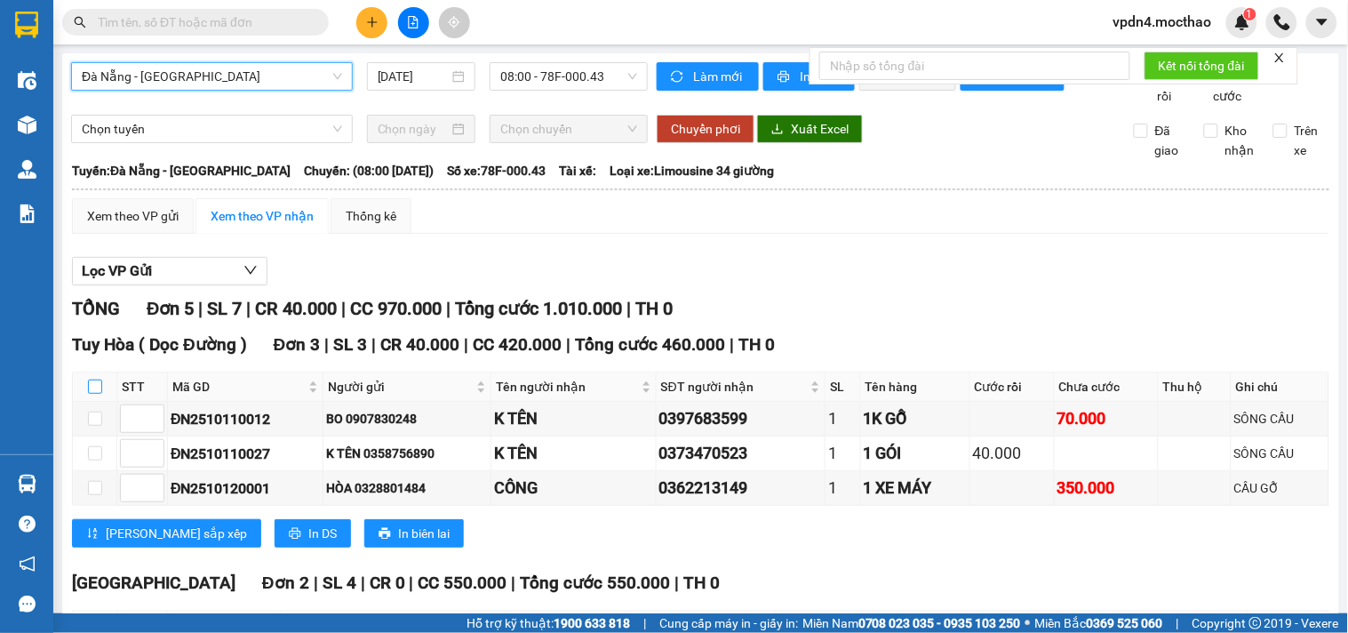
click at [92, 379] on input "checkbox" at bounding box center [95, 386] width 14 height 14
checkbox input "true"
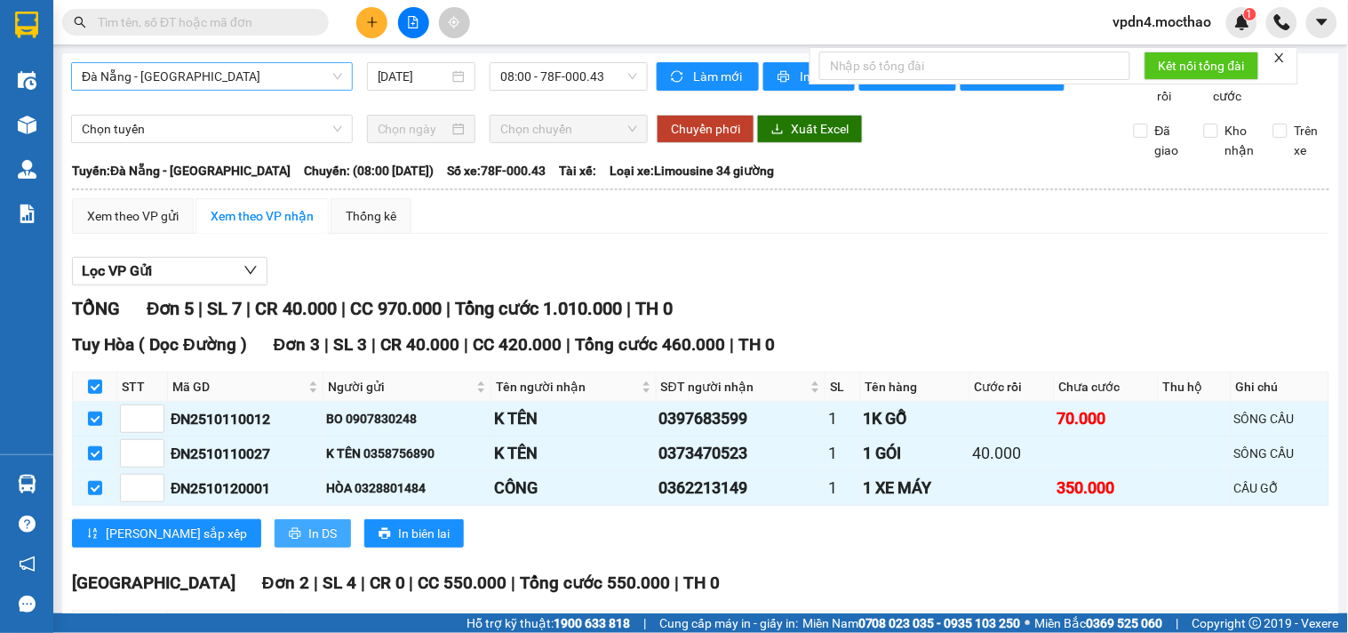
click at [308, 523] on span "In DS" at bounding box center [322, 533] width 28 height 20
click at [92, 618] on input "checkbox" at bounding box center [95, 625] width 14 height 14
checkbox input "true"
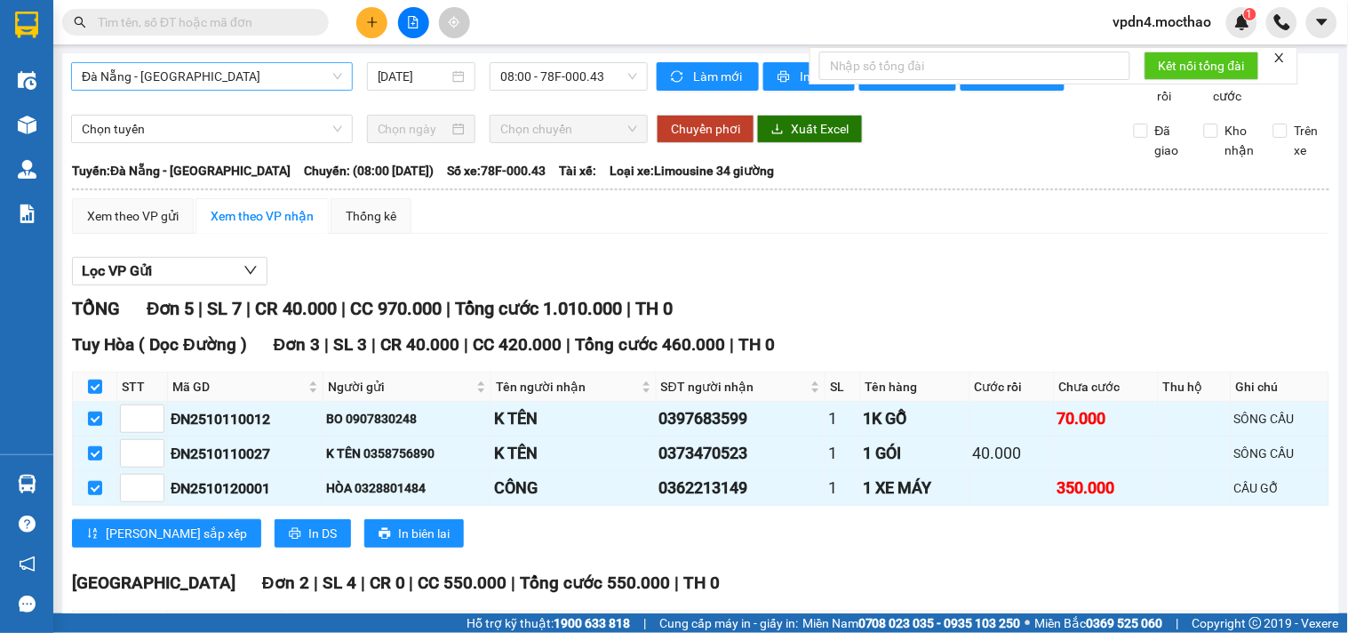
click at [377, 23] on icon "plus" at bounding box center [372, 22] width 12 height 12
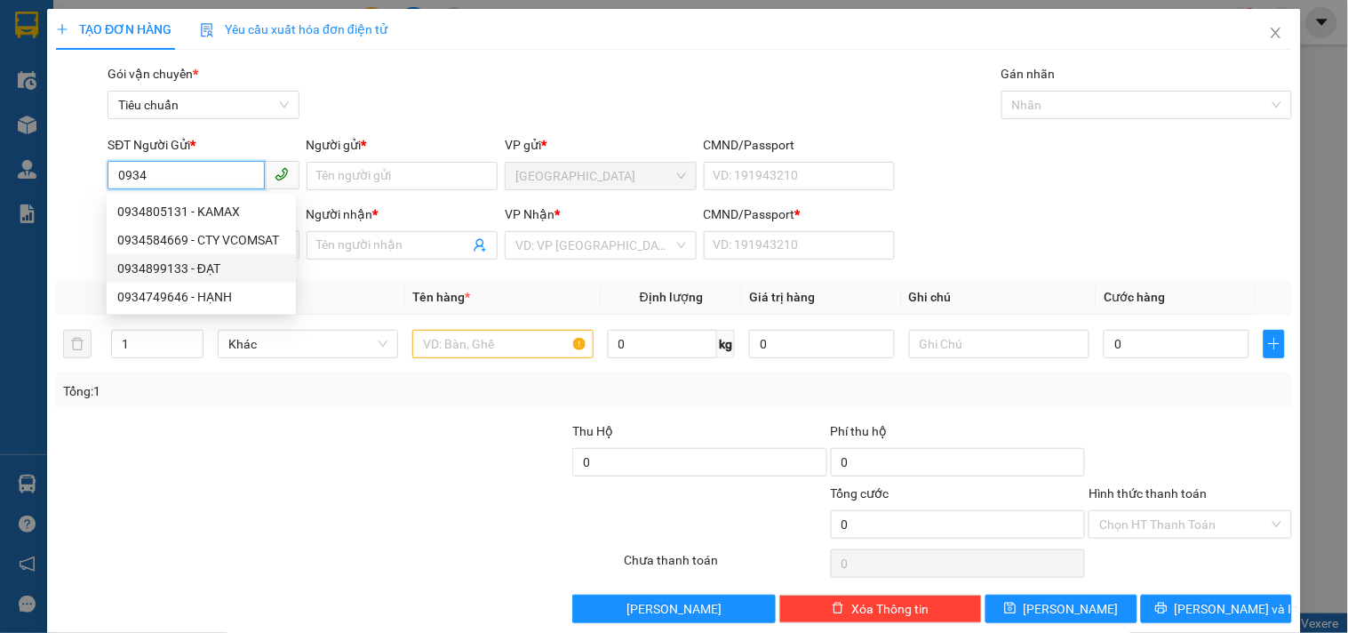
click at [188, 269] on div "0934899133 - ĐẠT" at bounding box center [201, 269] width 168 height 20
type input "0934899133"
type input "ĐẠT"
type input "0765502842"
type input "K TÊN"
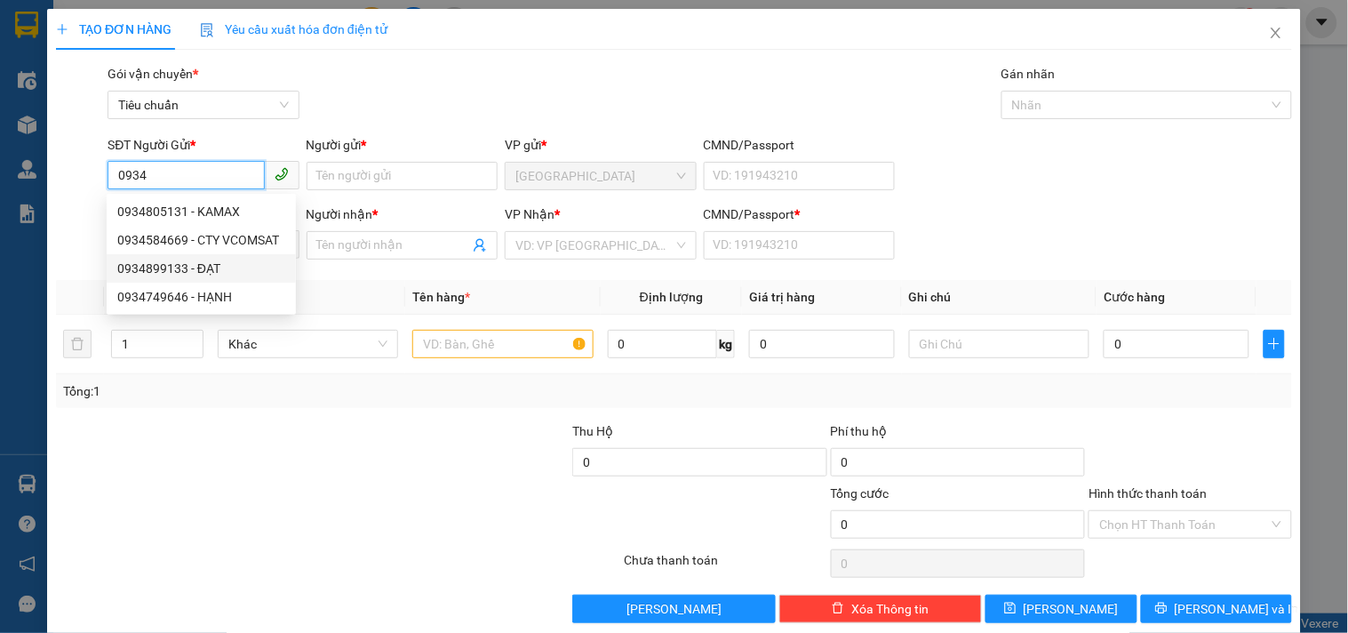
type input "0"
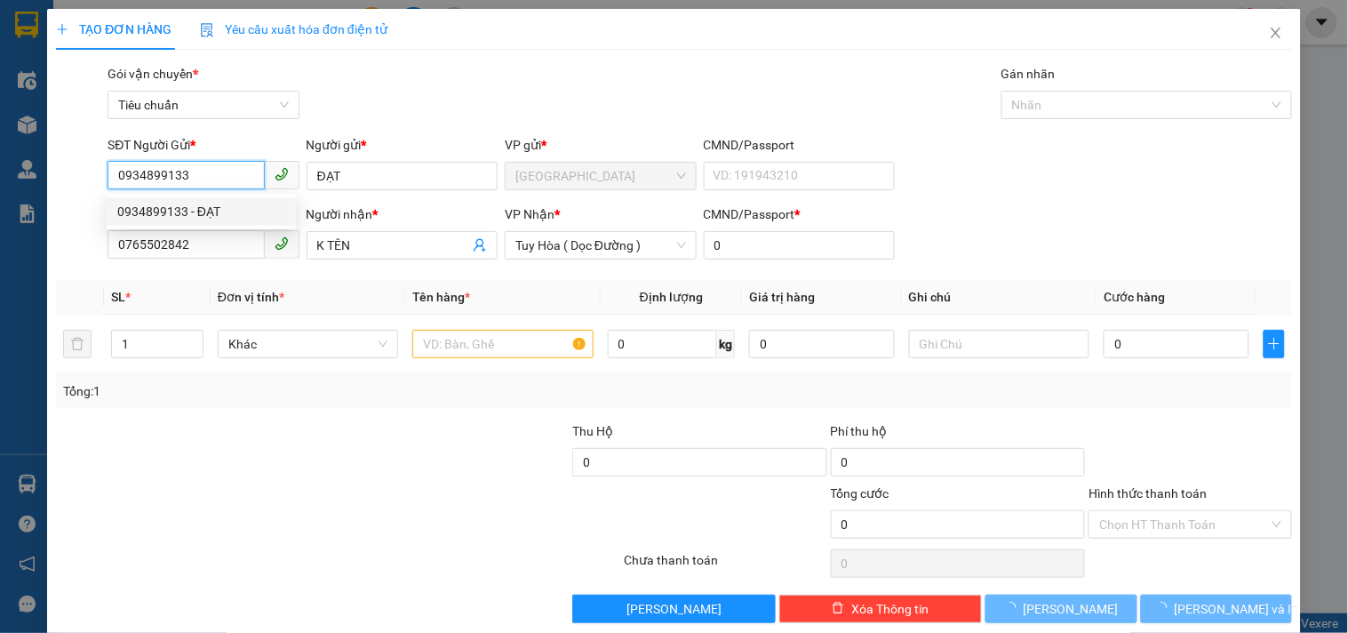
type input "50.000"
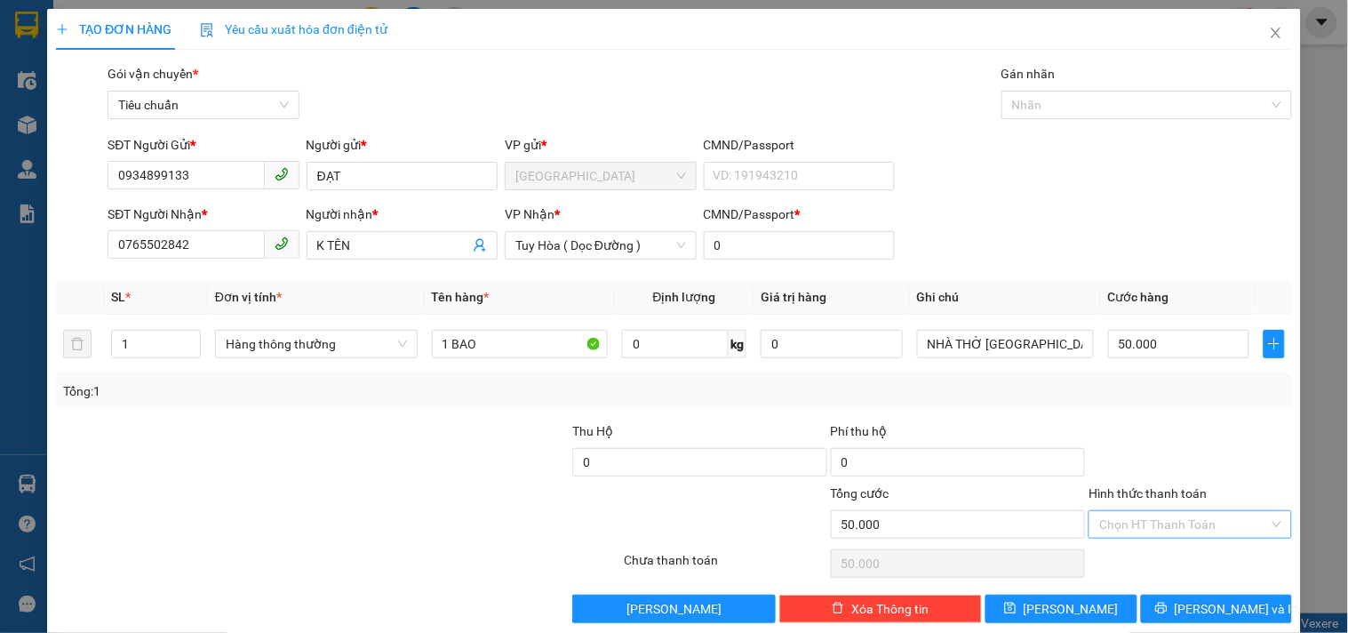
click at [1145, 525] on input "Hình thức thanh toán" at bounding box center [1183, 524] width 169 height 27
click at [1124, 400] on div "Tại văn phòng" at bounding box center [1180, 404] width 180 height 20
click at [1196, 599] on span "[PERSON_NAME] và In" at bounding box center [1237, 609] width 124 height 20
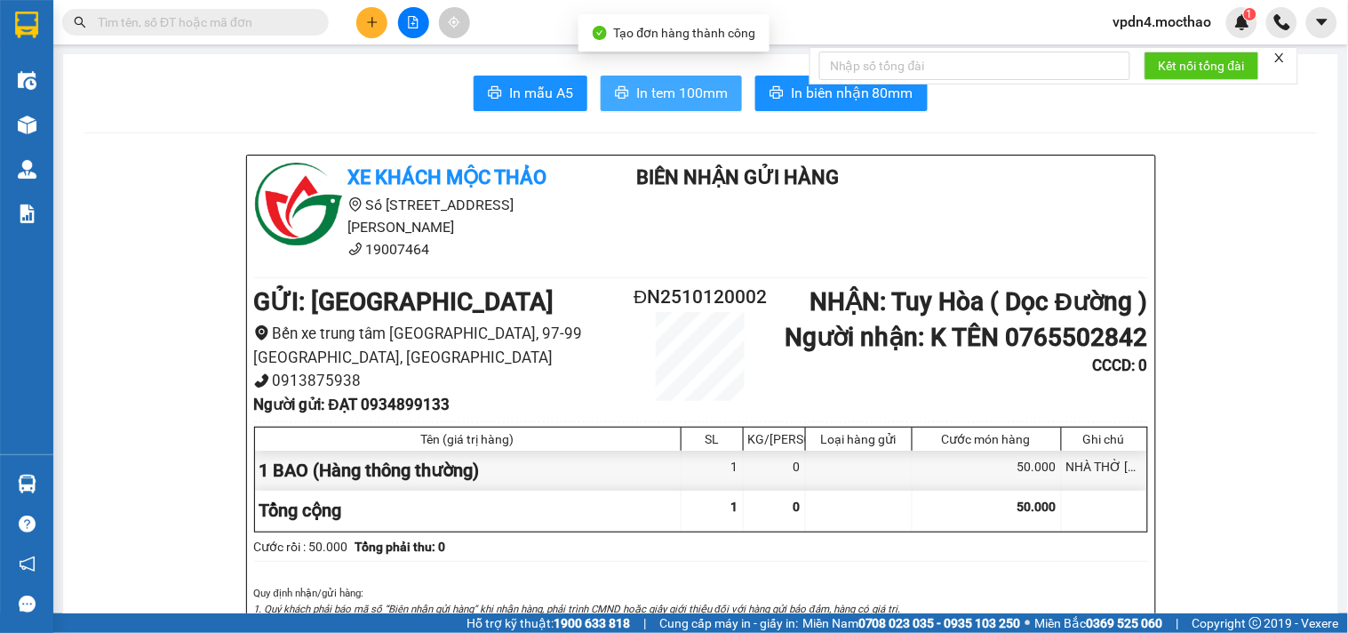
click at [678, 91] on span "In tem 100mm" at bounding box center [682, 93] width 92 height 22
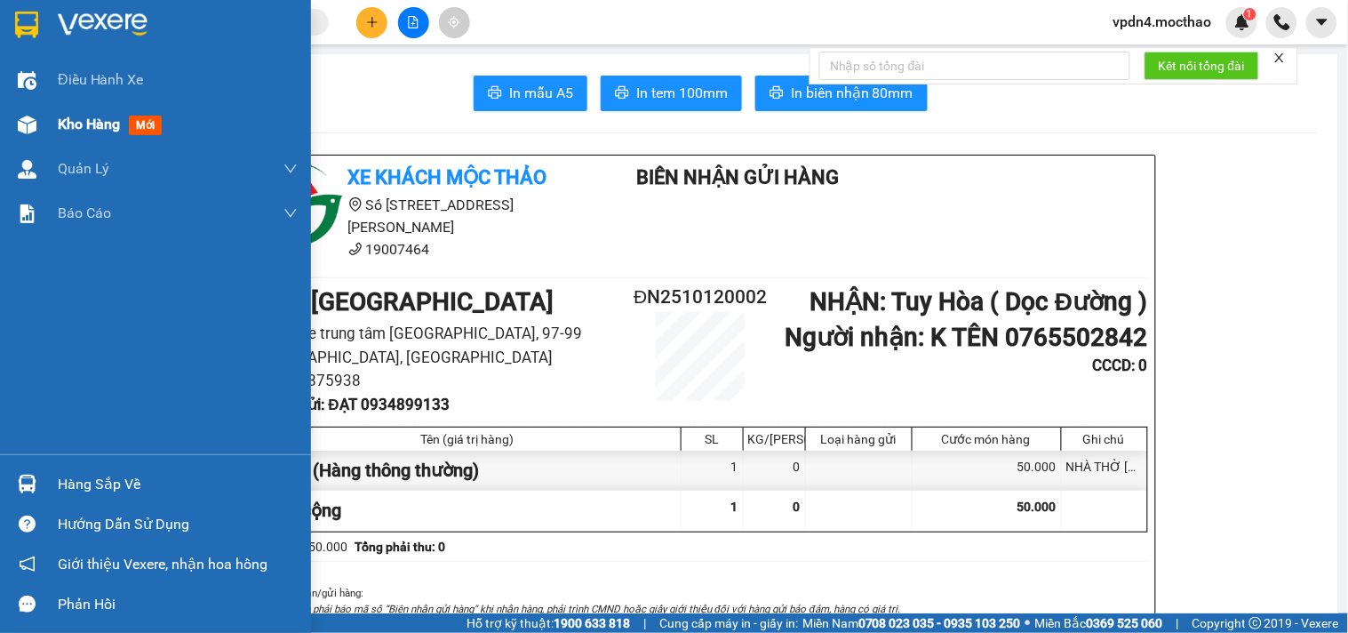
click at [114, 130] on span "Kho hàng" at bounding box center [89, 124] width 62 height 17
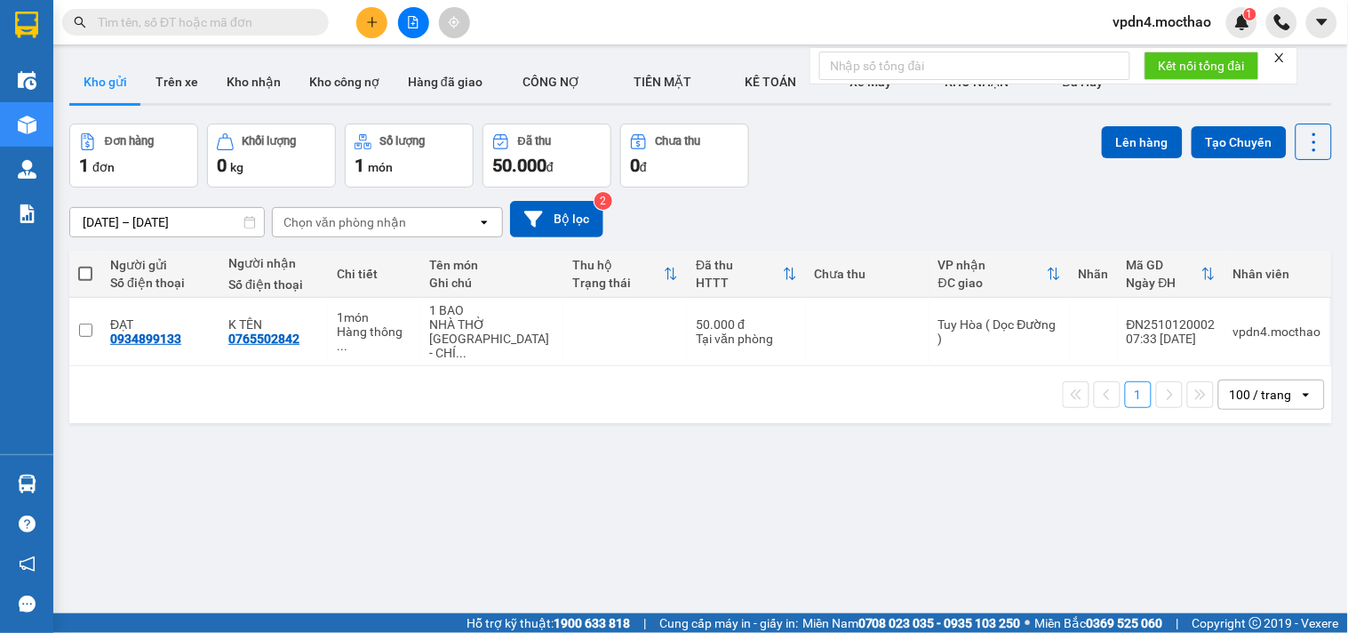
click at [81, 269] on span at bounding box center [85, 274] width 14 height 14
click at [85, 265] on input "checkbox" at bounding box center [85, 265] width 0 height 0
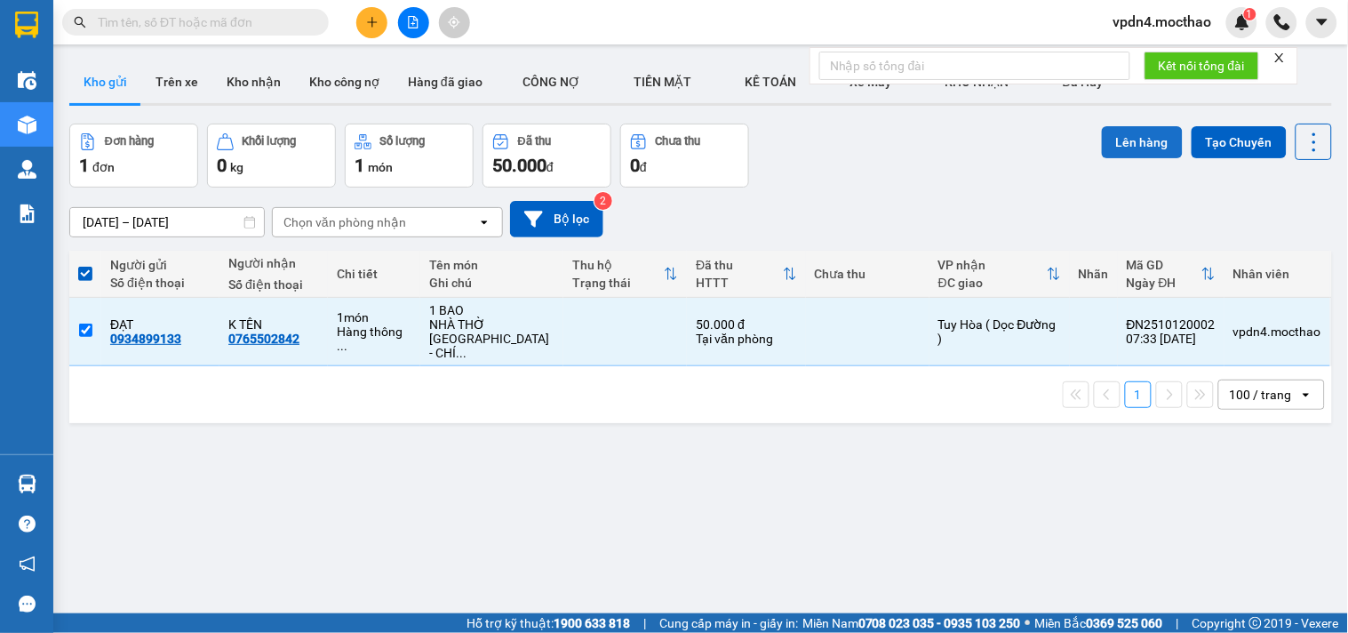
click at [1145, 138] on button "Lên hàng" at bounding box center [1142, 142] width 81 height 32
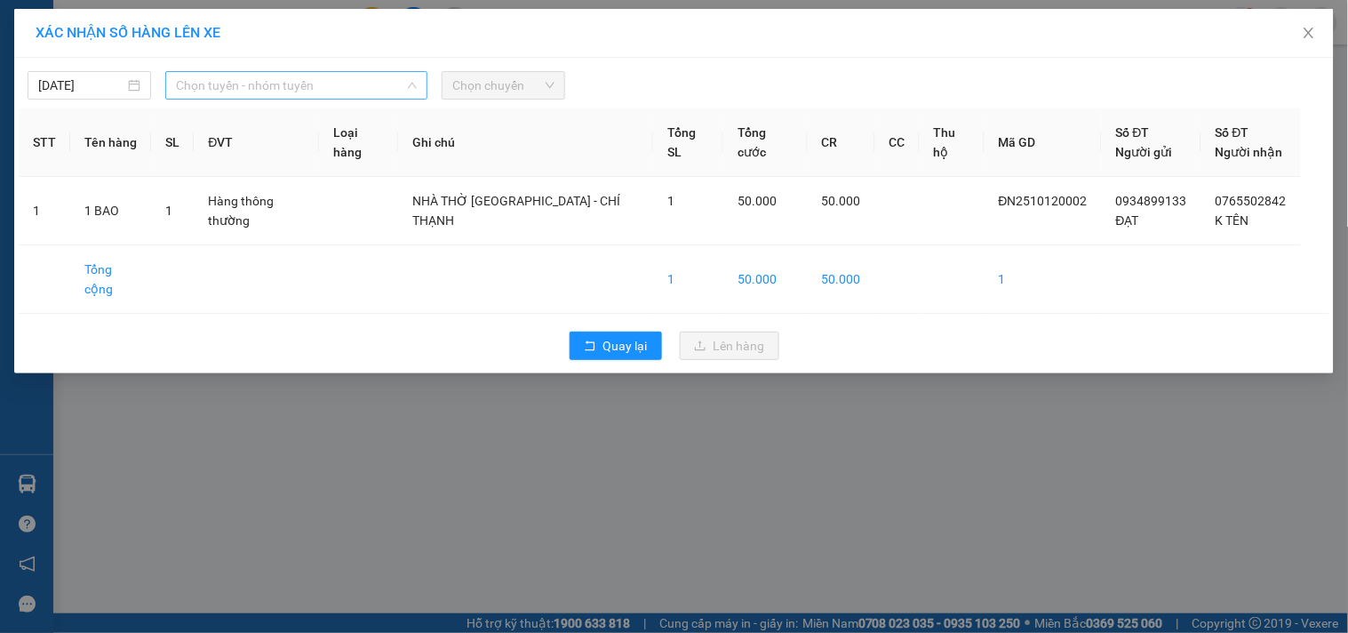
click at [375, 82] on span "Chọn tuyến - nhóm tuyến" at bounding box center [296, 85] width 241 height 27
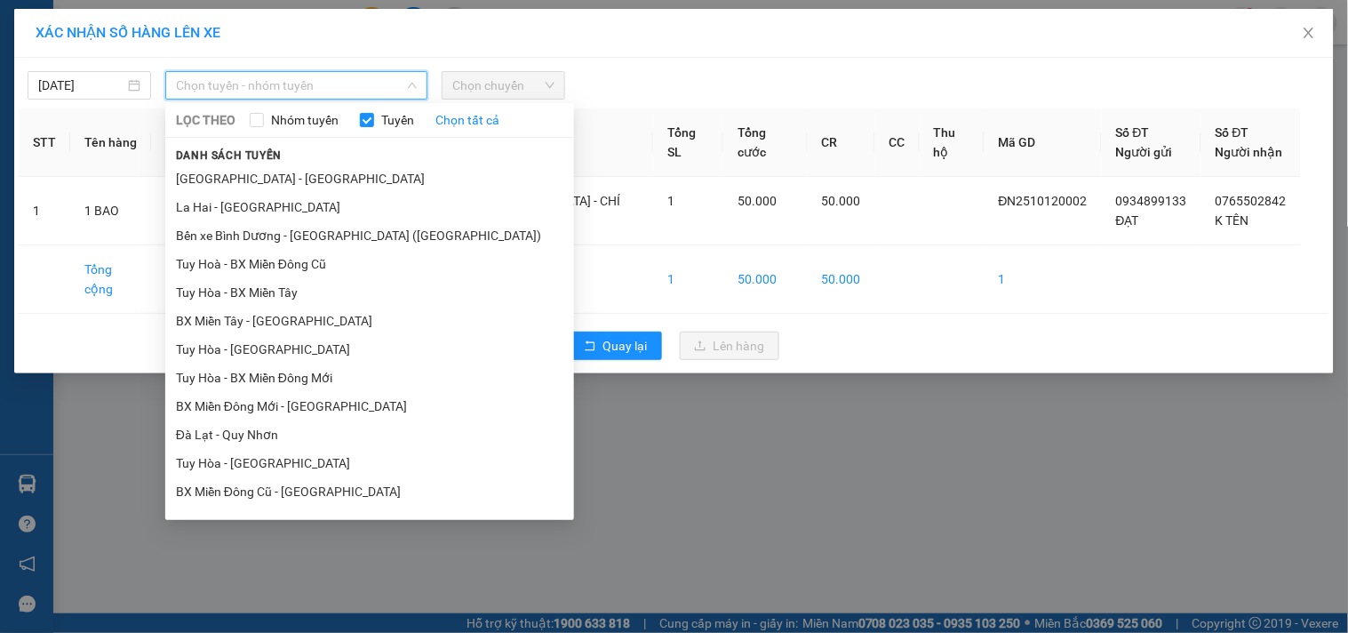
type input "D"
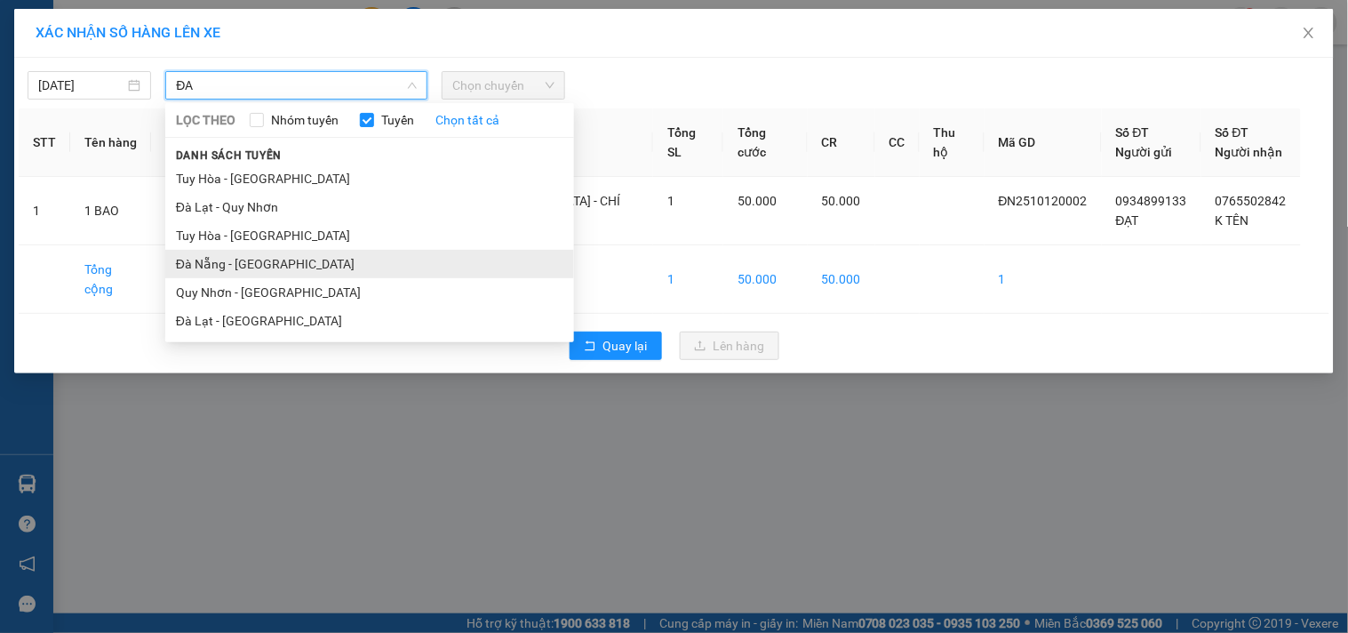
type input "ĐA"
click at [227, 261] on li "Đà Nẵng - [GEOGRAPHIC_DATA]" at bounding box center [369, 264] width 409 height 28
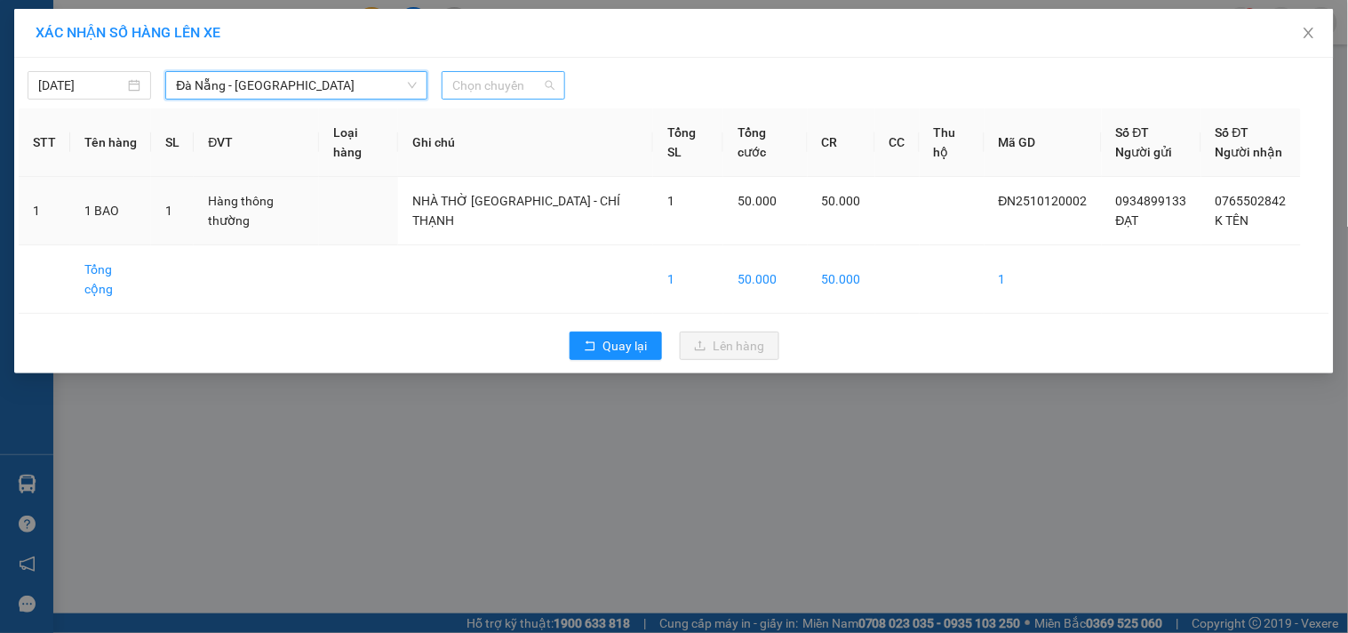
click at [524, 86] on span "Chọn chuyến" at bounding box center [503, 85] width 102 height 27
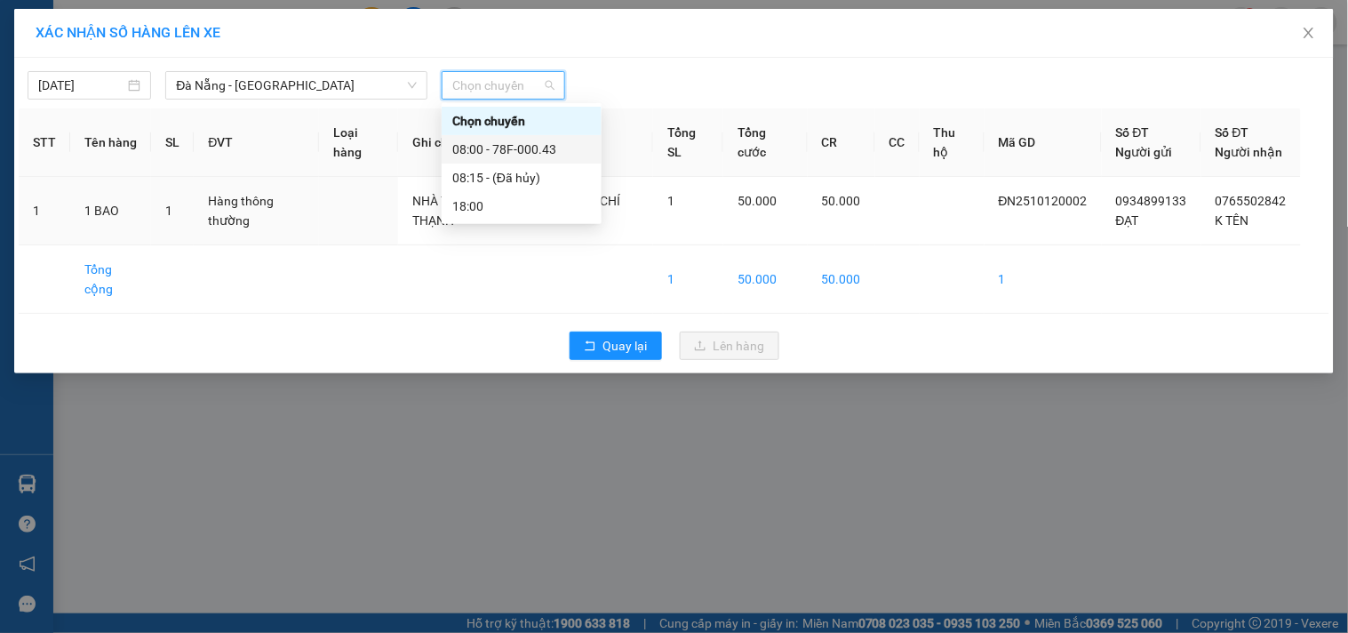
drag, startPoint x: 511, startPoint y: 144, endPoint x: 583, endPoint y: 180, distance: 80.7
click at [510, 144] on div "08:00 - 78F-000.43" at bounding box center [521, 150] width 139 height 20
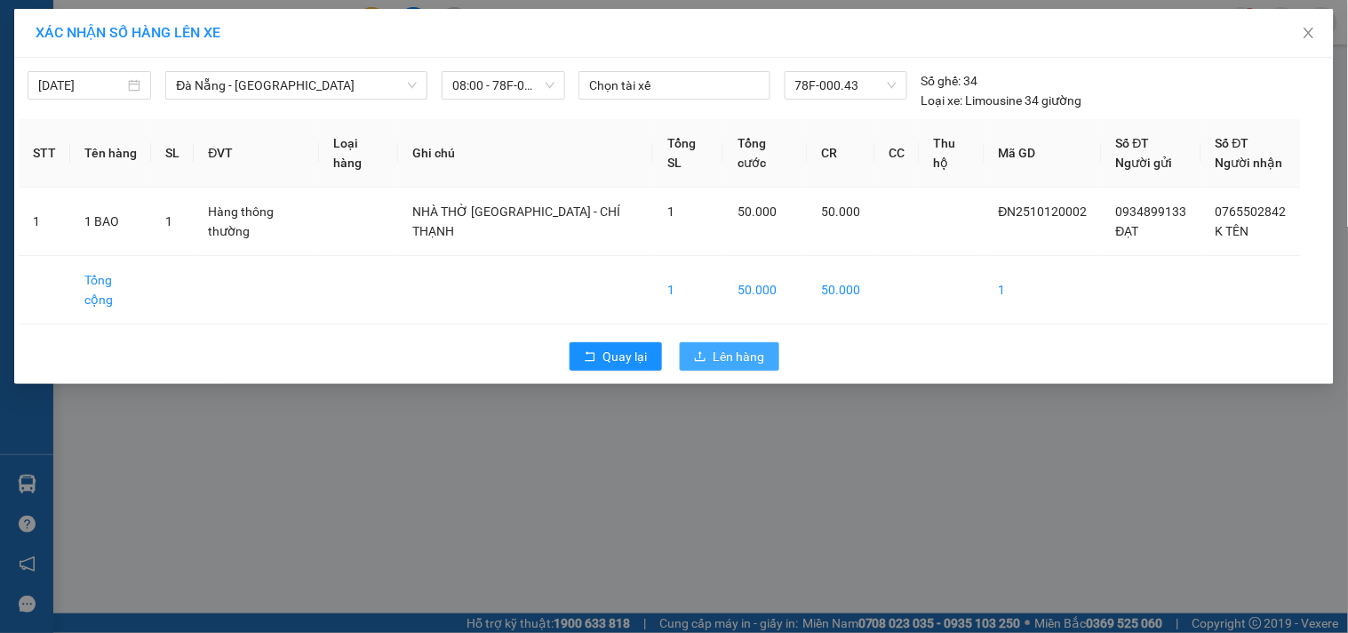
click at [711, 342] on button "Lên hàng" at bounding box center [730, 356] width 100 height 28
